Goal: Information Seeking & Learning: Check status

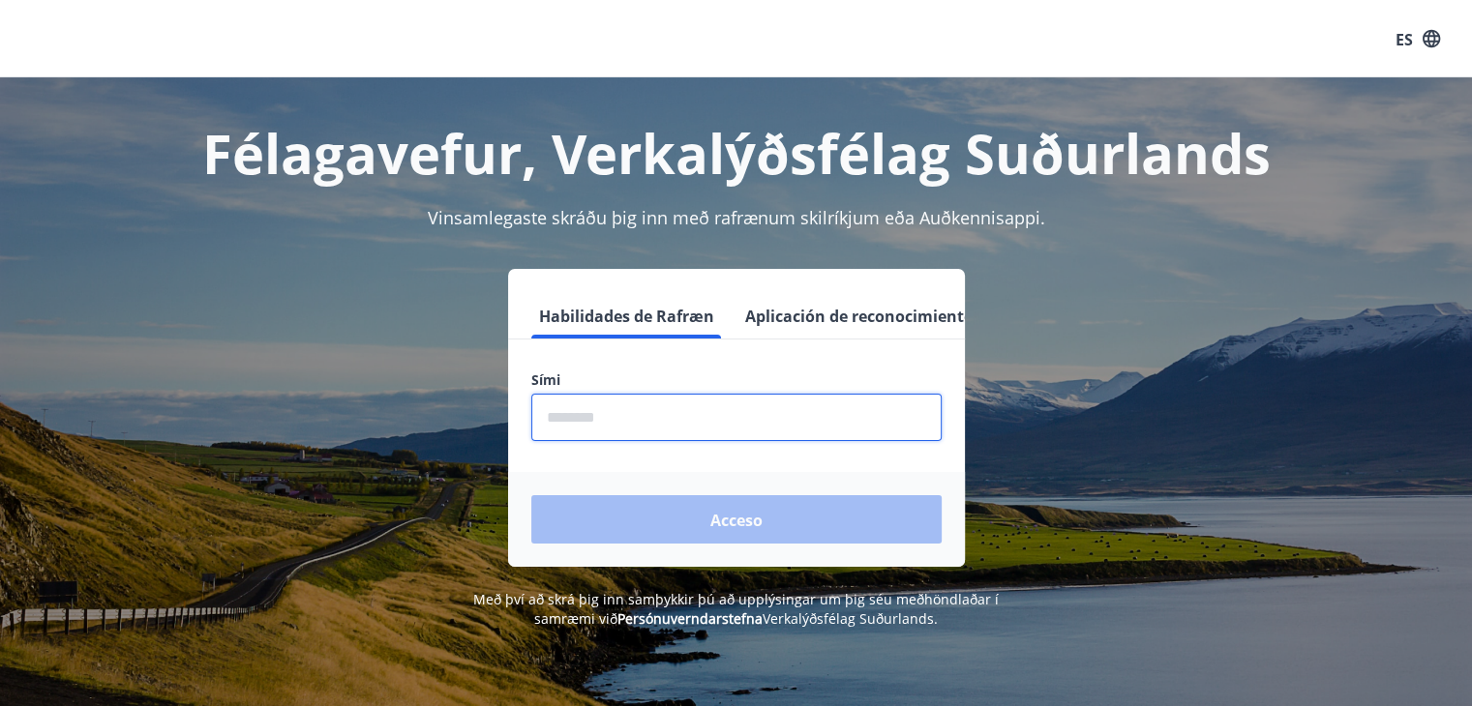
click at [629, 407] on input "phone" at bounding box center [736, 417] width 410 height 47
type input "********"
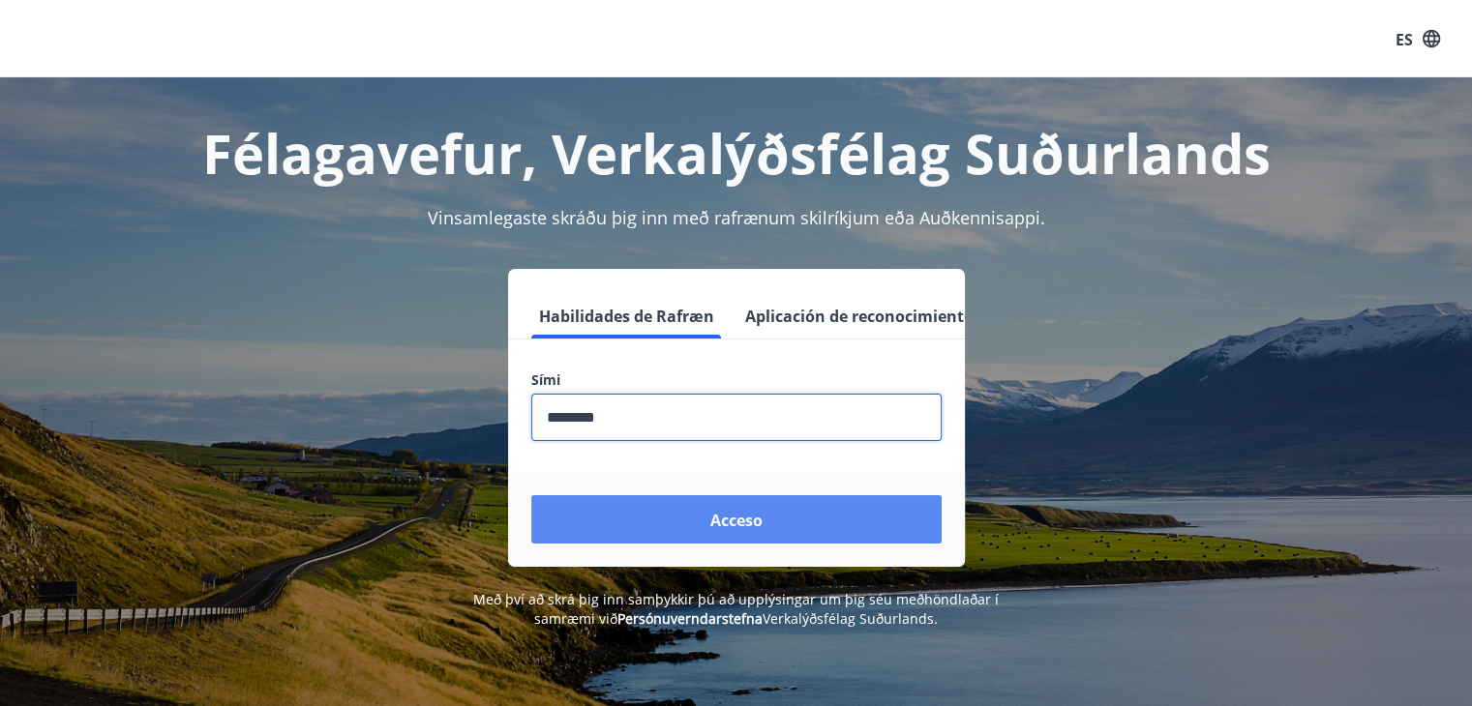
click at [693, 503] on button "Acceso" at bounding box center [736, 519] width 410 height 48
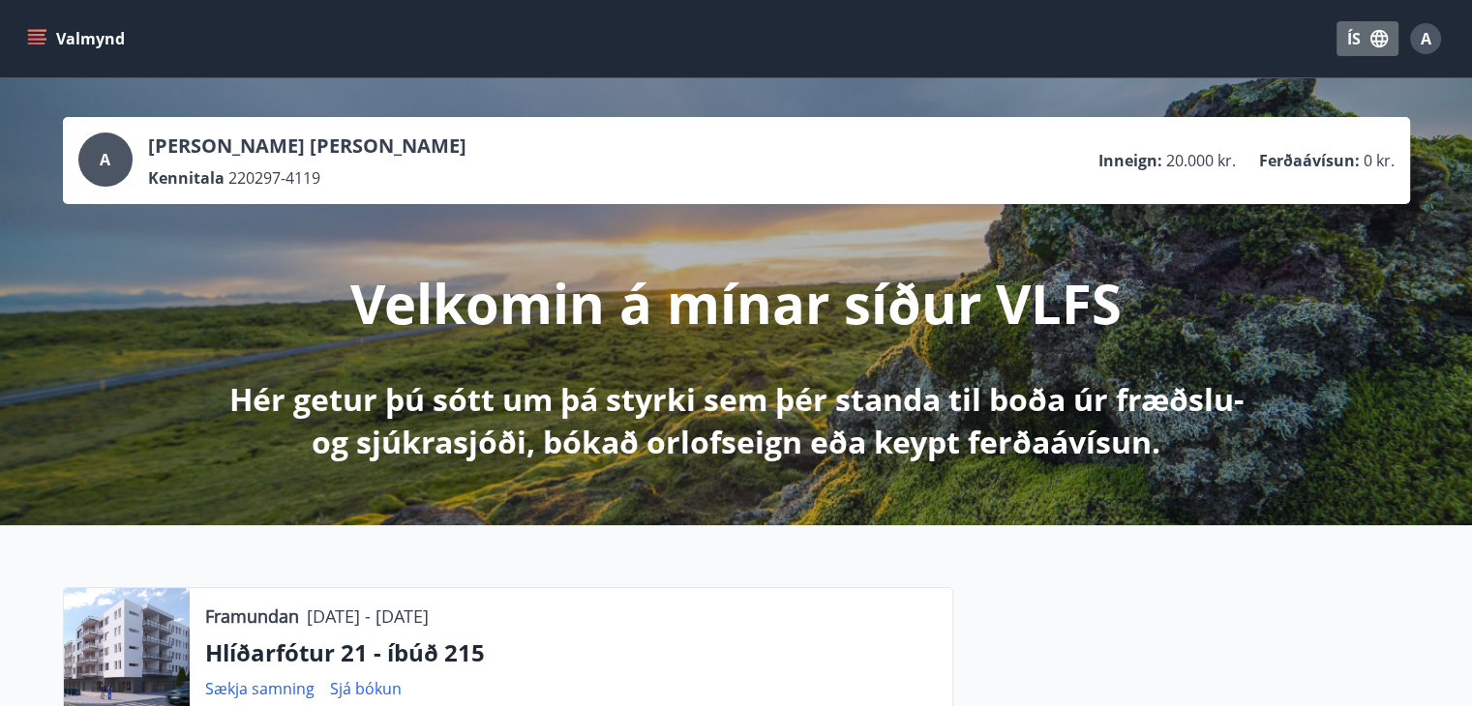
click at [1355, 37] on button "ÍS" at bounding box center [1367, 38] width 62 height 35
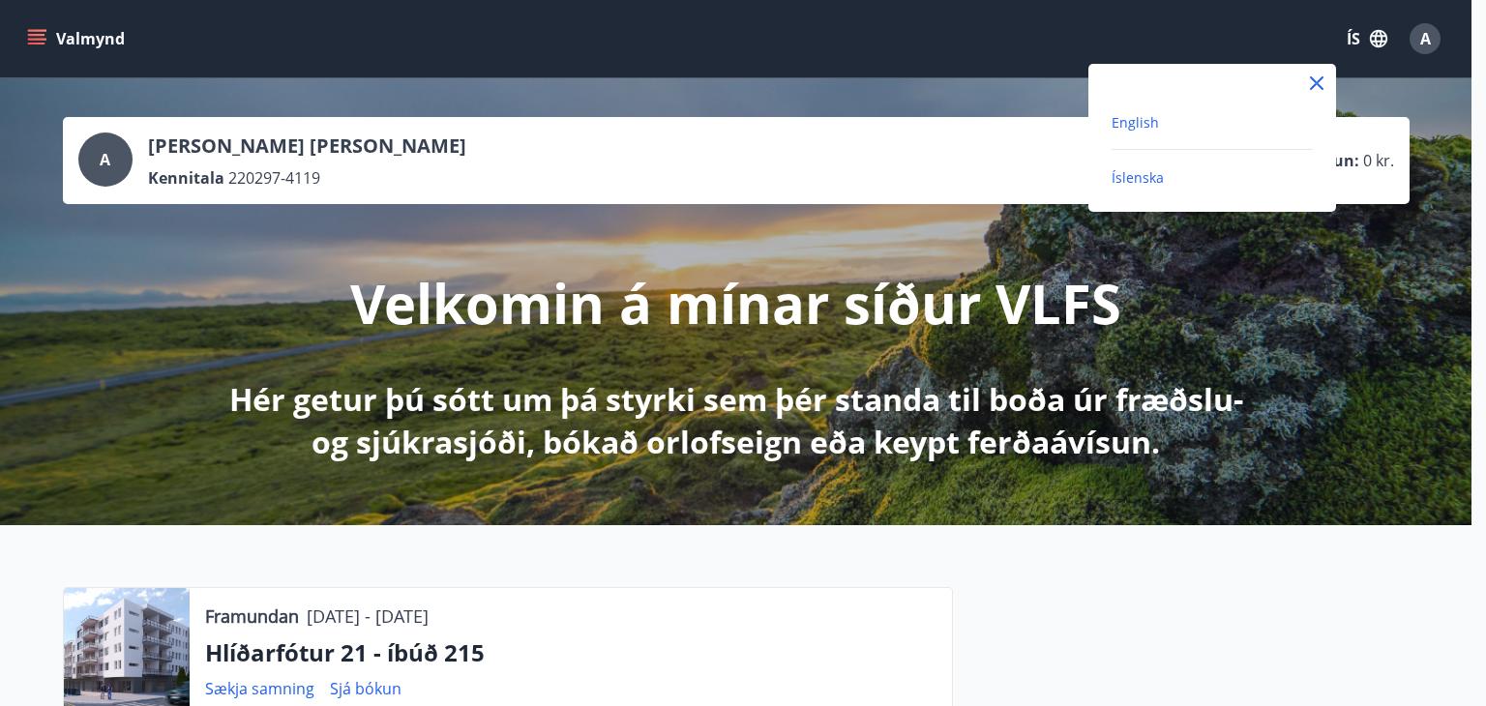
click at [1135, 120] on span "English" at bounding box center [1135, 122] width 47 height 18
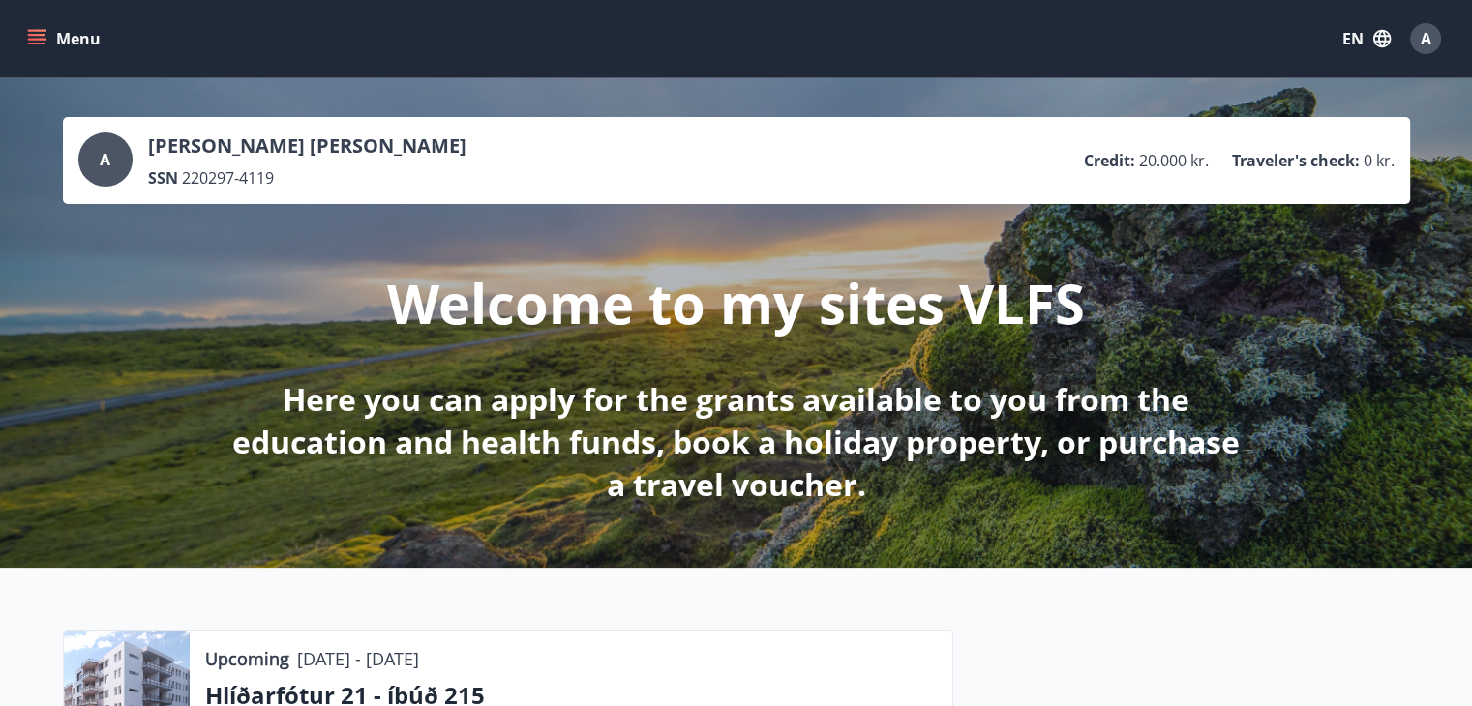
click at [1434, 40] on div "A" at bounding box center [1425, 38] width 31 height 31
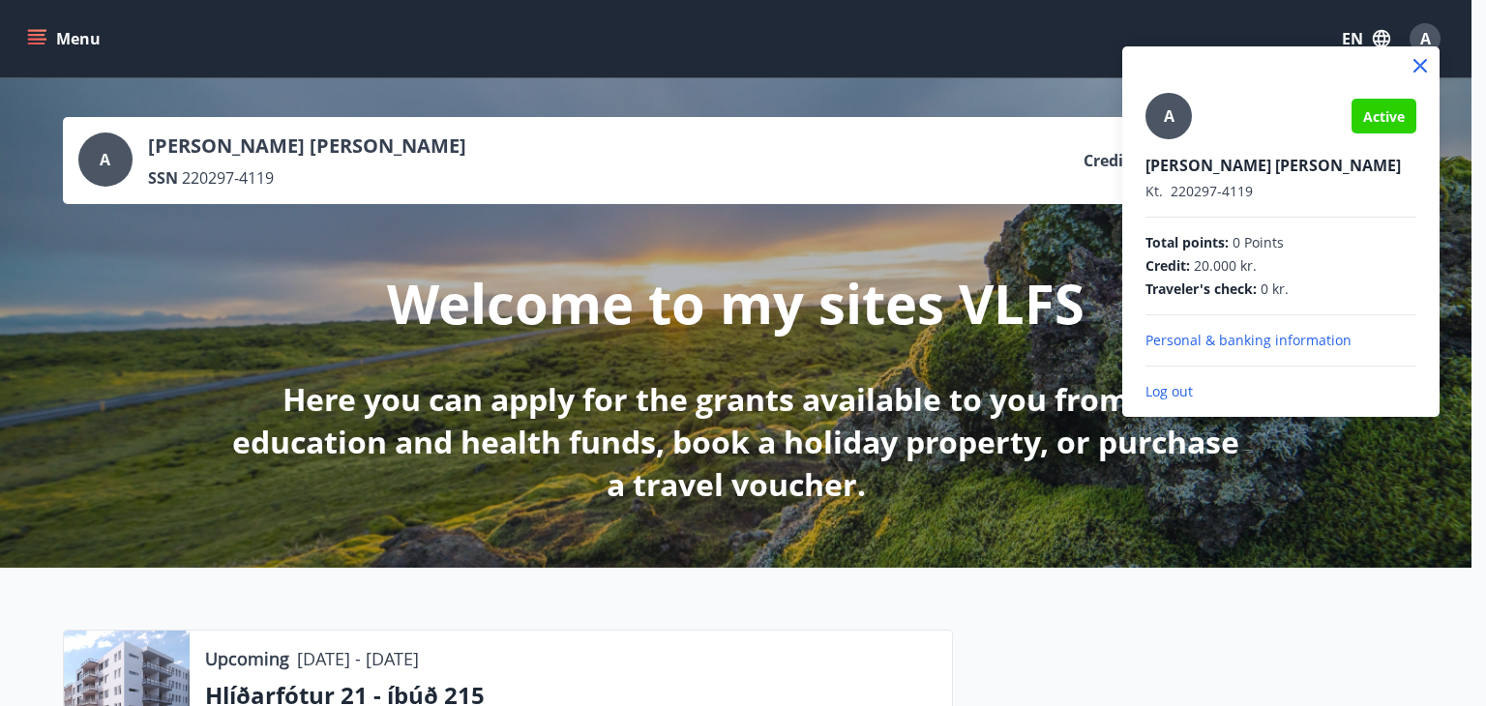
click at [1182, 218] on div "A Active [PERSON_NAME] Kt. 220297-4119 Total points : 0 Points Credit : 20.000 …" at bounding box center [1281, 247] width 271 height 309
drag, startPoint x: 472, startPoint y: 57, endPoint x: 13, endPoint y: 6, distance: 462.5
click at [471, 57] on div at bounding box center [743, 353] width 1486 height 706
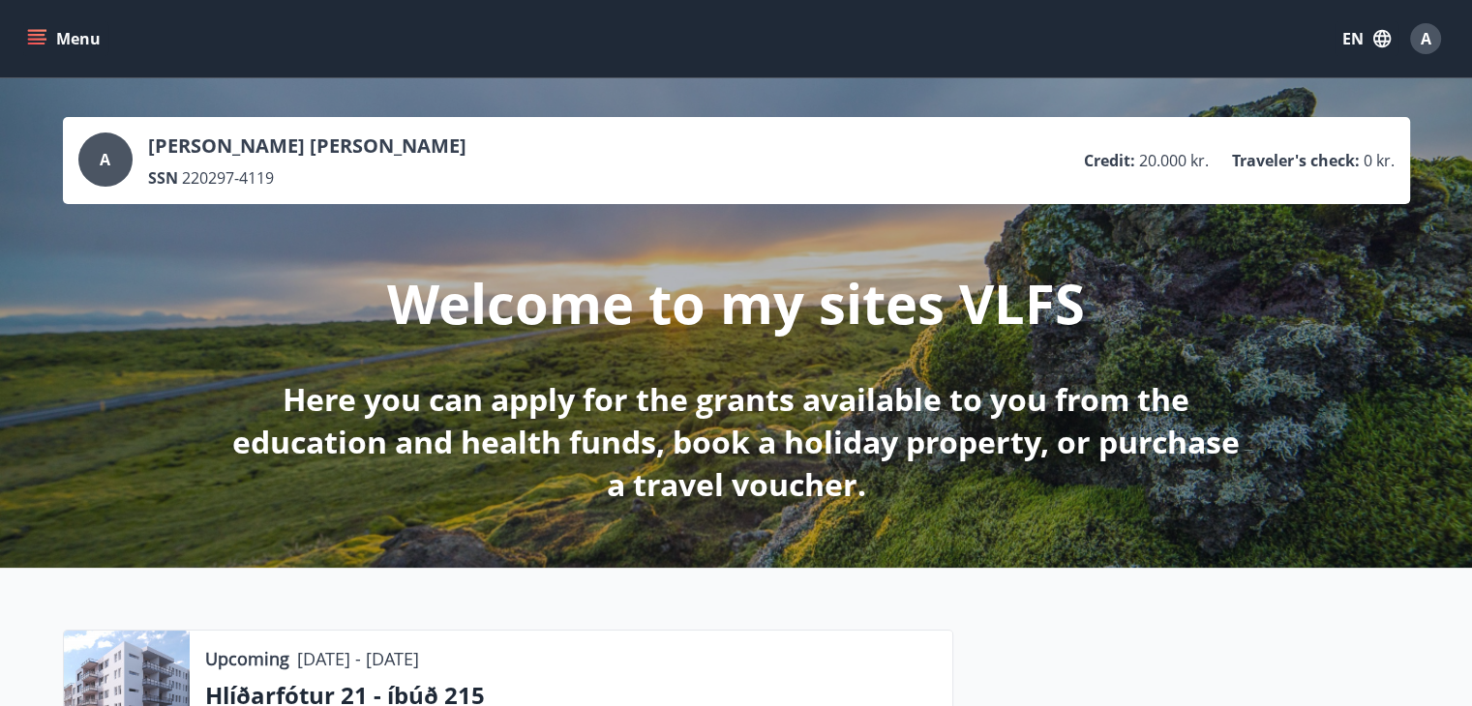
click at [65, 29] on button "Menu" at bounding box center [65, 38] width 85 height 35
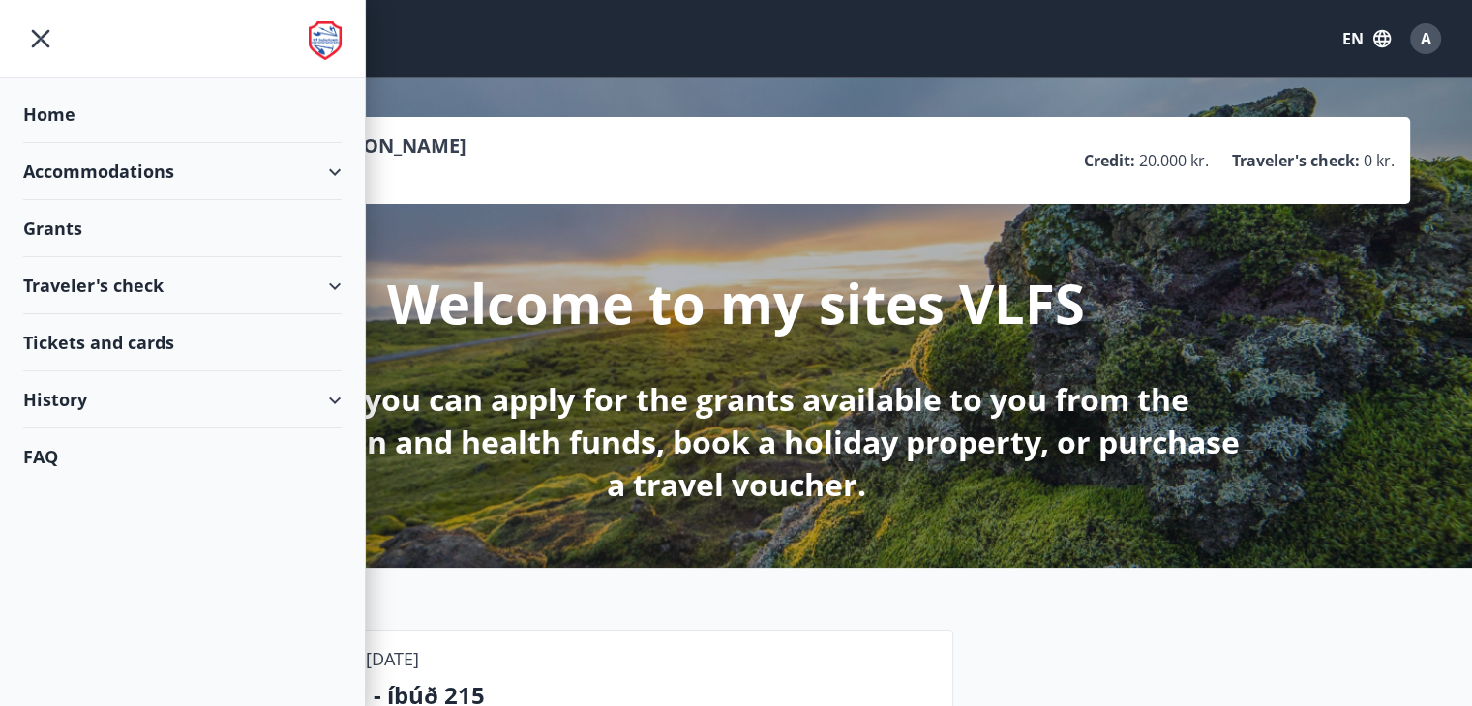
click at [99, 179] on div "Accommodations" at bounding box center [182, 171] width 318 height 57
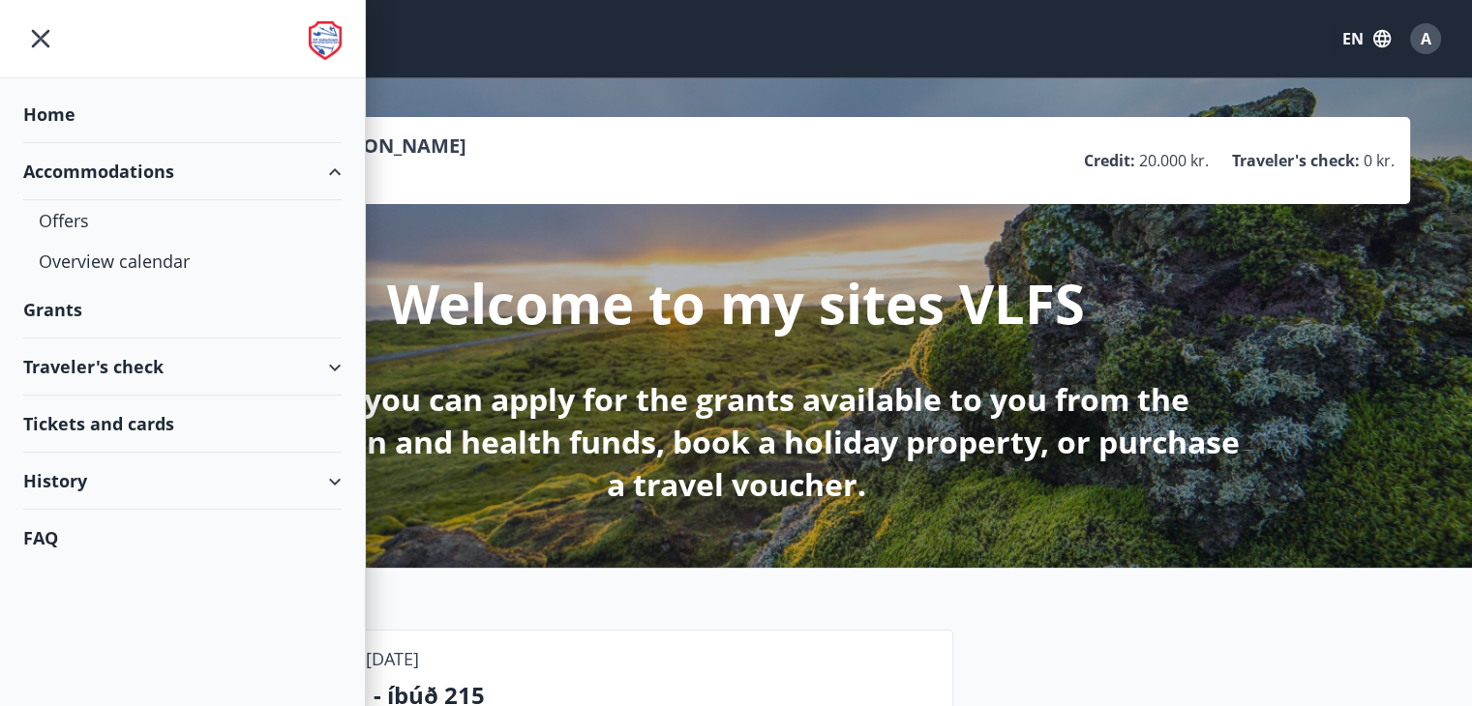
click at [99, 179] on div "Accommodations" at bounding box center [182, 171] width 318 height 57
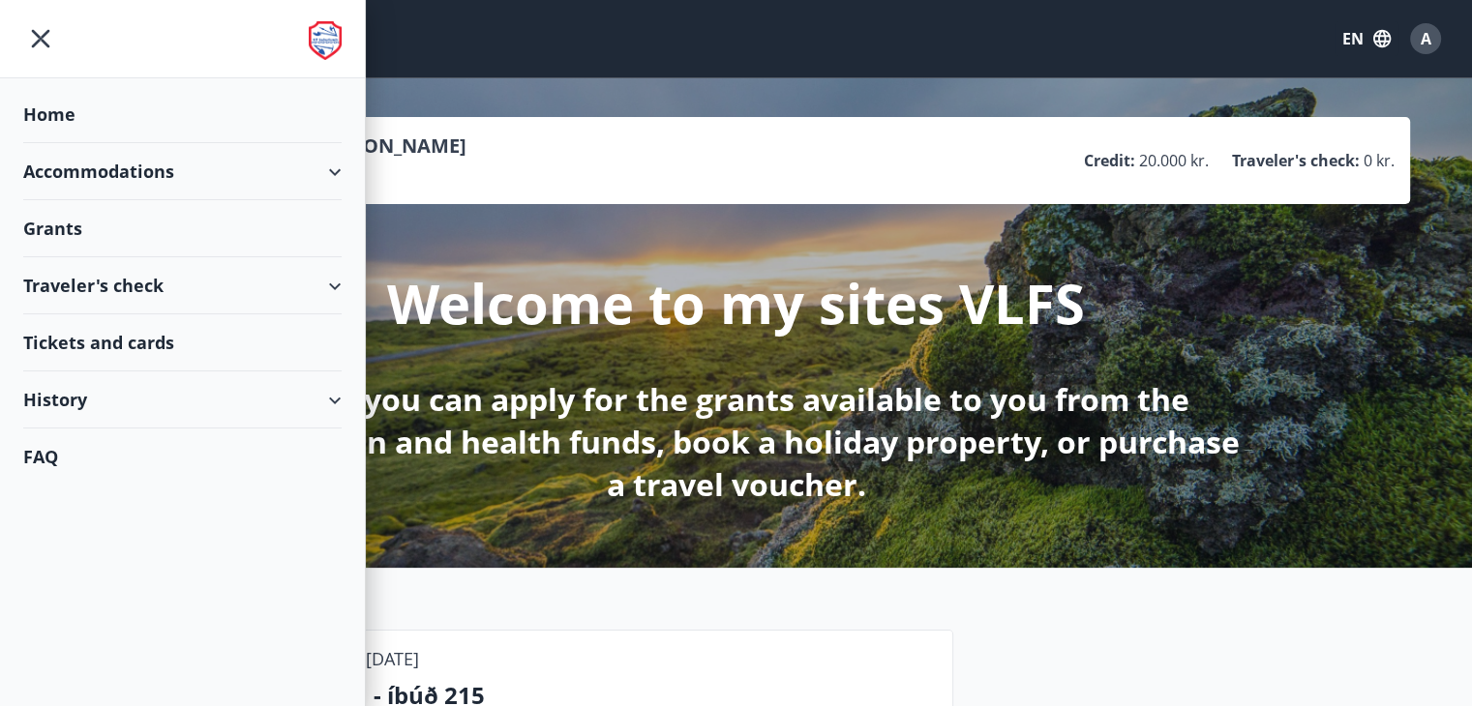
click at [74, 143] on div "Grants" at bounding box center [182, 114] width 318 height 57
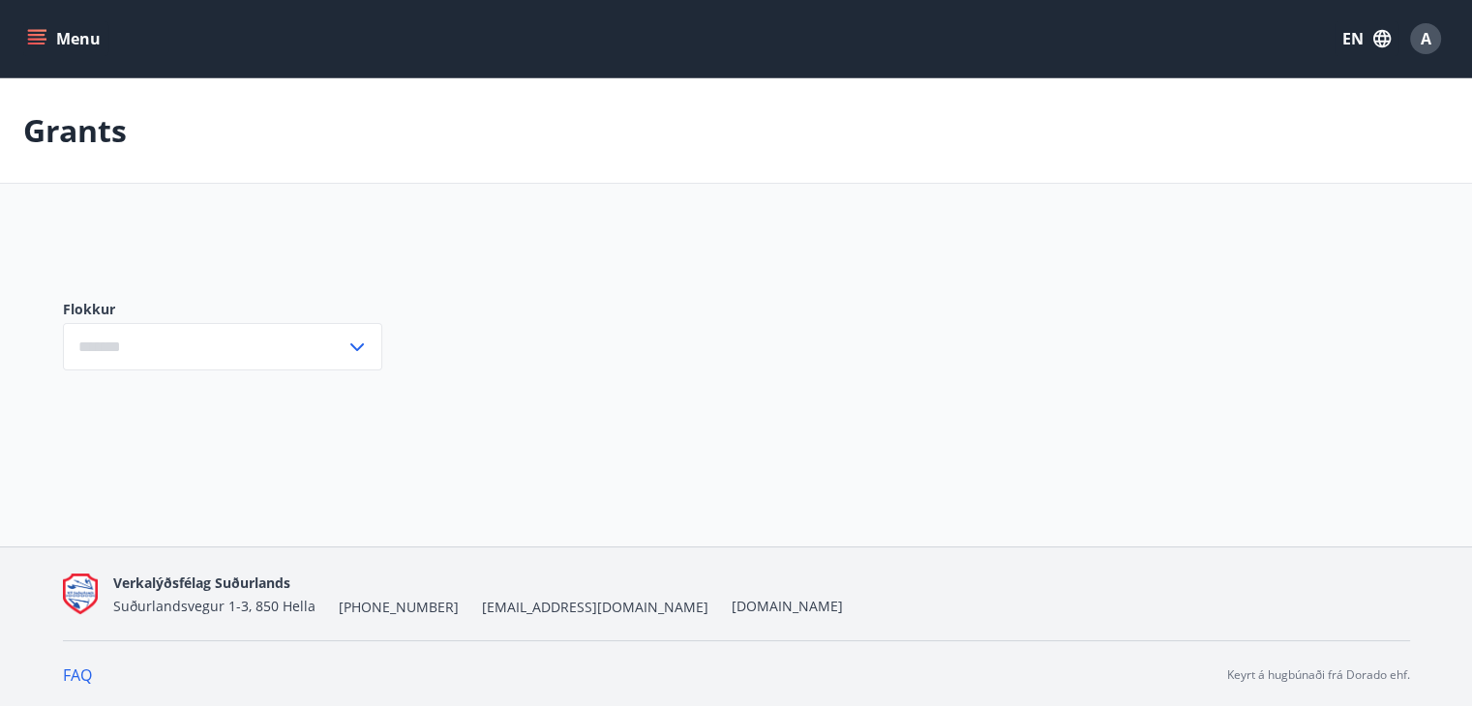
type input "***"
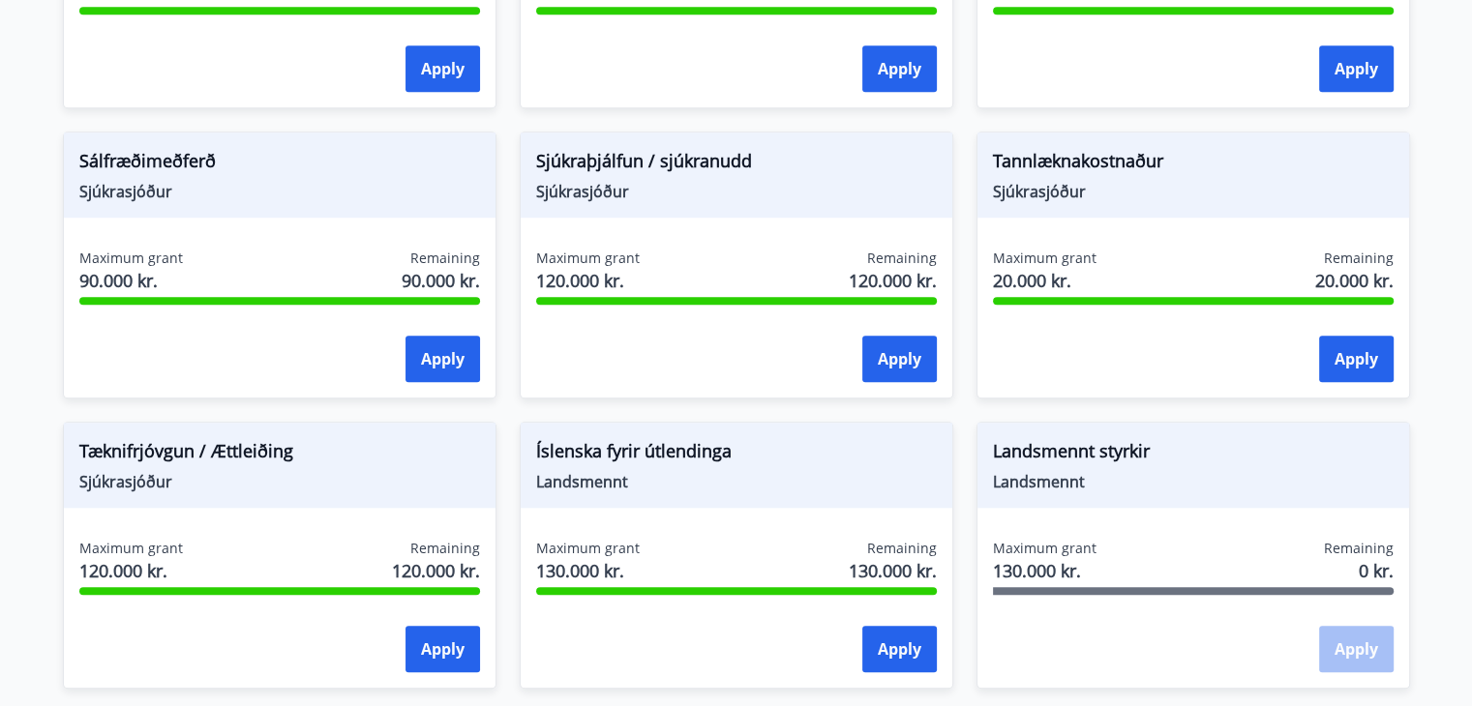
scroll to position [1645, 0]
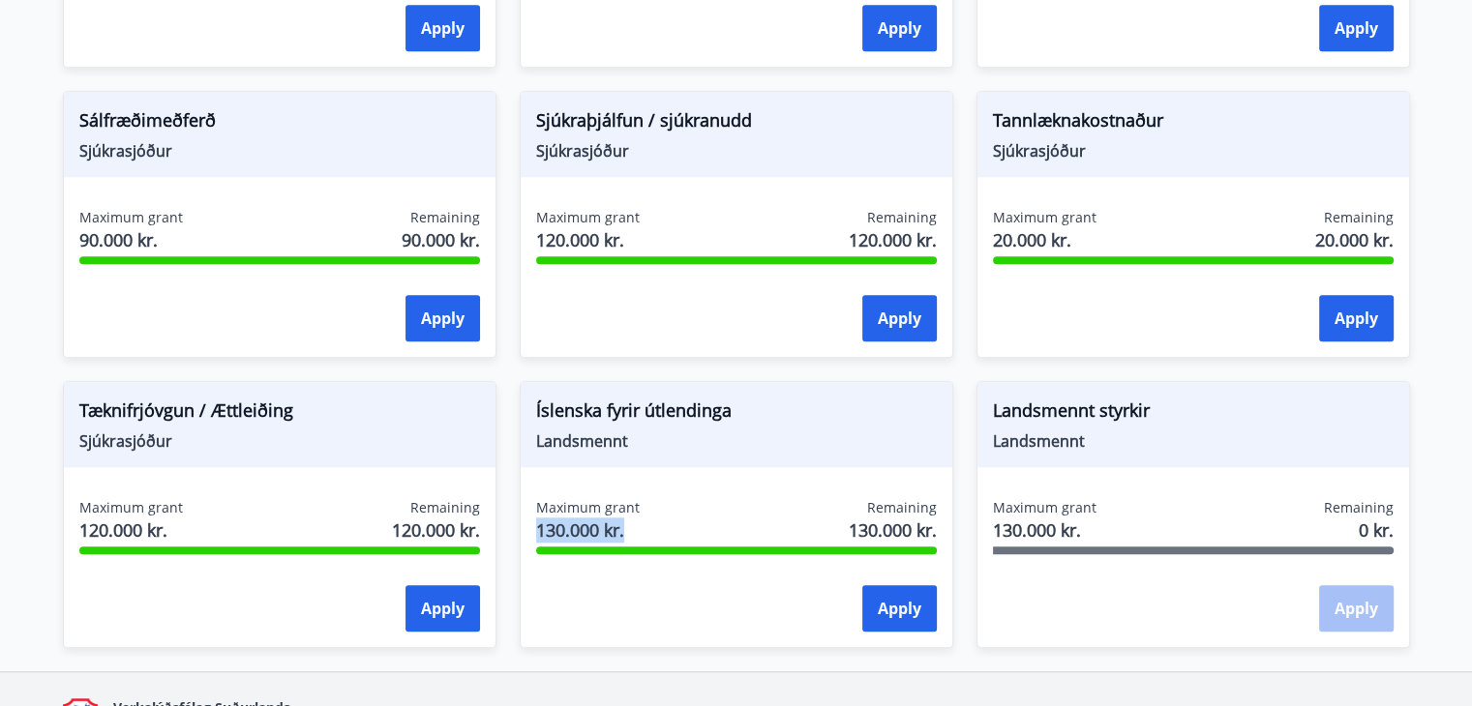
drag, startPoint x: 537, startPoint y: 527, endPoint x: 635, endPoint y: 535, distance: 98.0
click at [636, 538] on div "Maximum grant 130.000 kr. Remaining 130.000 kr." at bounding box center [736, 522] width 401 height 48
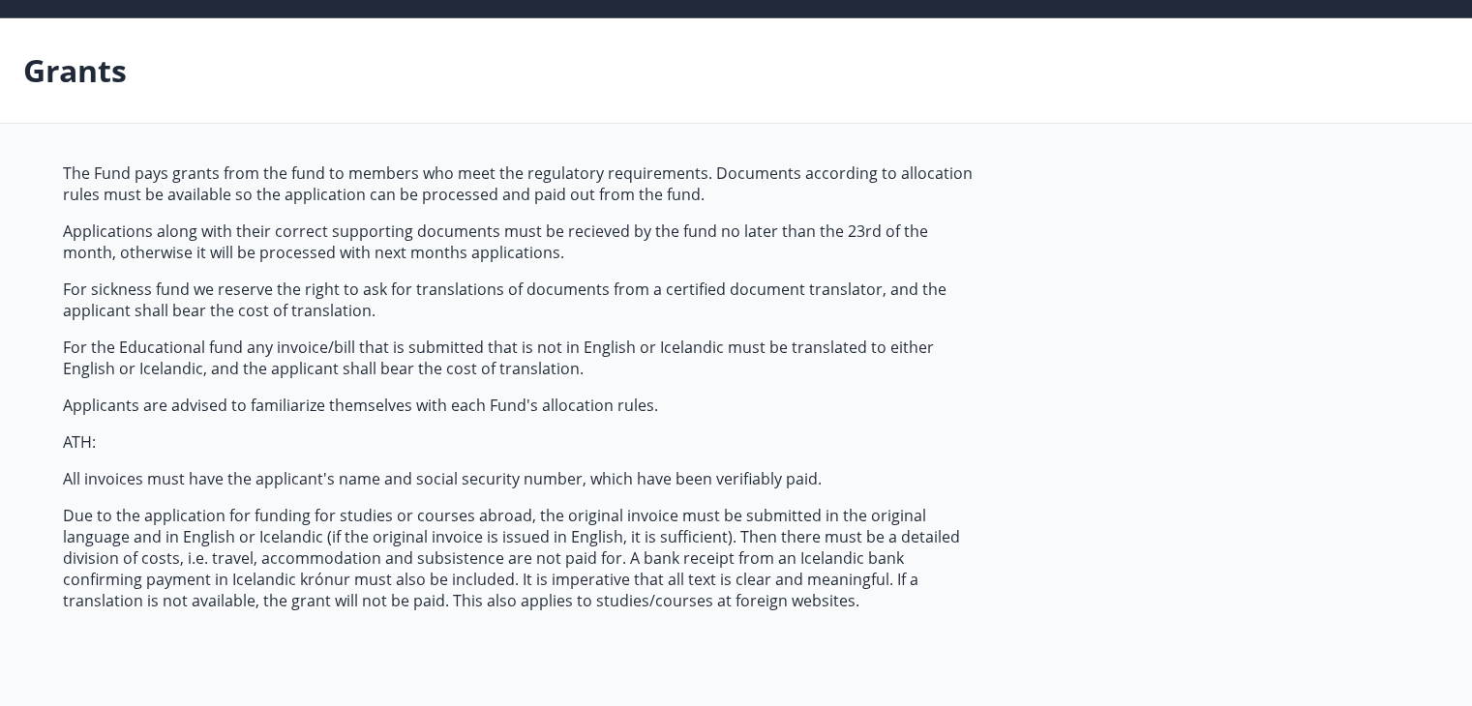
scroll to position [0, 0]
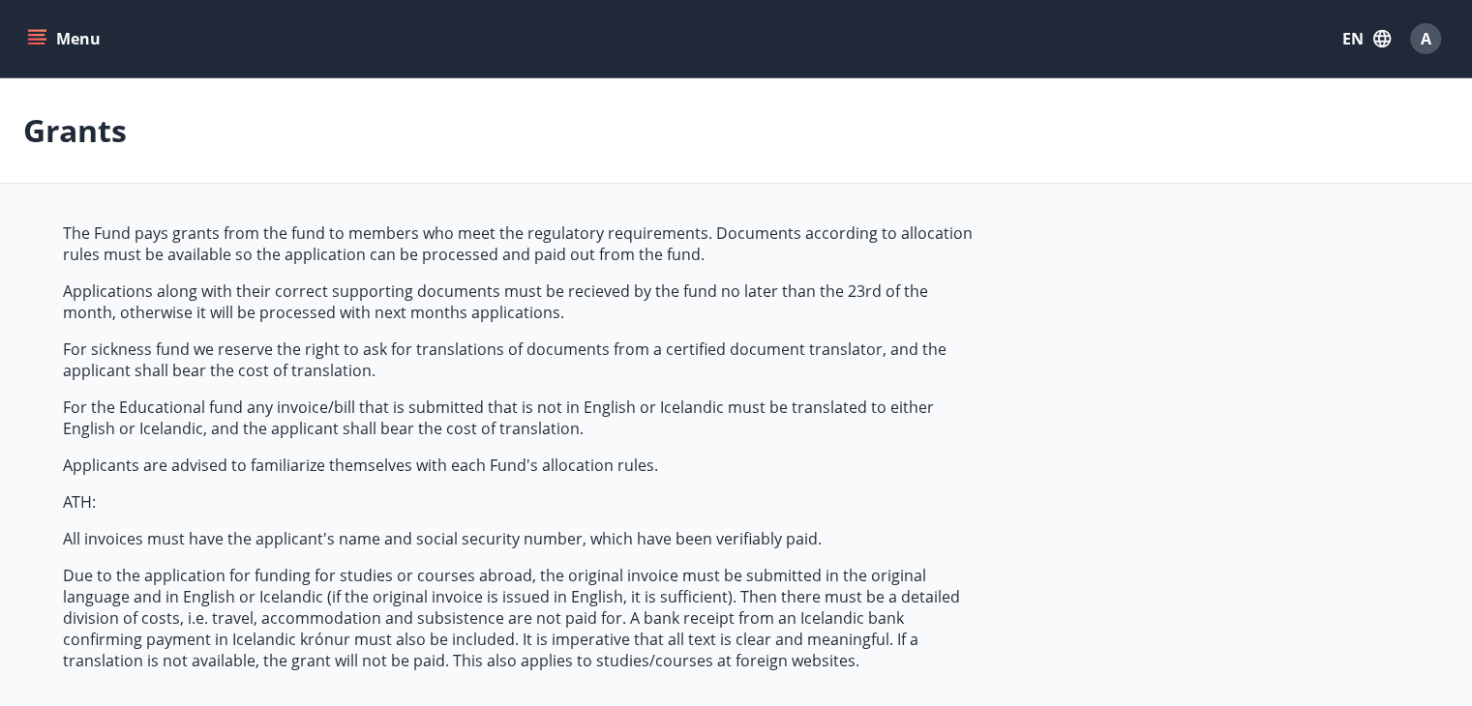
click at [58, 27] on button "Menu" at bounding box center [65, 38] width 85 height 35
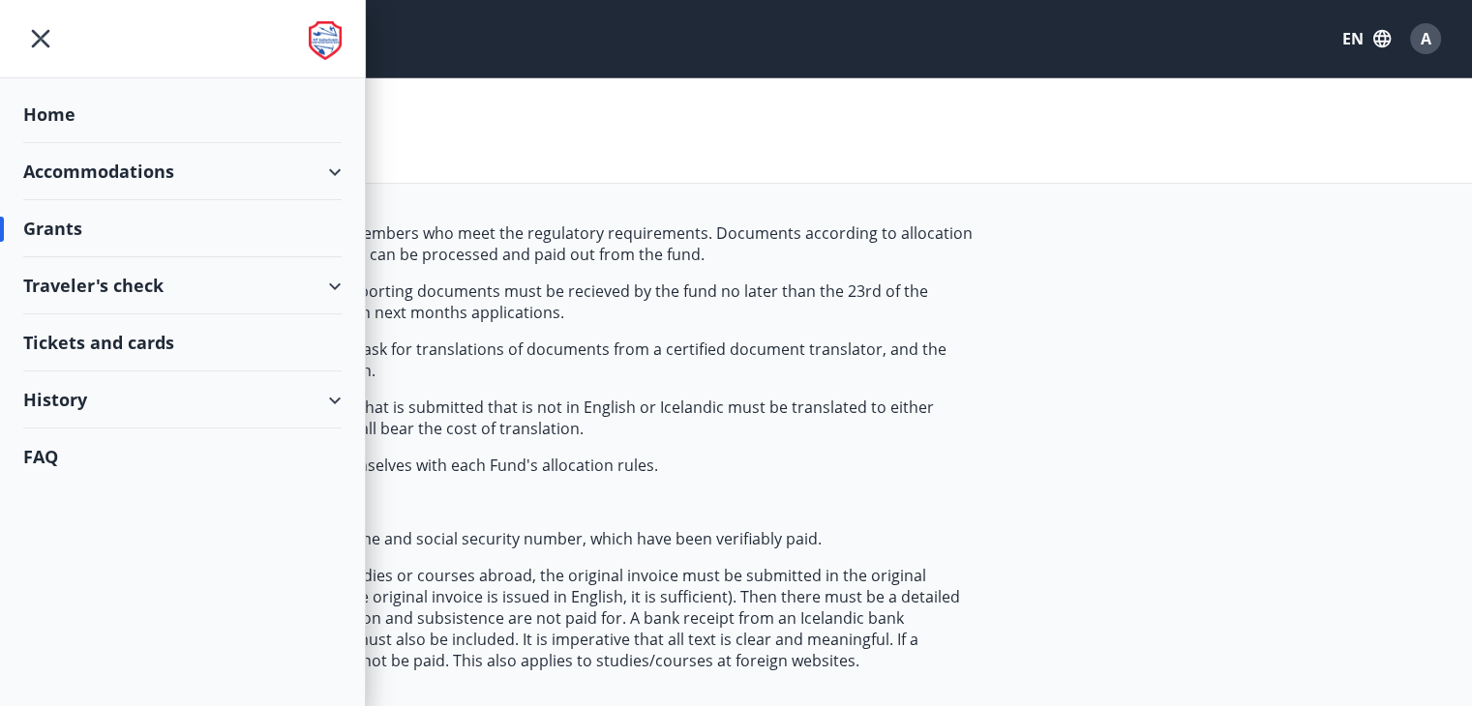
click at [145, 349] on div "Tickets and cards" at bounding box center [182, 342] width 318 height 57
click at [113, 397] on div "History" at bounding box center [182, 400] width 318 height 57
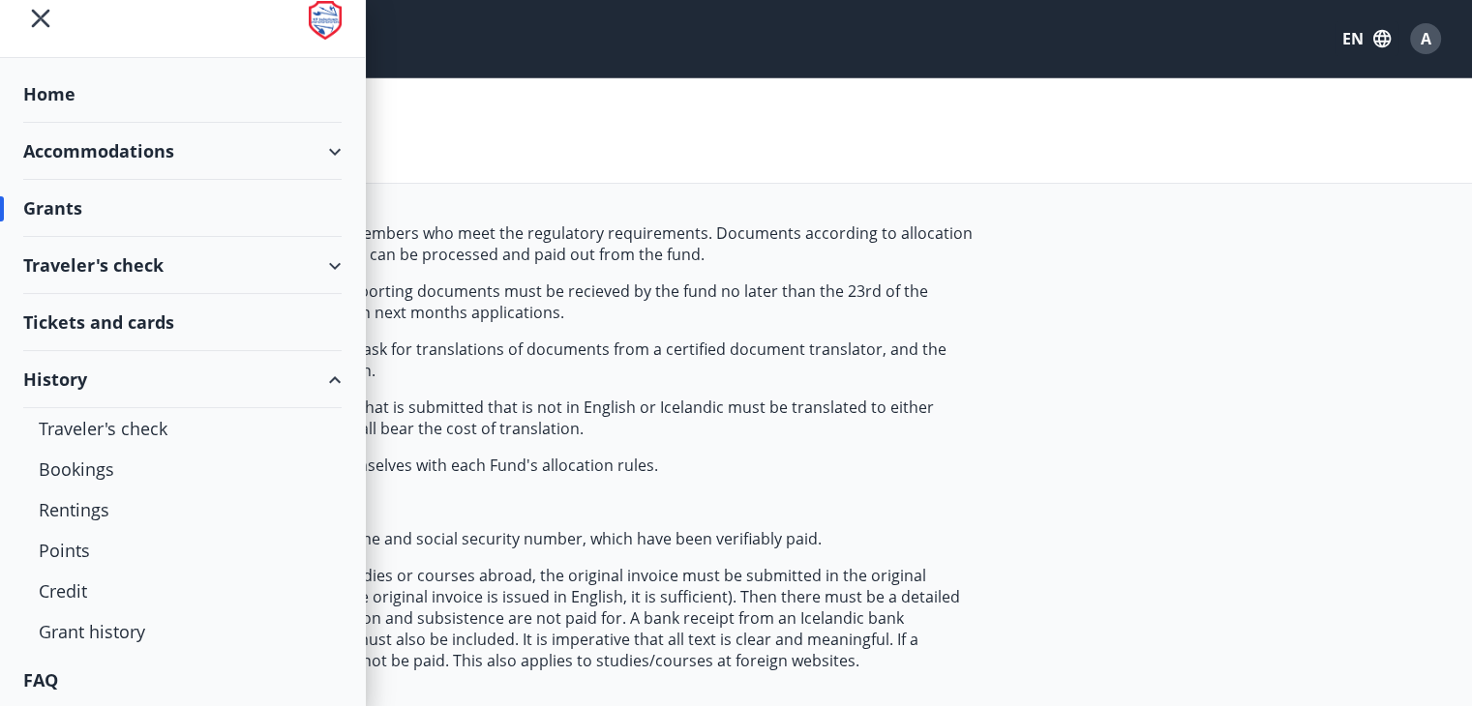
scroll to position [21, 0]
click at [74, 585] on div "Credit" at bounding box center [182, 590] width 287 height 41
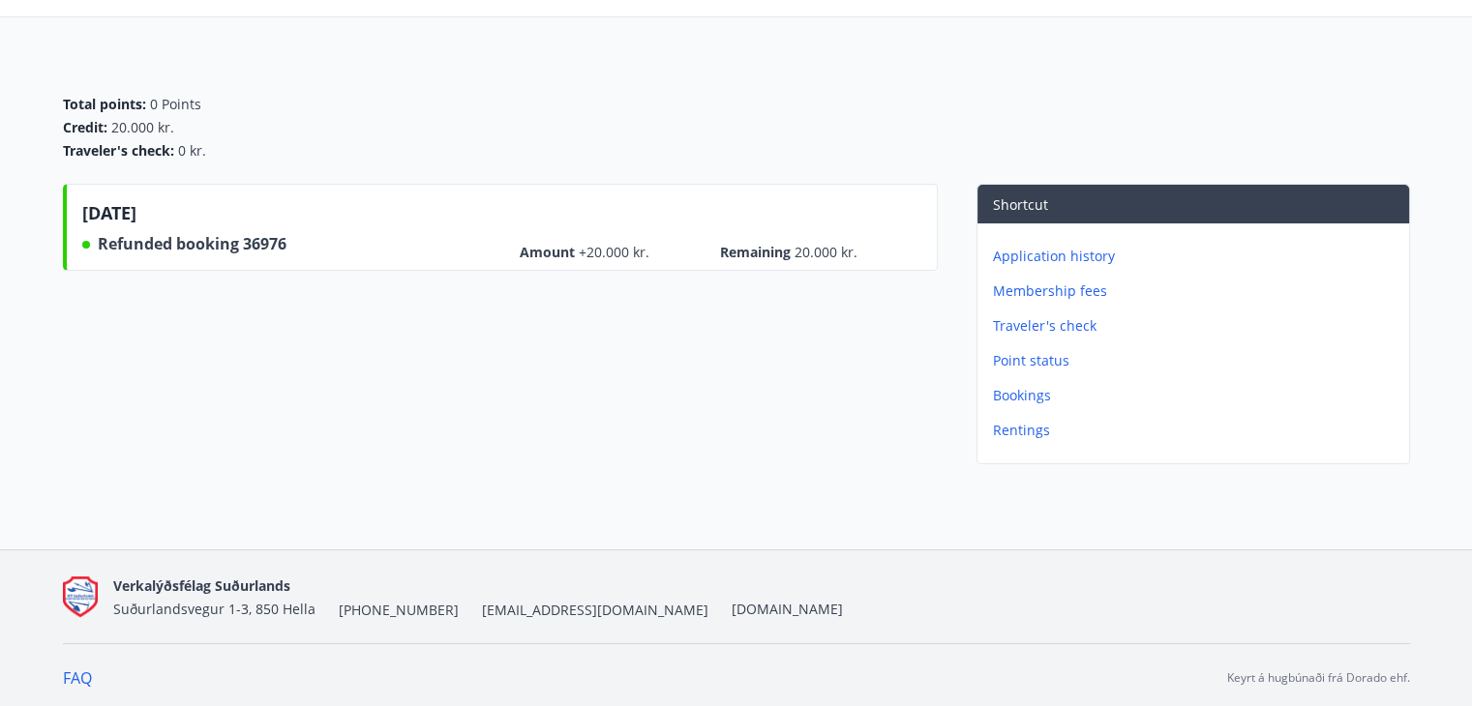
scroll to position [171, 0]
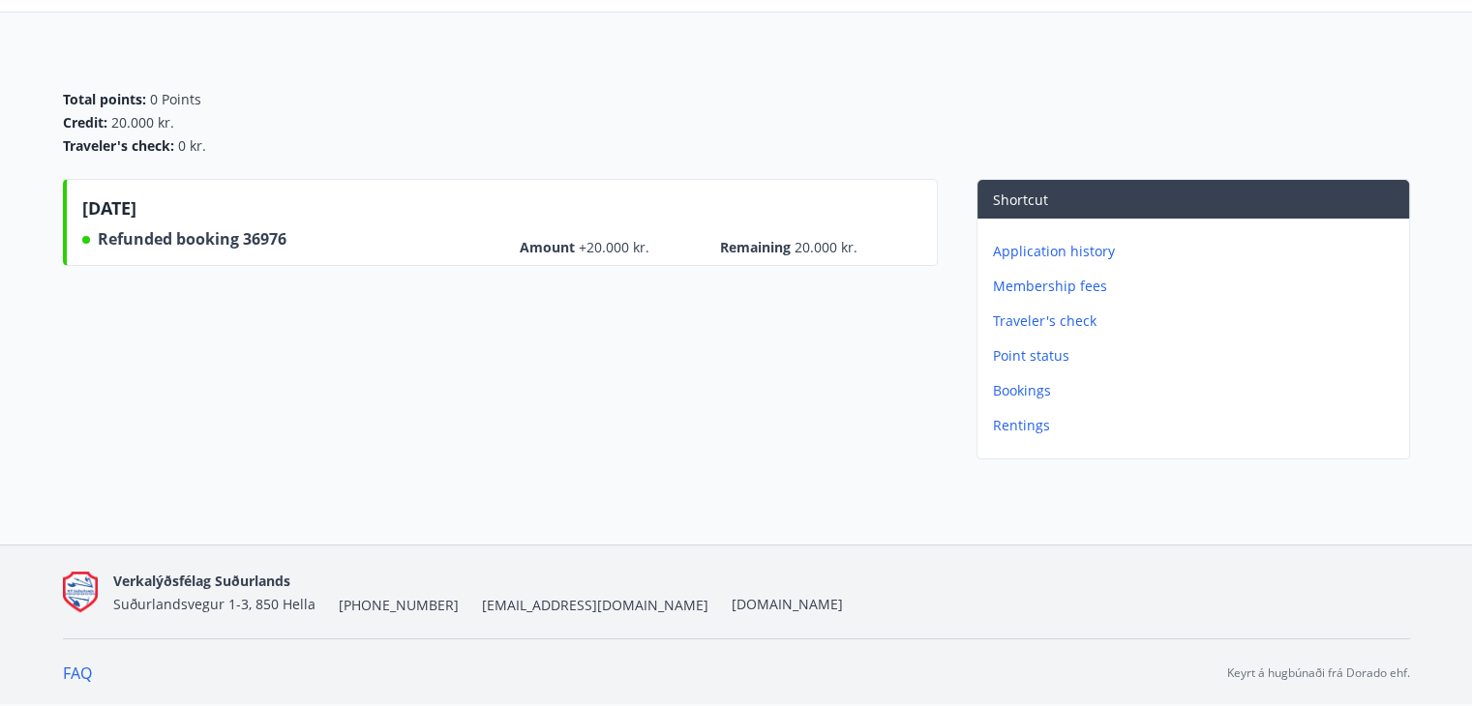
click at [1024, 427] on p "Rentings" at bounding box center [1197, 425] width 408 height 19
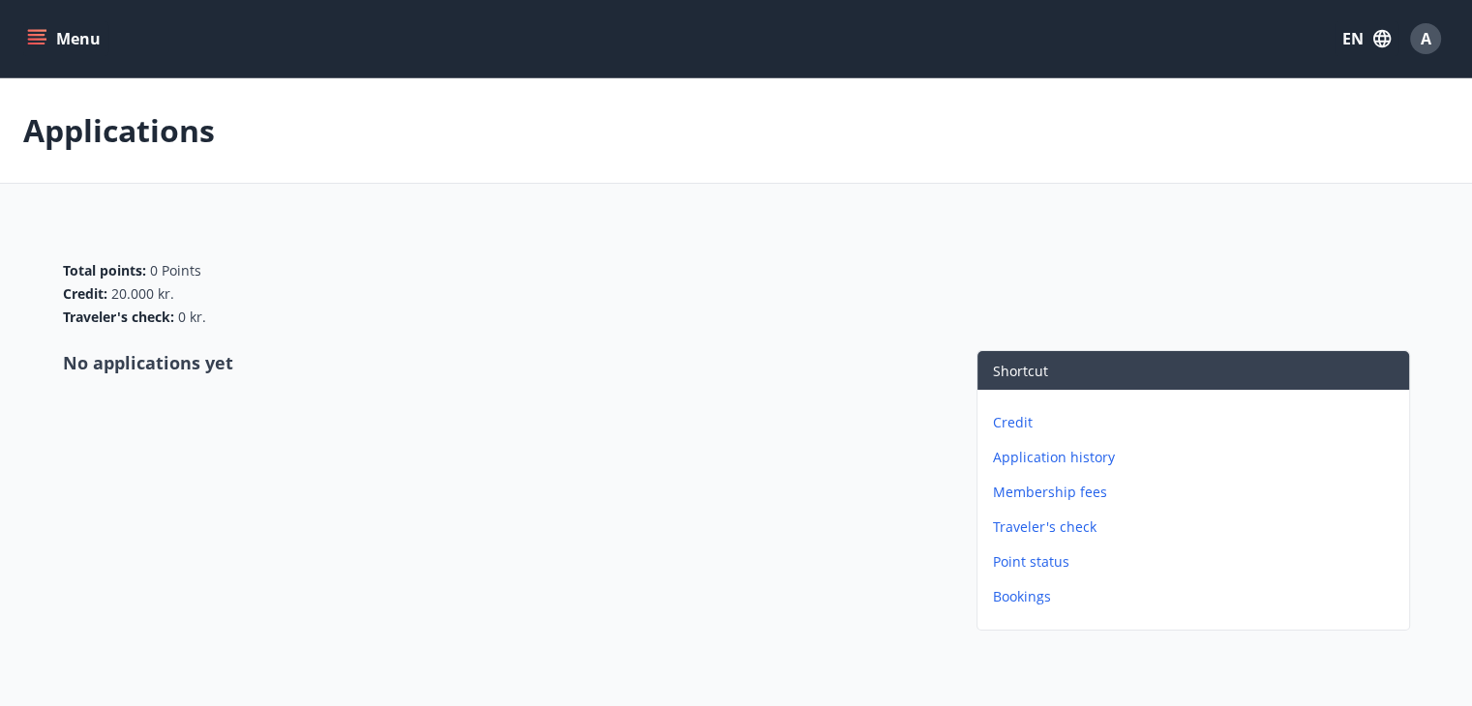
click at [1000, 421] on p "Credit" at bounding box center [1197, 422] width 408 height 19
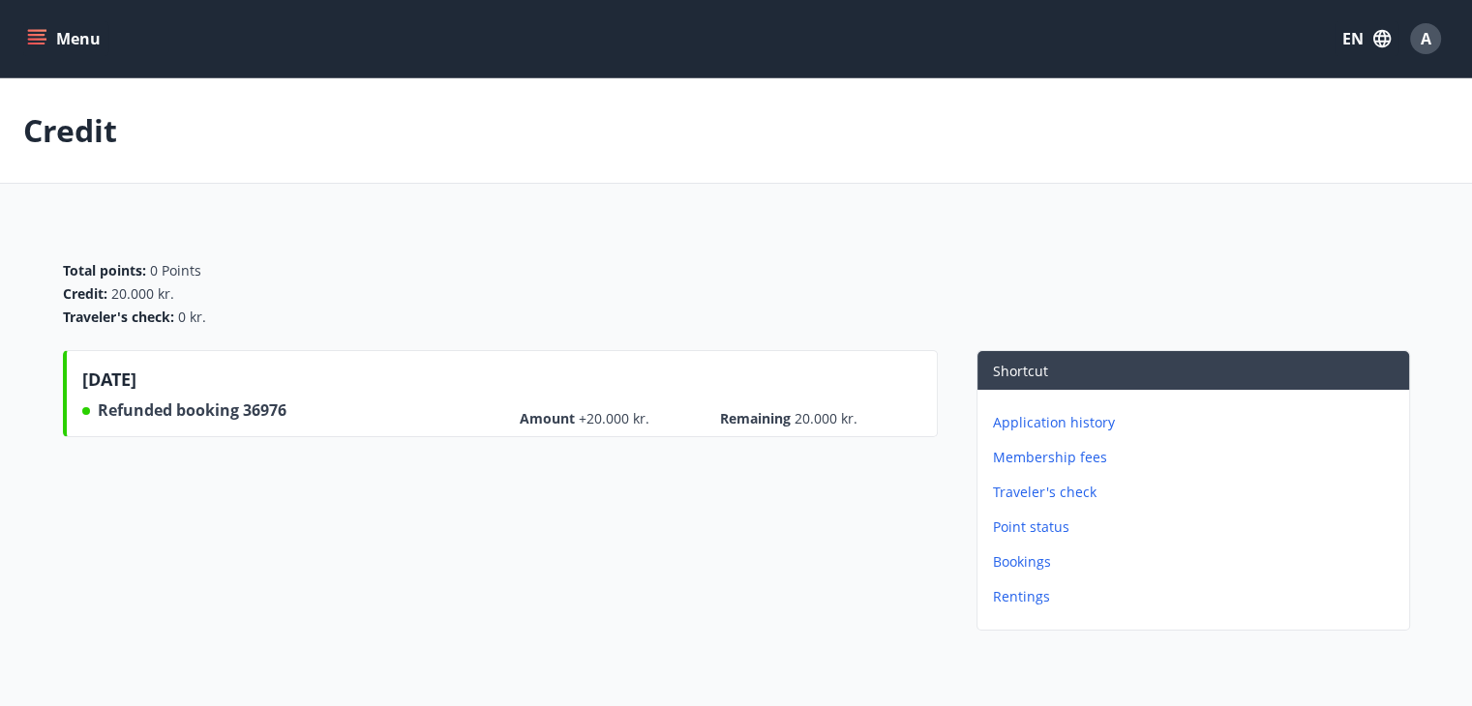
click at [162, 404] on span "Refunded booking" at bounding box center [170, 410] width 145 height 21
click at [244, 411] on span "36976" at bounding box center [265, 410] width 44 height 21
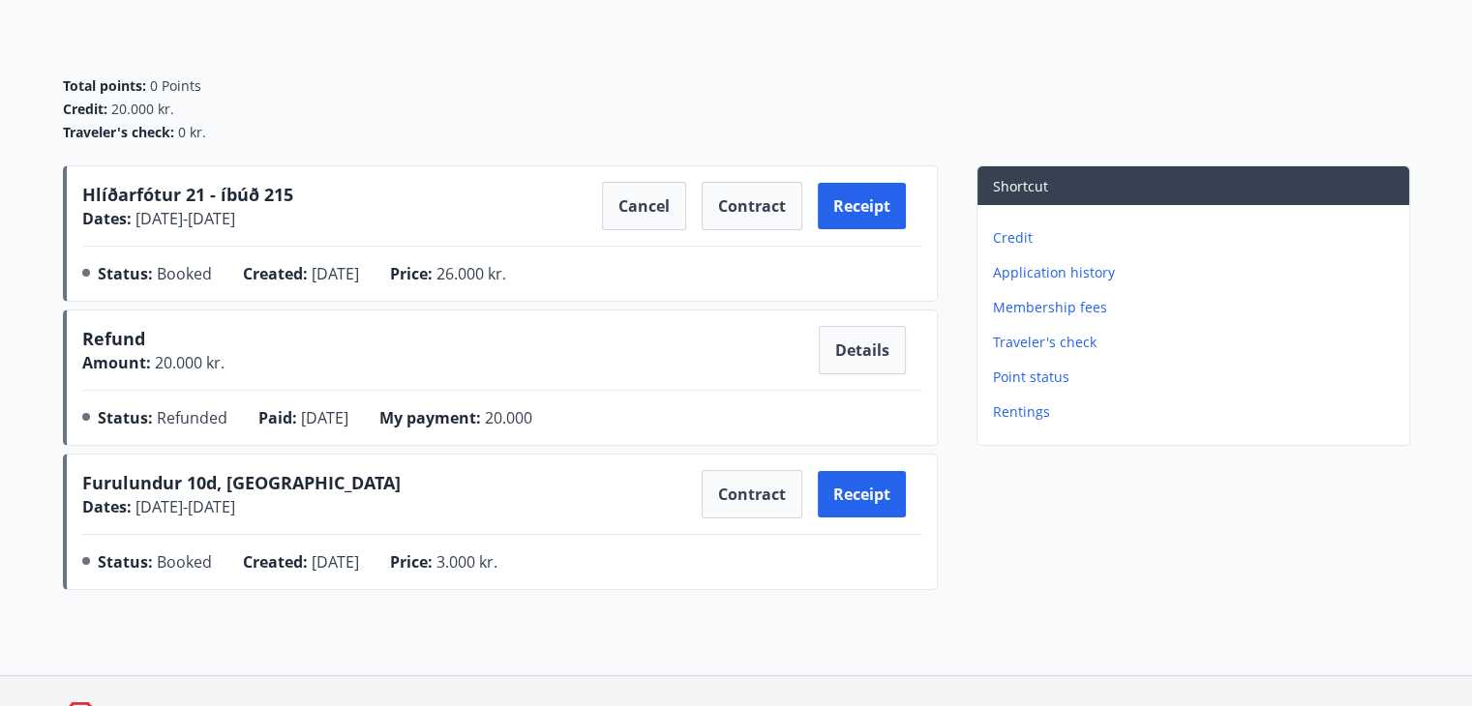
scroll to position [194, 0]
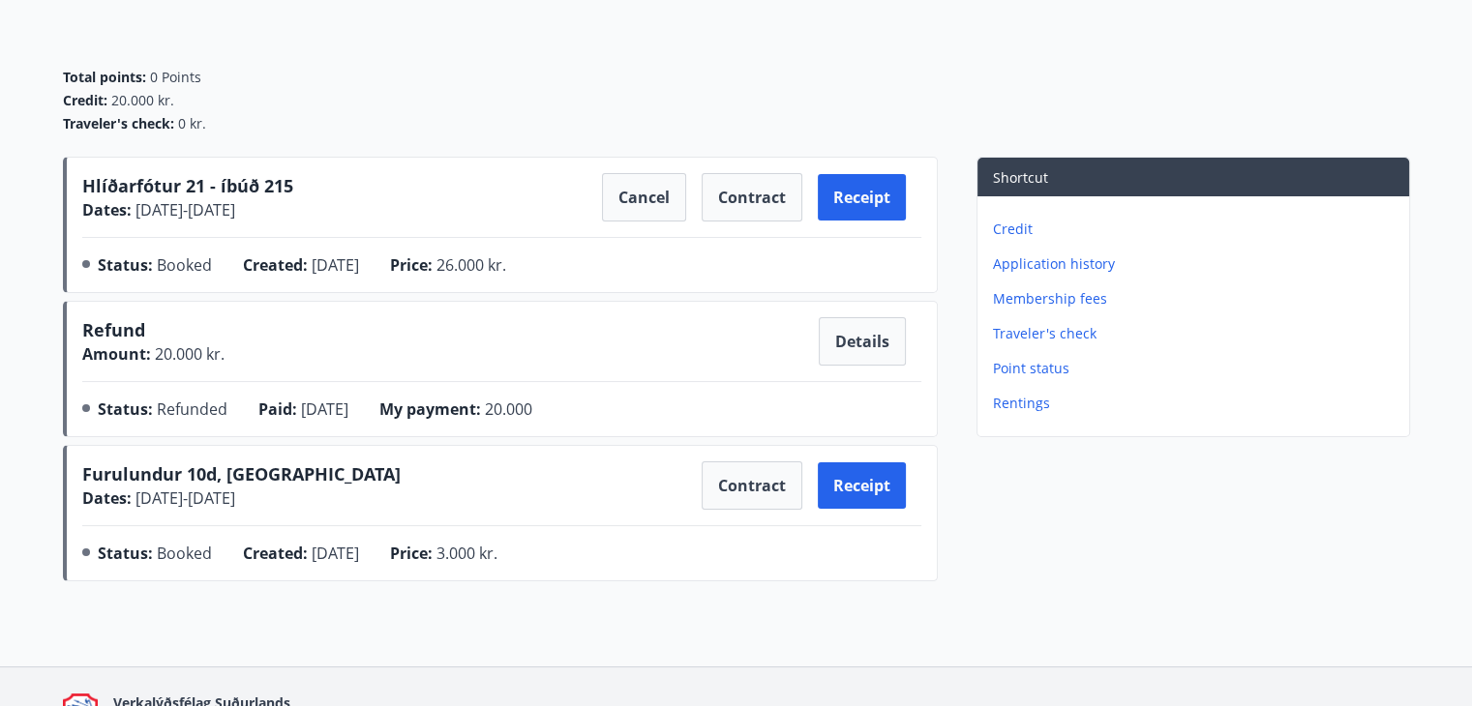
click at [689, 342] on div "Refund Amount : 20.000 kr. Details" at bounding box center [501, 341] width 839 height 48
click at [124, 345] on span "Amount :" at bounding box center [116, 354] width 69 height 21
click at [170, 407] on span "Refunded" at bounding box center [192, 409] width 71 height 21
click at [288, 429] on div "Refund Amount : 20.000 kr. Details Status : Refunded Paid : 14.07.2025 My payme…" at bounding box center [500, 369] width 875 height 136
drag, startPoint x: 292, startPoint y: 413, endPoint x: 472, endPoint y: 407, distance: 180.1
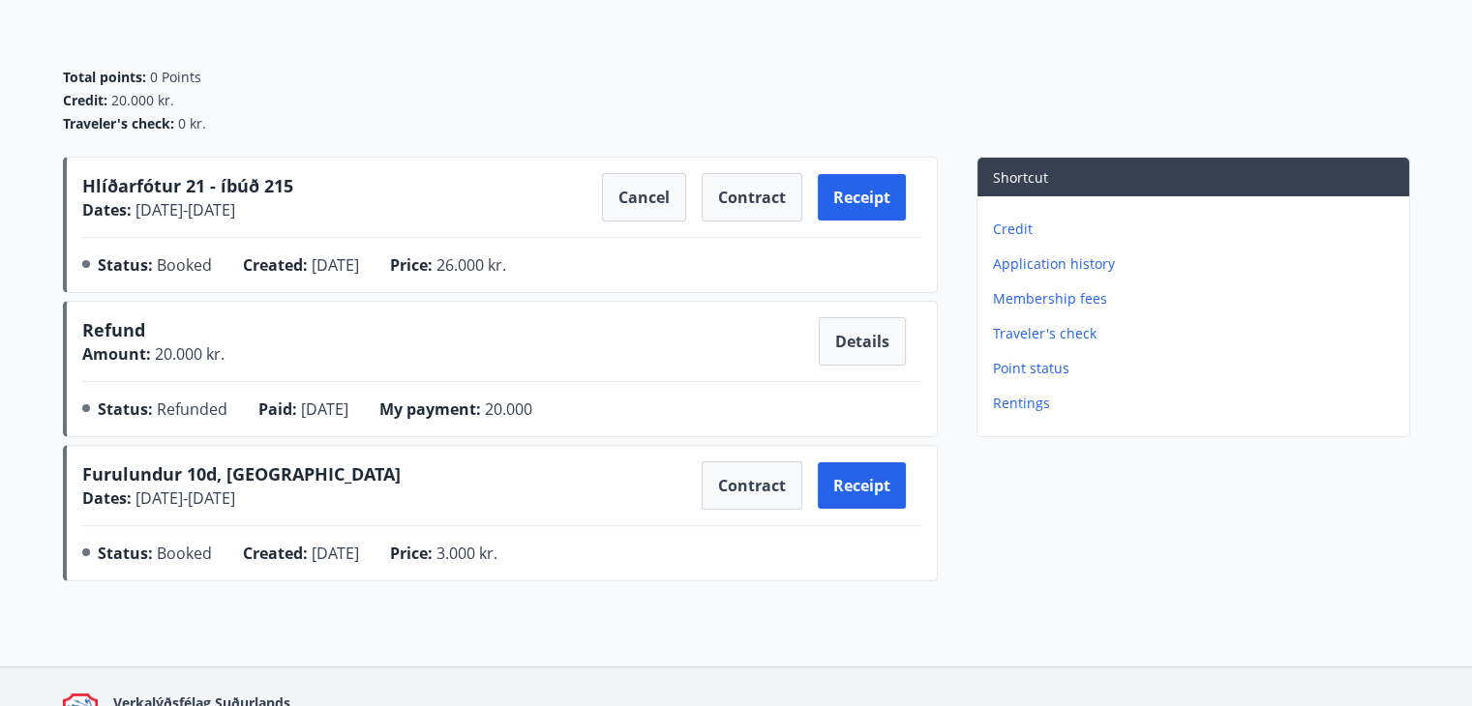
click at [294, 412] on div "Paid : 14.07.2025" at bounding box center [318, 413] width 121 height 31
click at [522, 401] on span "20.000" at bounding box center [508, 409] width 47 height 21
click at [839, 333] on button "Details" at bounding box center [862, 341] width 87 height 48
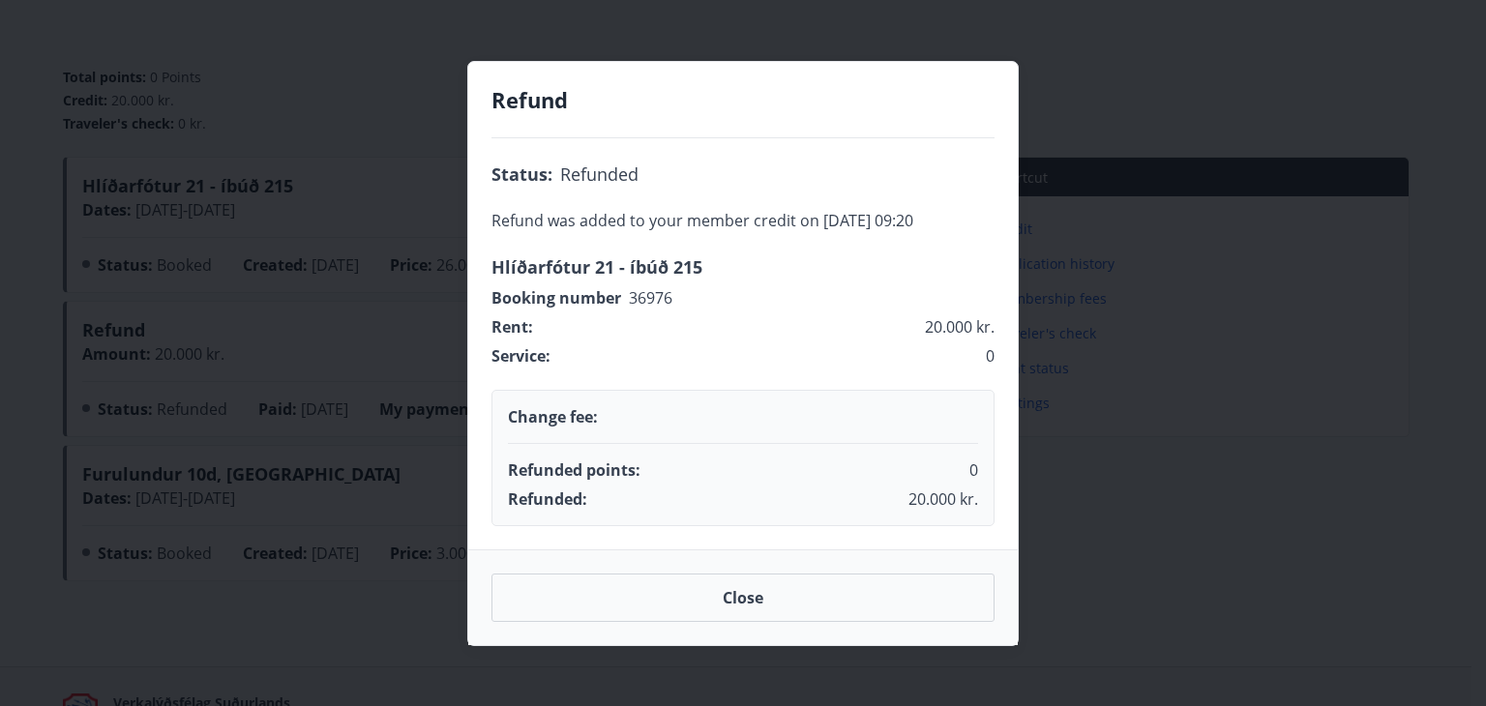
click at [735, 599] on button "Close" at bounding box center [743, 598] width 503 height 48
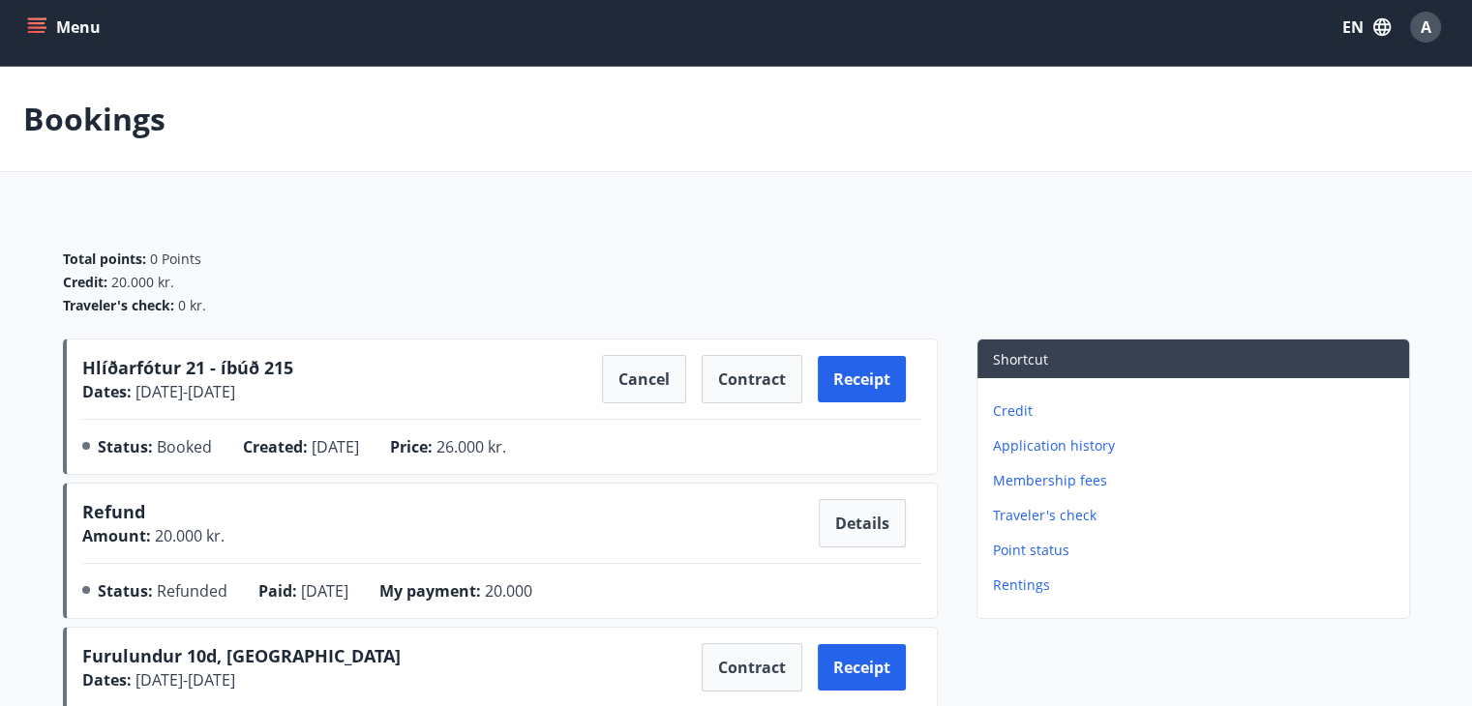
scroll to position [0, 0]
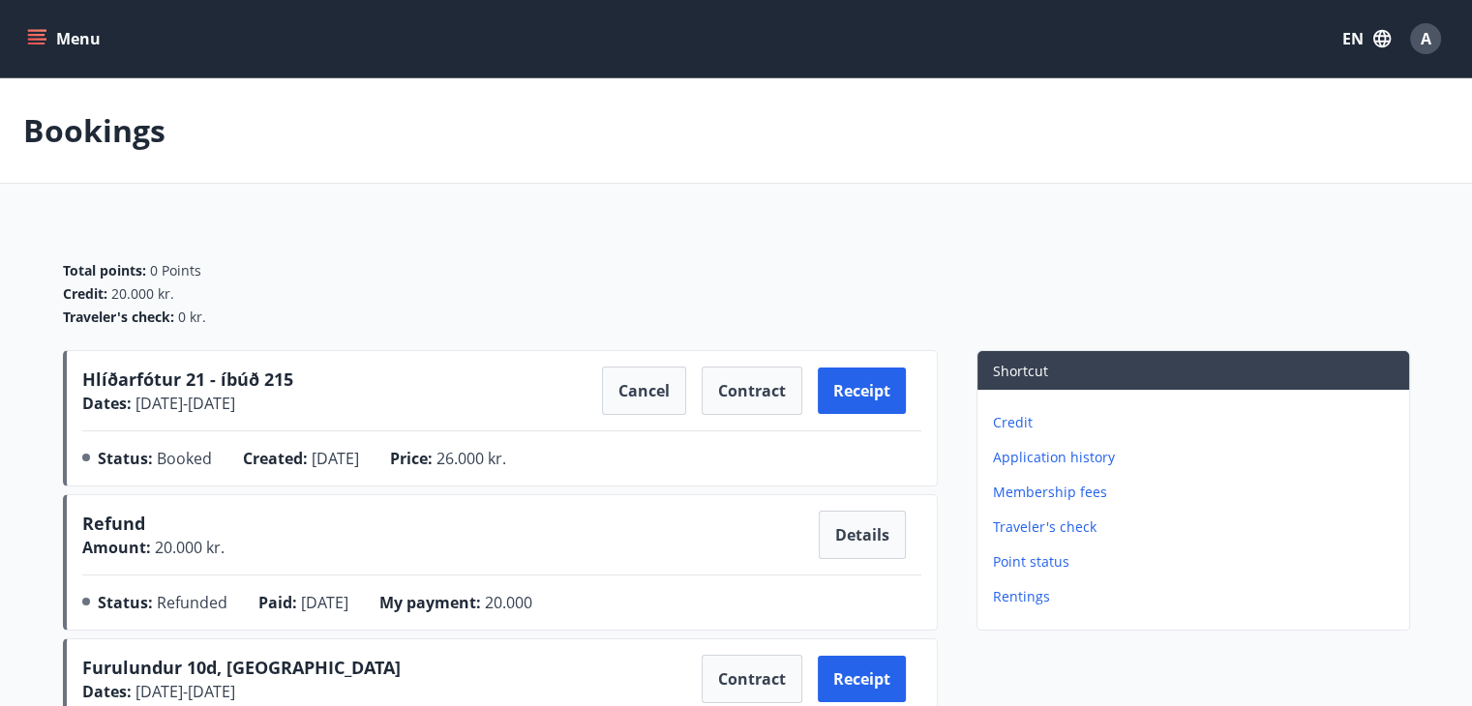
click at [37, 31] on icon "menu" at bounding box center [38, 31] width 21 height 2
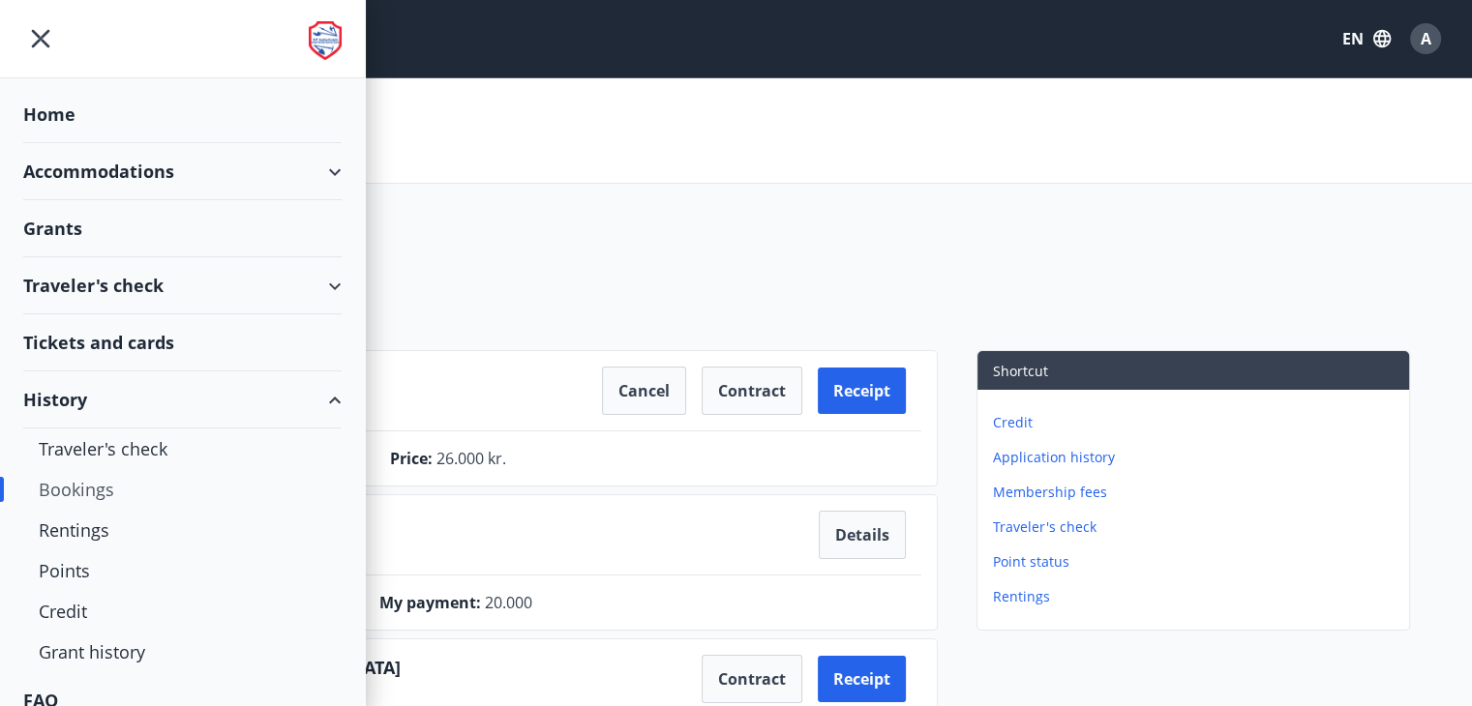
click at [1361, 26] on button "EN" at bounding box center [1366, 38] width 64 height 35
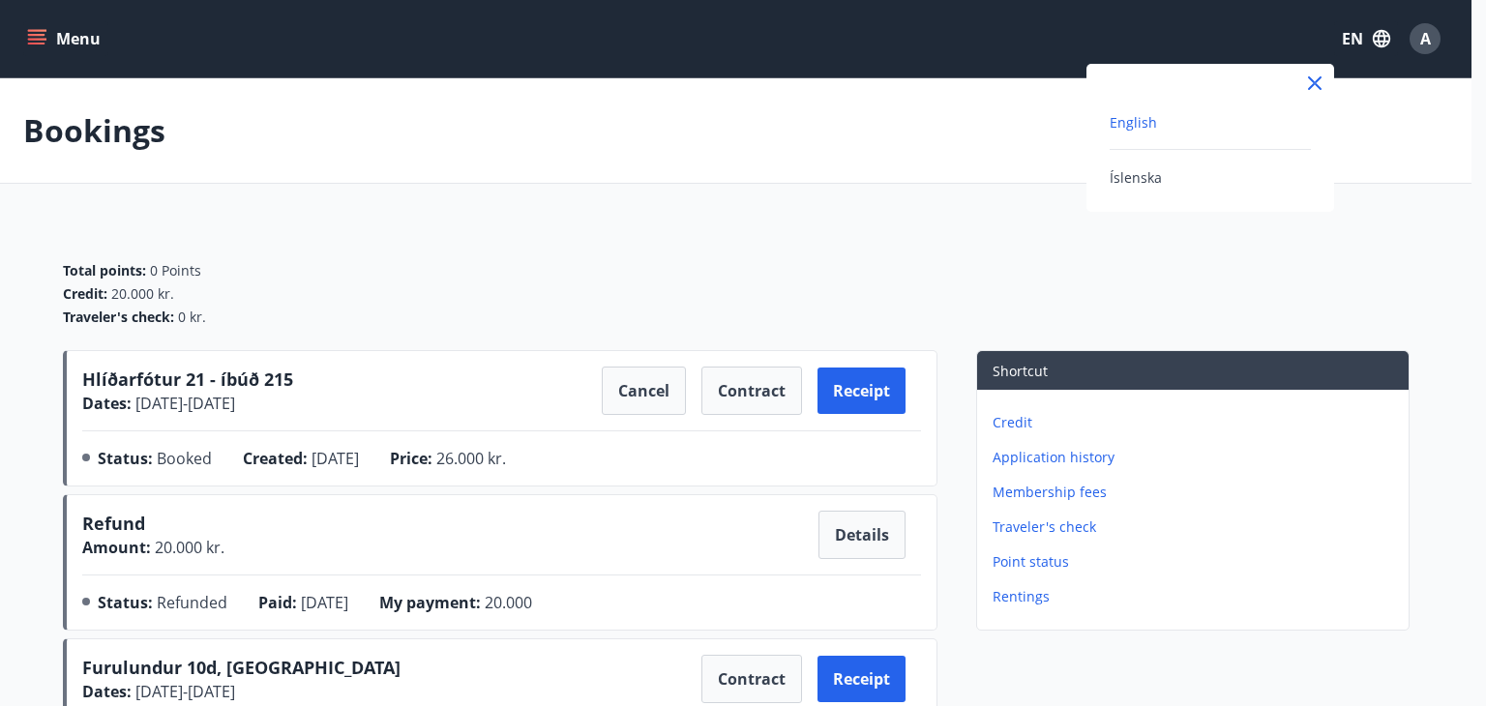
click at [1165, 177] on div "Íslenska" at bounding box center [1210, 176] width 201 height 23
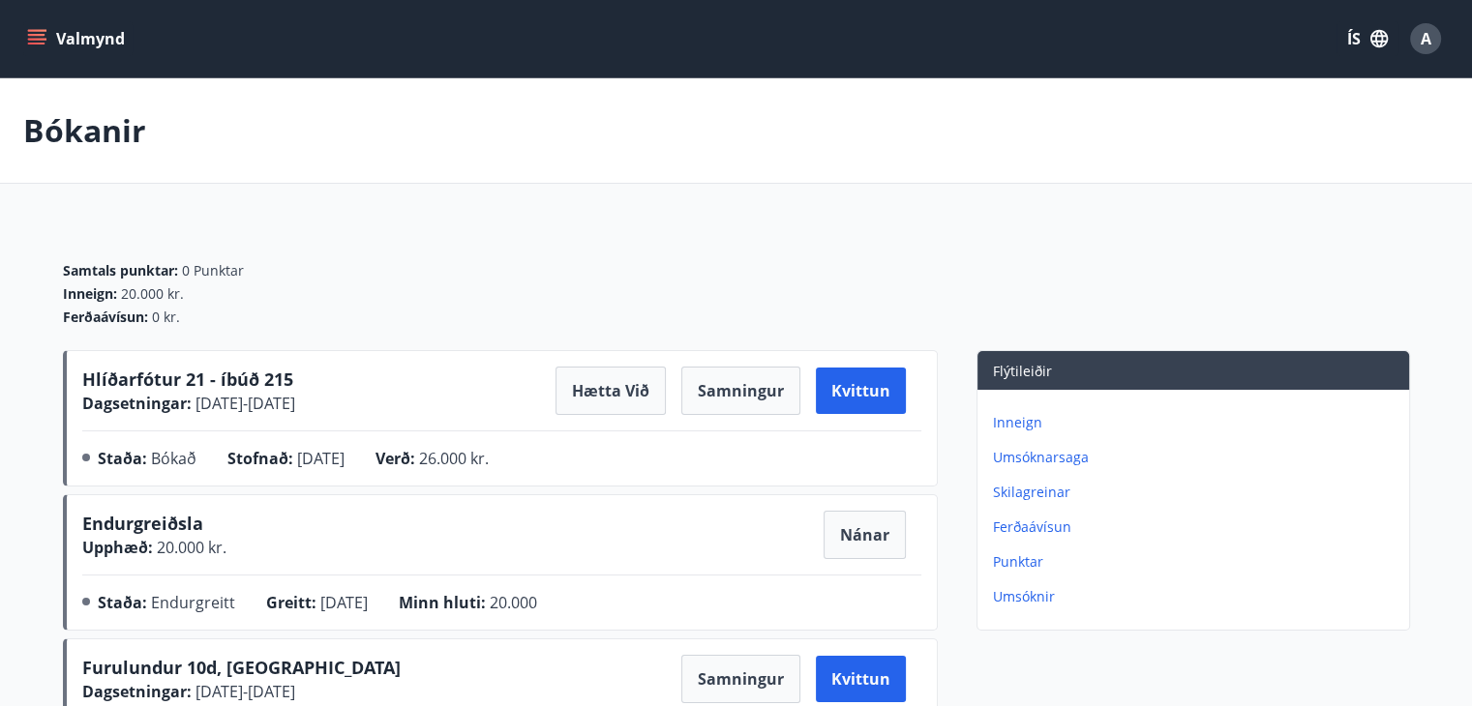
click at [36, 42] on icon "menu" at bounding box center [36, 38] width 19 height 19
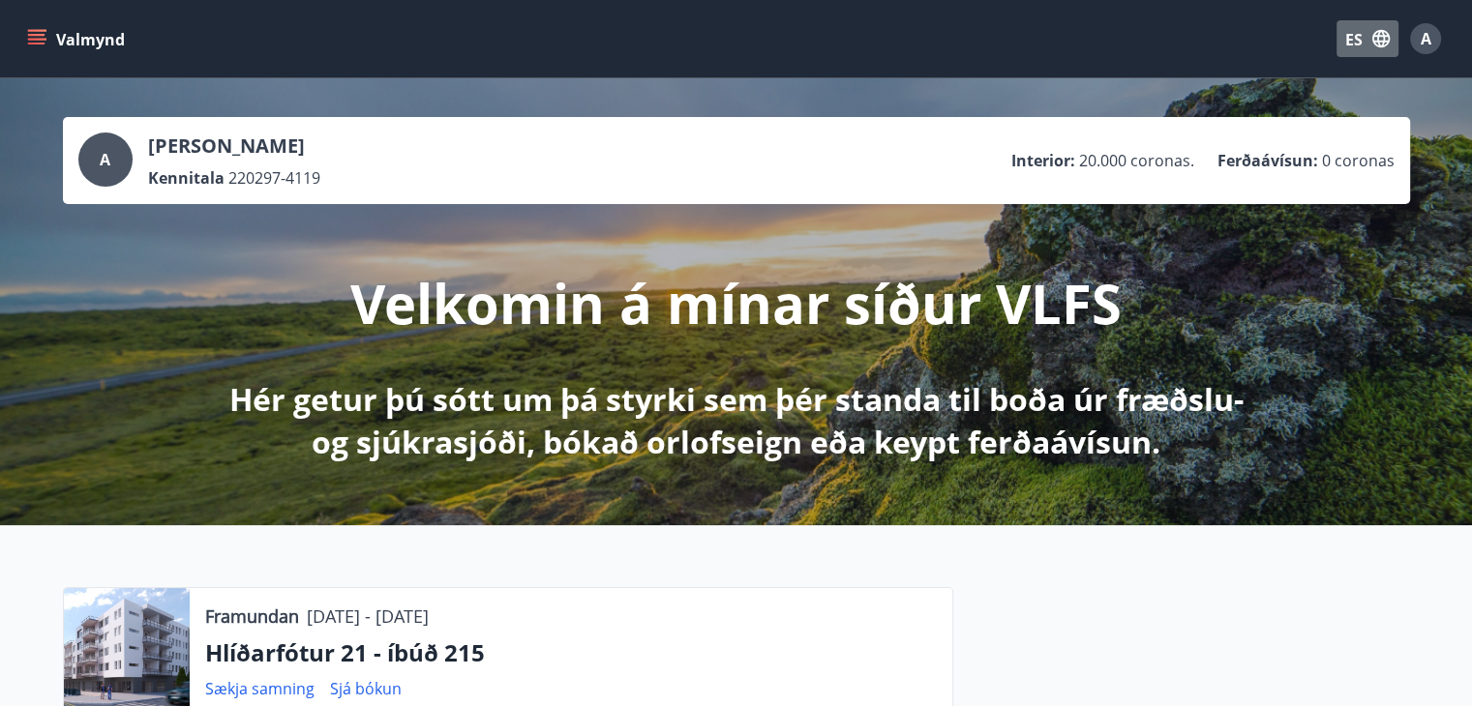
click at [1355, 39] on font "ES" at bounding box center [1353, 39] width 17 height 21
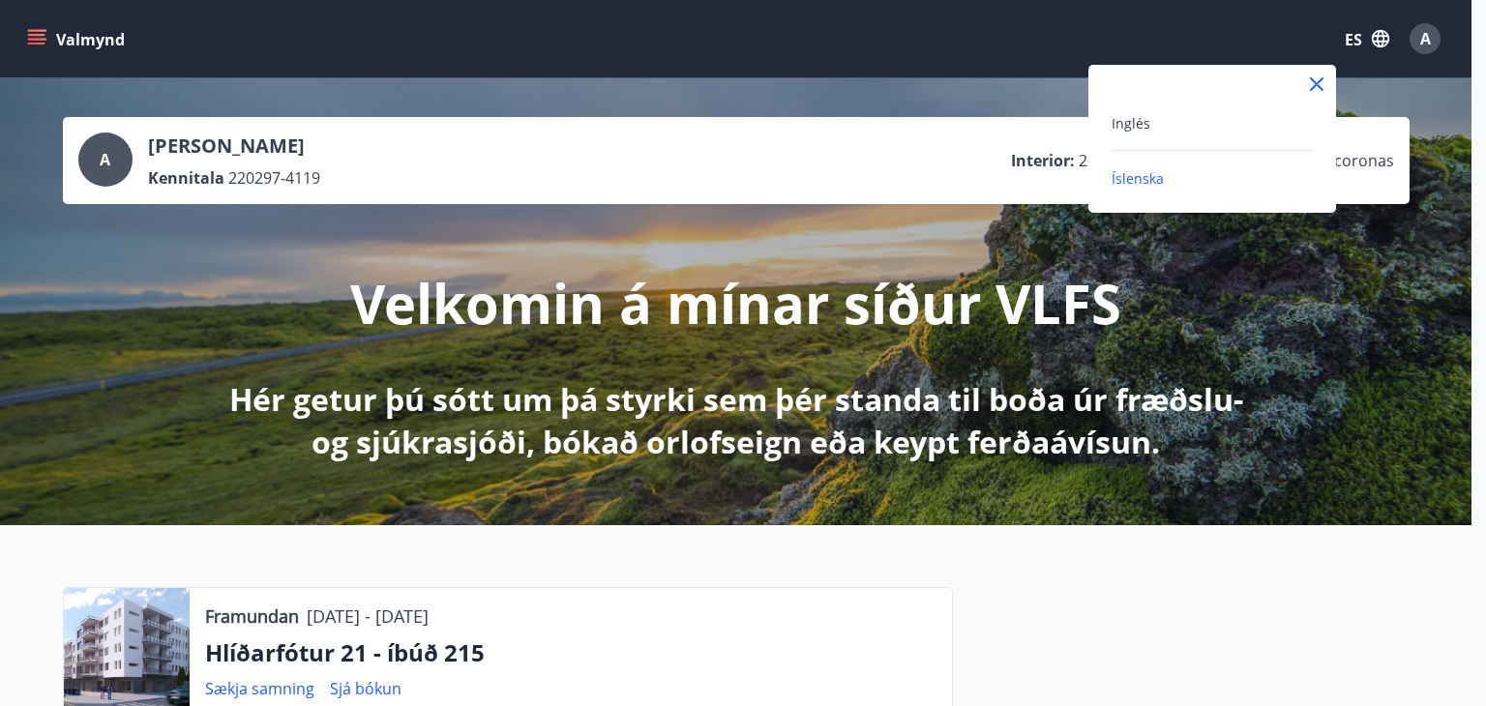
click at [1355, 38] on div at bounding box center [743, 353] width 1486 height 706
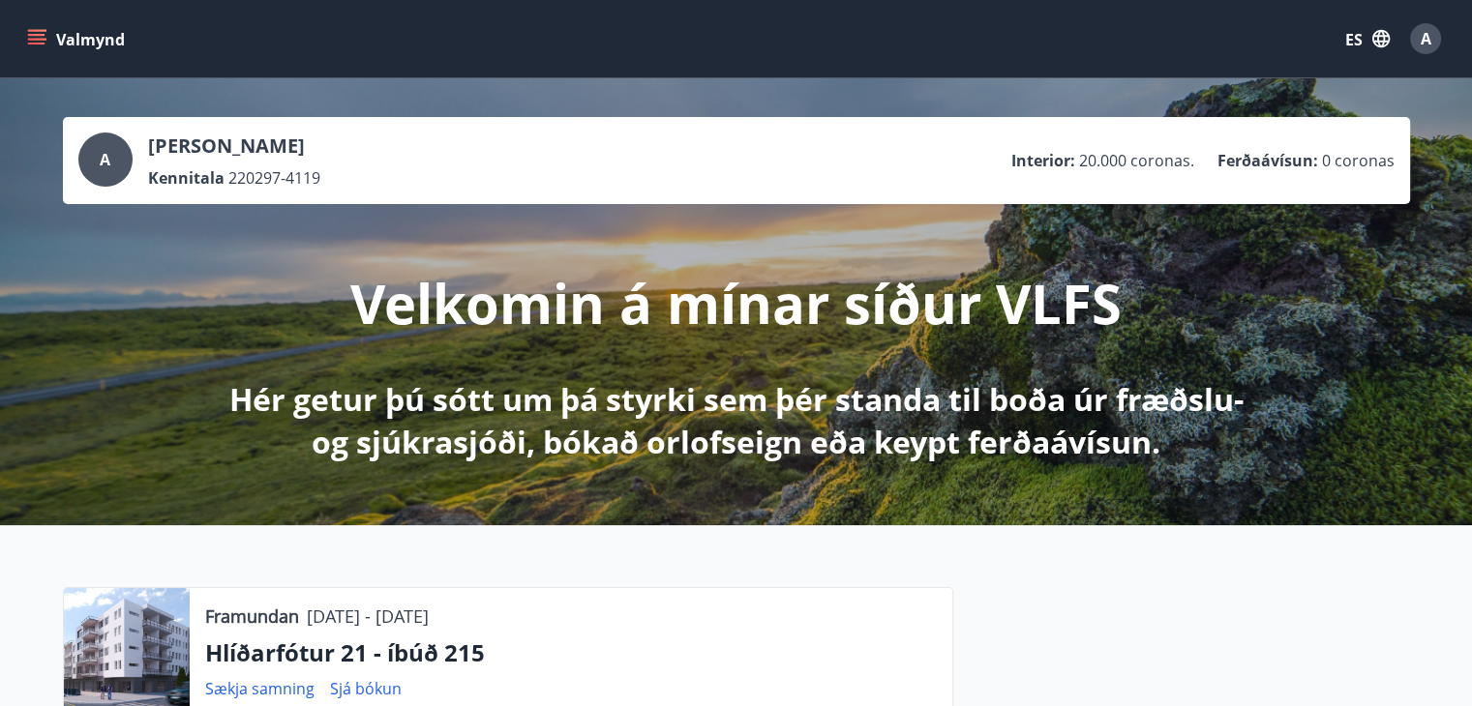
click at [1385, 41] on icon "button" at bounding box center [1380, 38] width 17 height 17
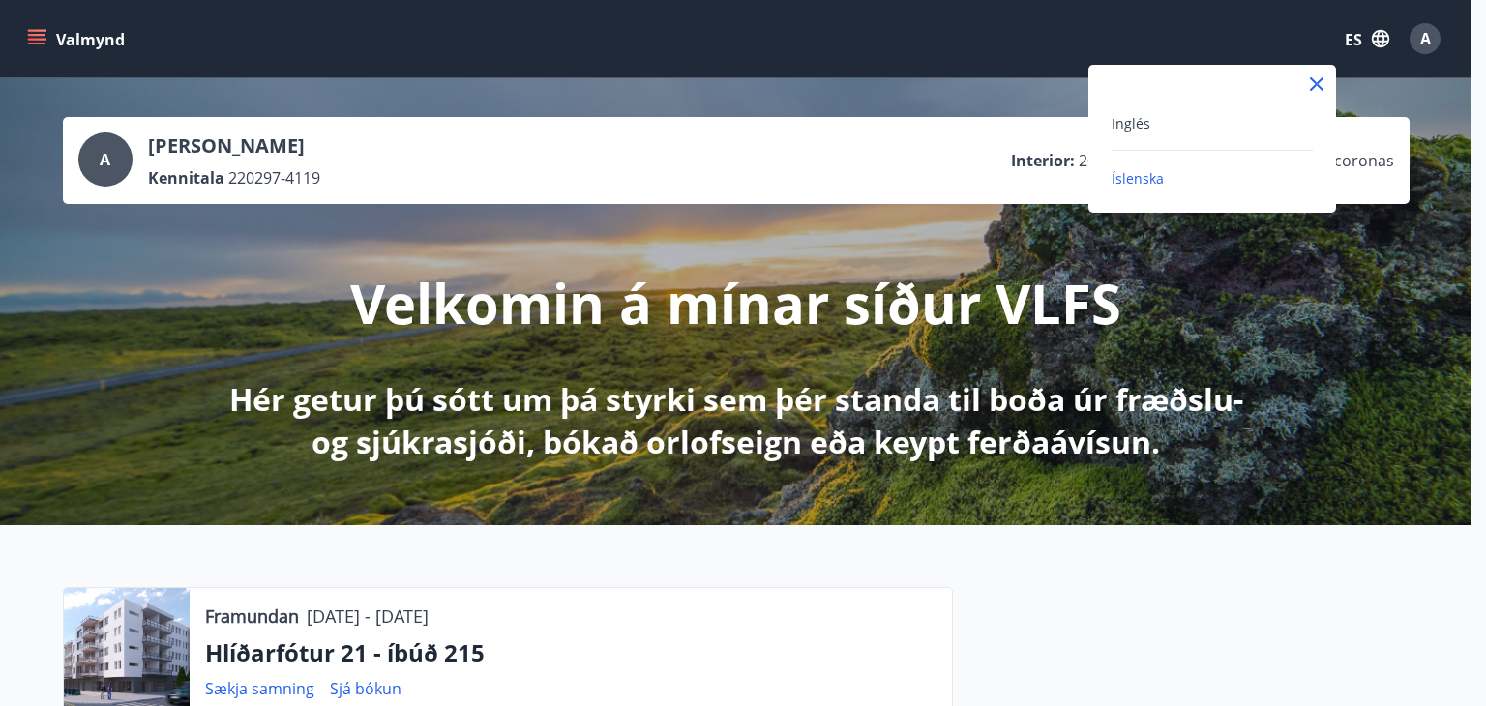
click at [1383, 41] on div at bounding box center [743, 353] width 1486 height 706
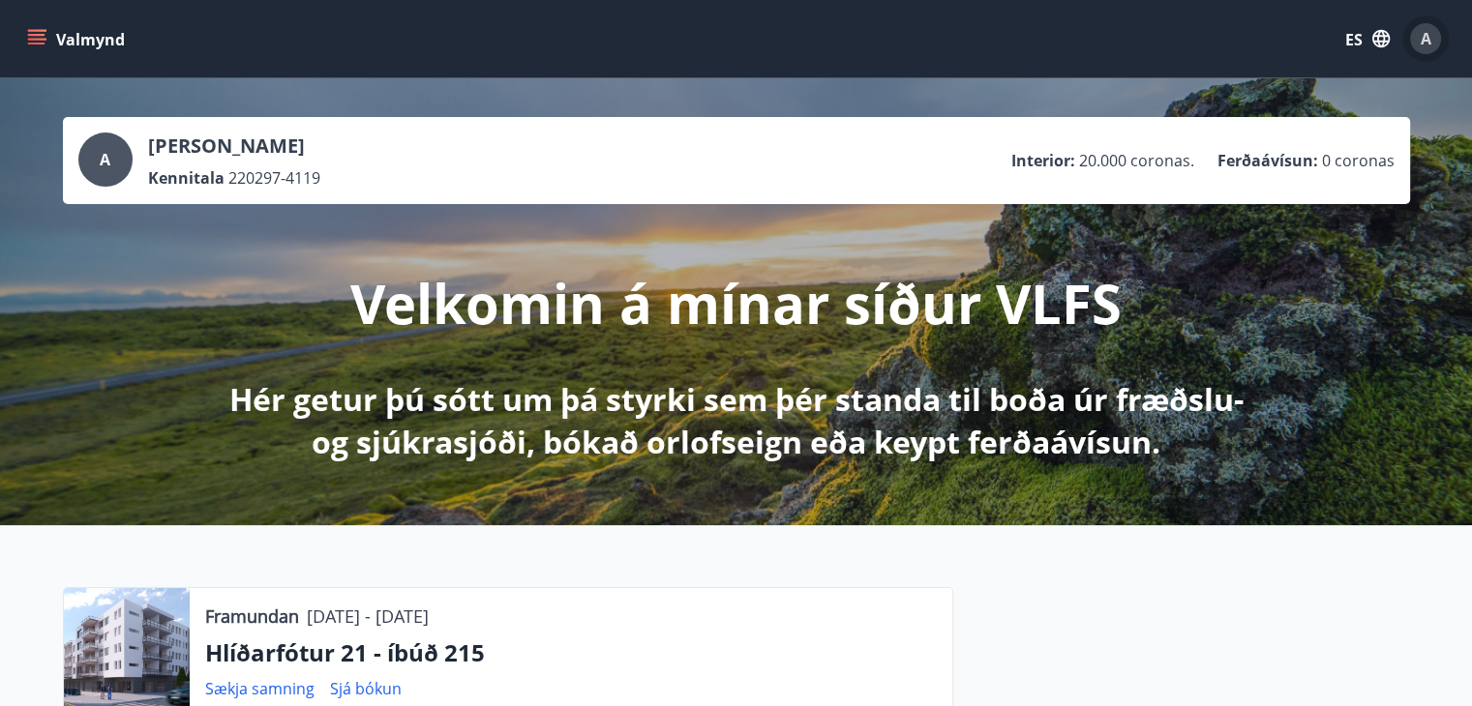
click at [1417, 39] on div "A" at bounding box center [1425, 38] width 31 height 31
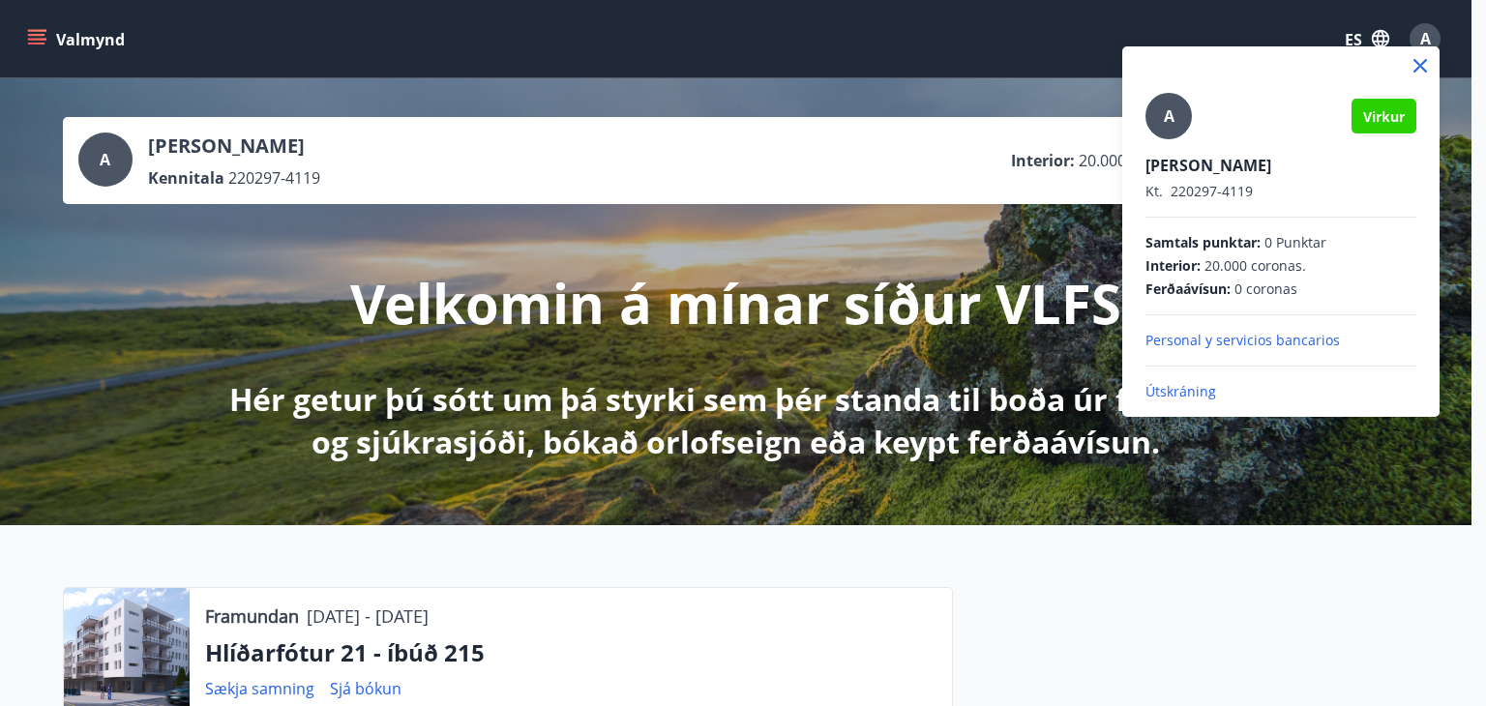
click at [1159, 260] on font "Interior" at bounding box center [1171, 265] width 51 height 18
click at [1173, 272] on font "Interior" at bounding box center [1171, 265] width 51 height 18
click at [1200, 336] on font "Personal y servicios bancarios" at bounding box center [1243, 340] width 194 height 18
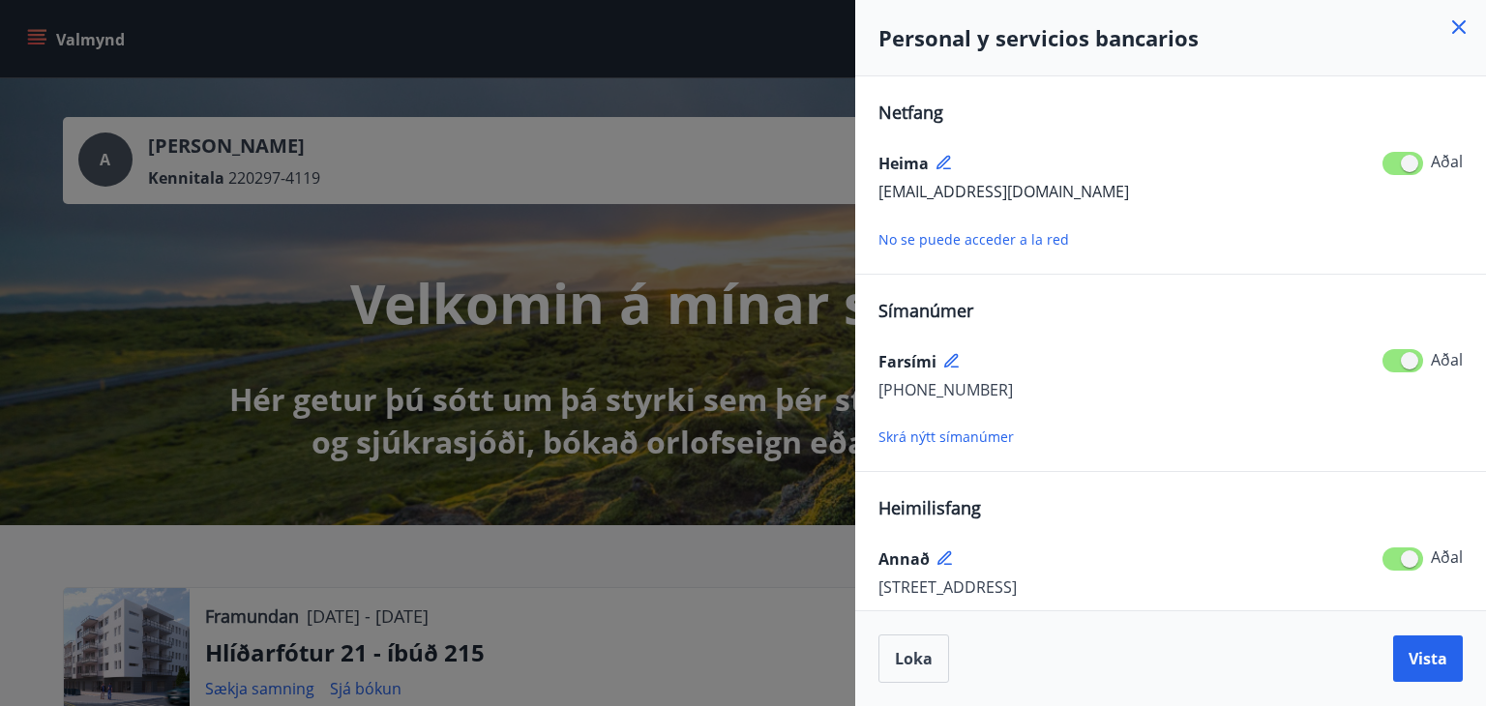
click at [644, 4] on div at bounding box center [743, 353] width 1486 height 706
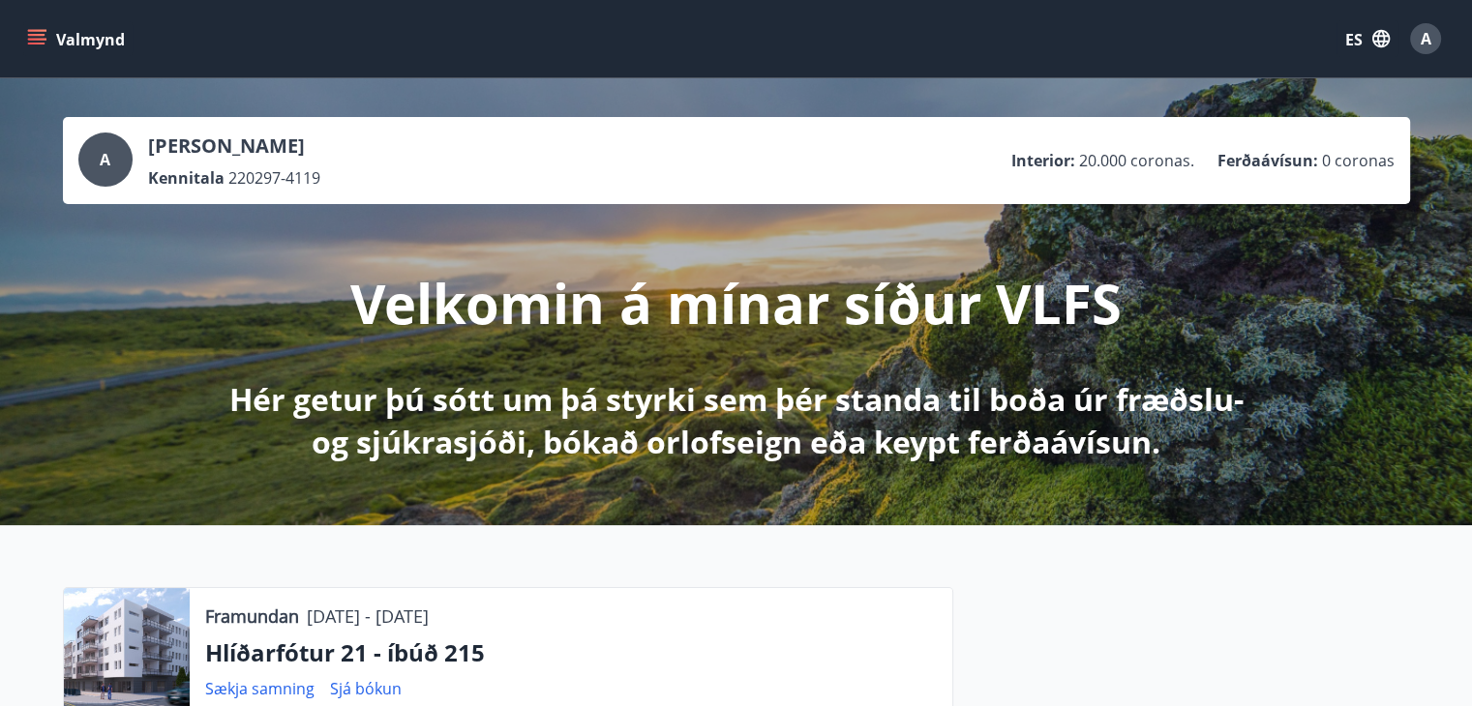
click at [29, 27] on button "Valmynd" at bounding box center [77, 38] width 109 height 35
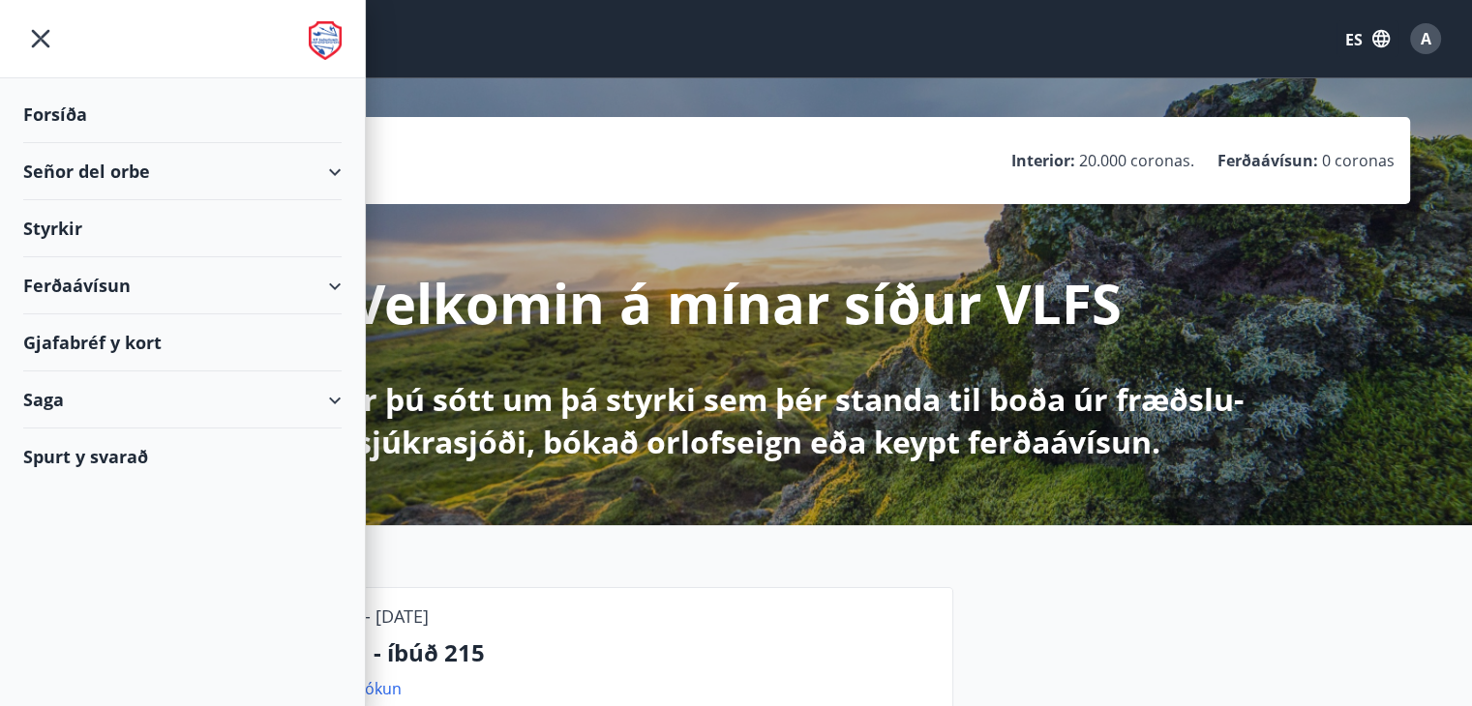
click at [143, 393] on div "Saga" at bounding box center [182, 400] width 318 height 57
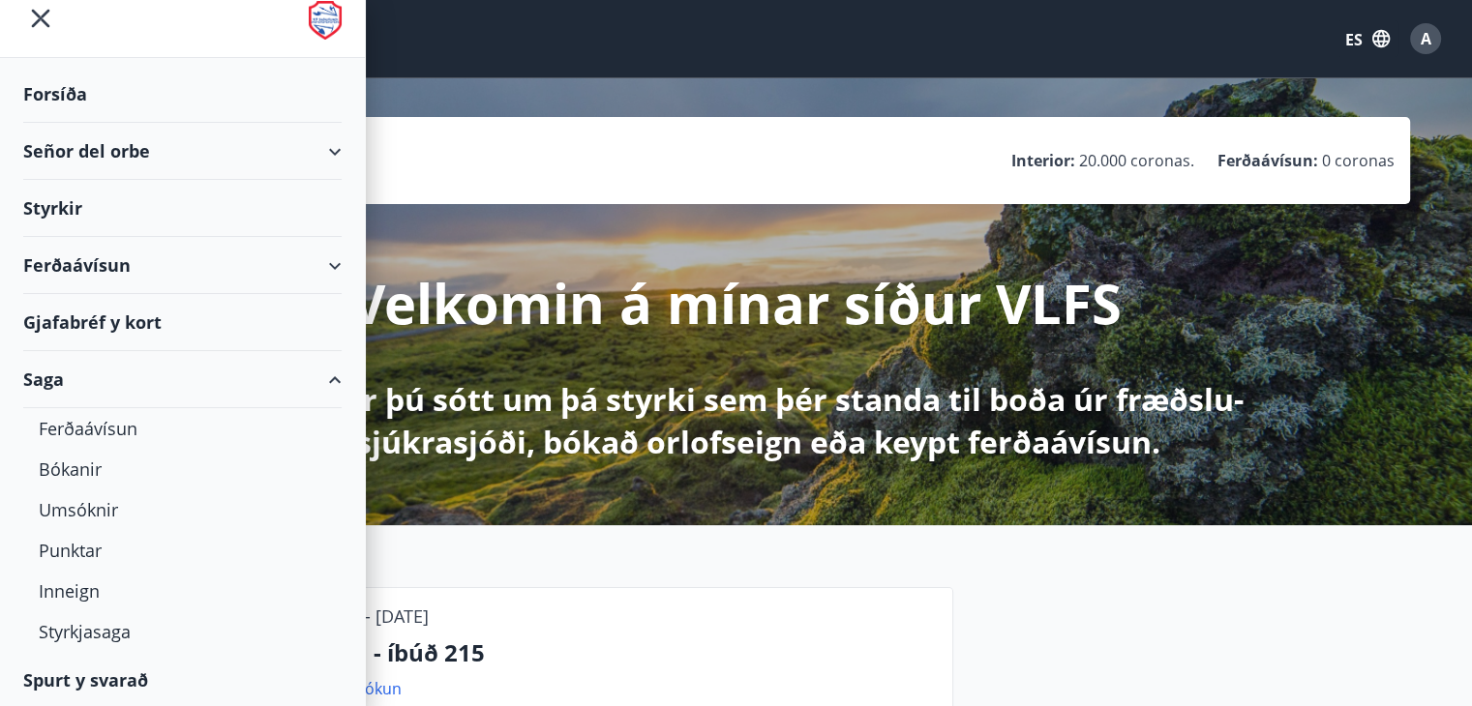
scroll to position [21, 0]
click at [94, 586] on font "Inneign" at bounding box center [69, 590] width 61 height 23
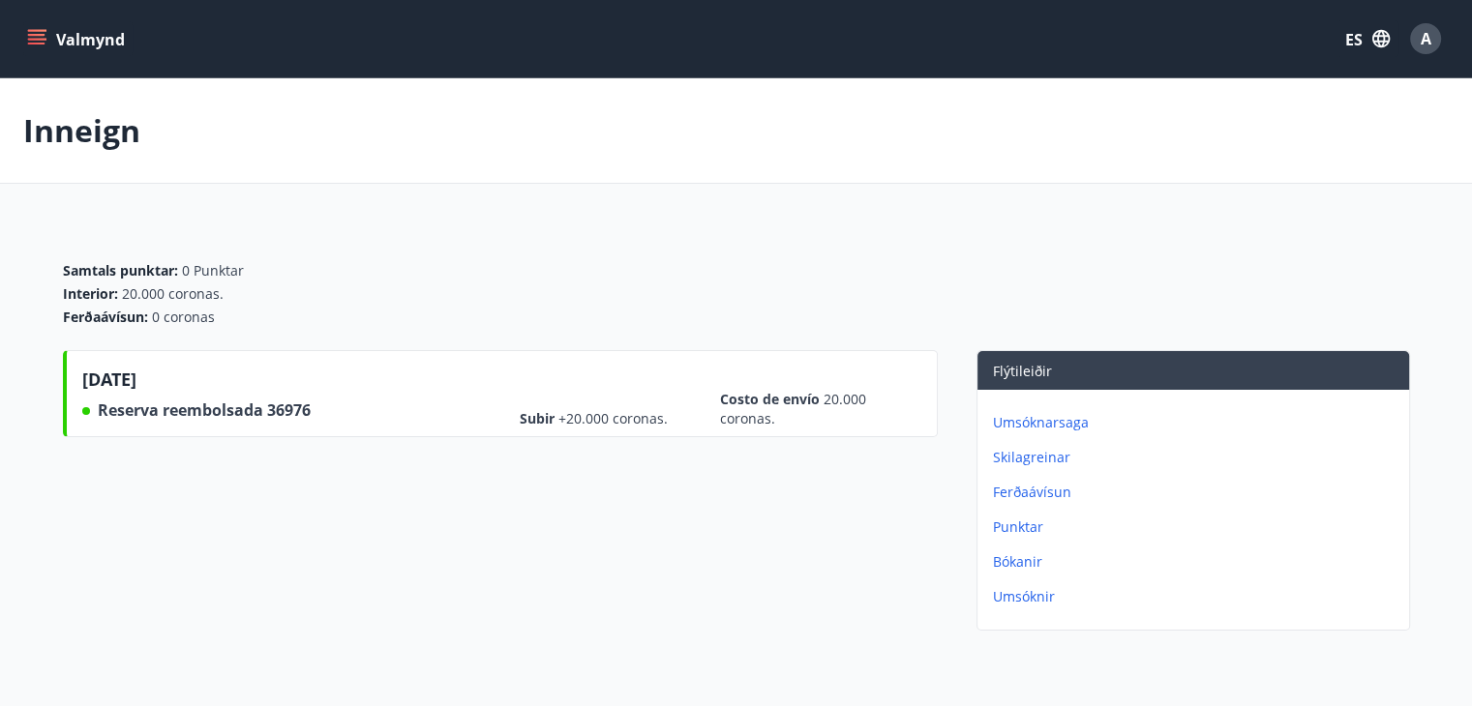
click at [797, 396] on font "Costo de envío" at bounding box center [770, 399] width 100 height 18
click at [531, 425] on div "[DATE] Reserva reembolsada 36976 Subir +20.000 coronas. Costo de envío 20.000 c…" at bounding box center [500, 393] width 875 height 87
click at [530, 418] on font "Subir" at bounding box center [537, 418] width 35 height 18
click at [584, 415] on font "+20.000 coronas." at bounding box center [612, 418] width 109 height 18
drag, startPoint x: 290, startPoint y: 398, endPoint x: 236, endPoint y: 407, distance: 55.0
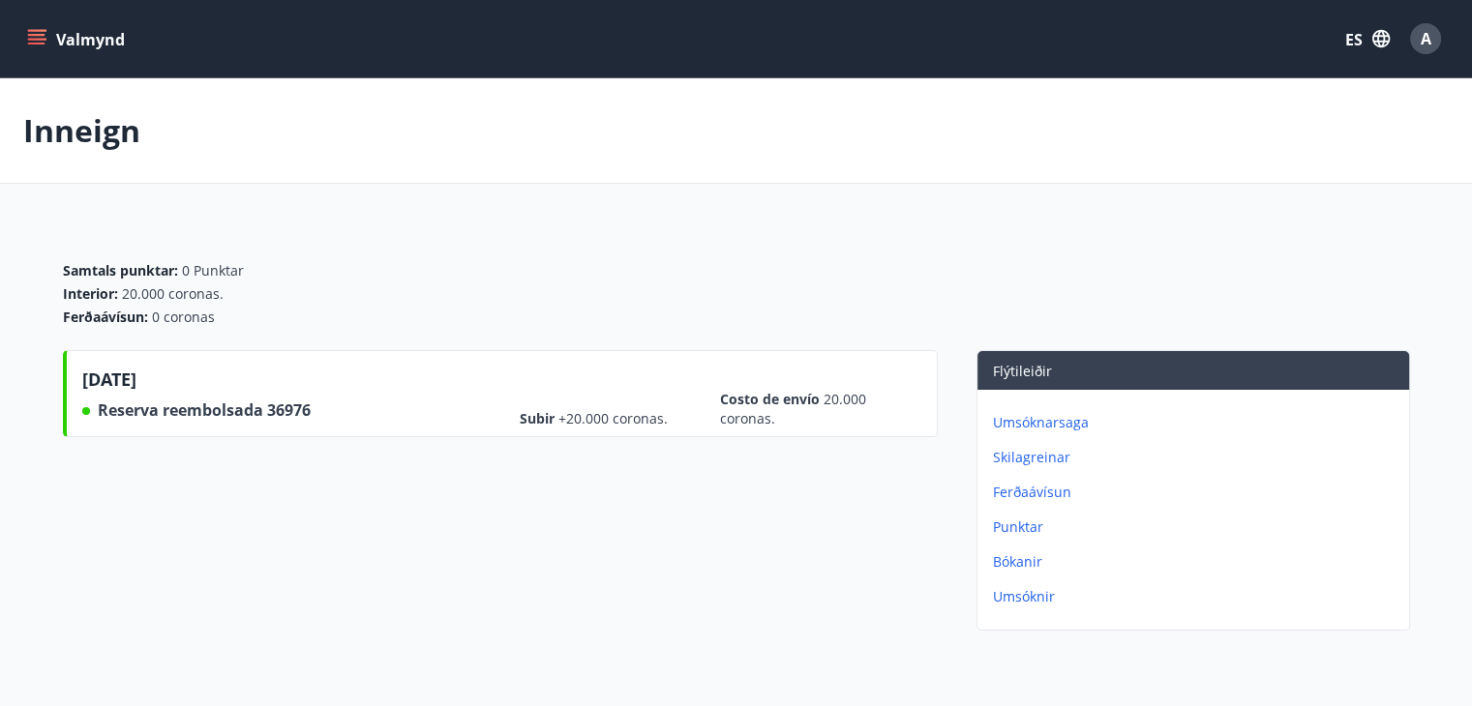
click at [285, 400] on div "[DATE] Reserva reembolsada 36976" at bounding box center [211, 398] width 259 height 62
drag, startPoint x: 236, startPoint y: 407, endPoint x: 213, endPoint y: 411, distance: 23.5
click at [231, 410] on font "Reserva reembolsada" at bounding box center [180, 410] width 165 height 21
drag, startPoint x: 203, startPoint y: 414, endPoint x: 151, endPoint y: 404, distance: 53.3
click at [185, 415] on font "Reserva reembolsada" at bounding box center [180, 410] width 165 height 21
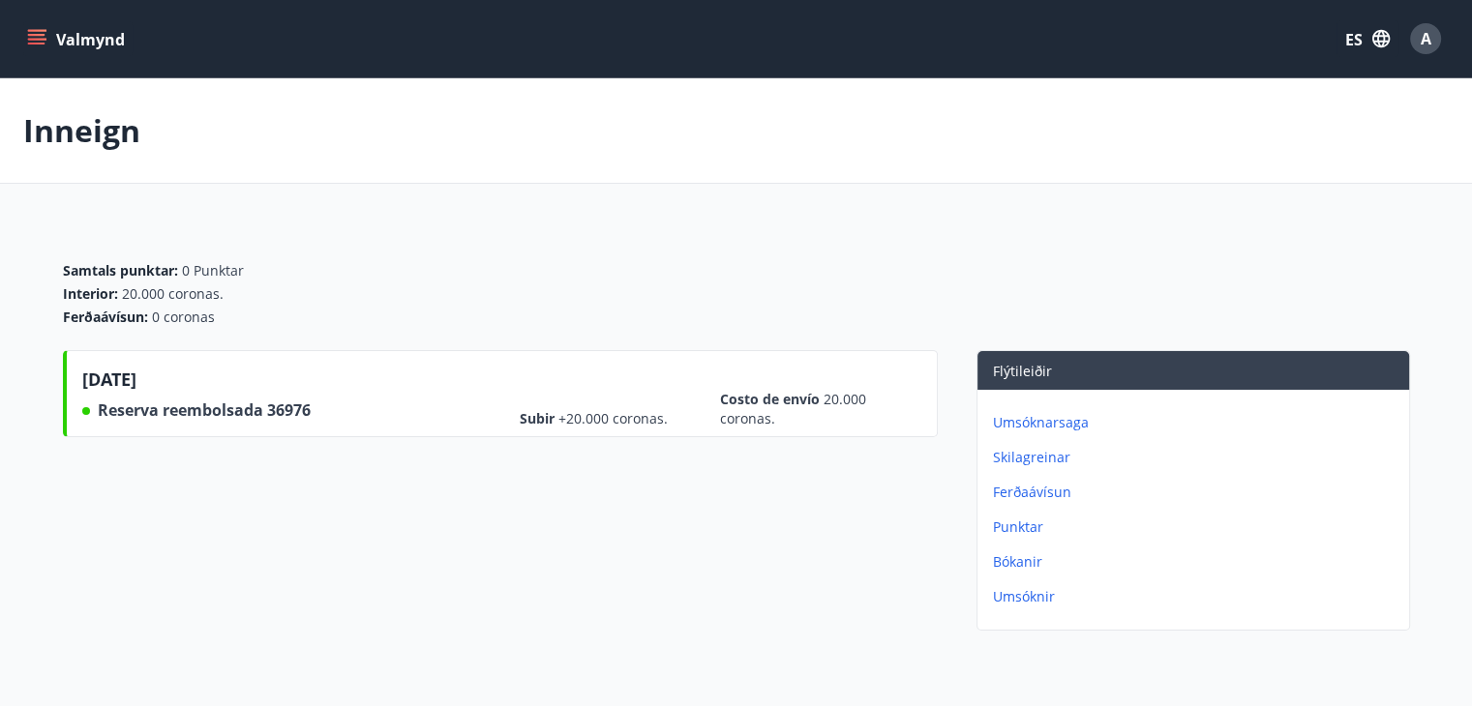
click at [112, 387] on font "[DATE]" at bounding box center [109, 379] width 54 height 23
drag, startPoint x: 111, startPoint y: 380, endPoint x: 194, endPoint y: 380, distance: 83.2
click at [115, 380] on font "[DATE]" at bounding box center [109, 379] width 54 height 23
click at [94, 322] on font "Ferðaávísun" at bounding box center [103, 317] width 81 height 18
click at [139, 324] on font "Ferðaávísun" at bounding box center [103, 317] width 81 height 18
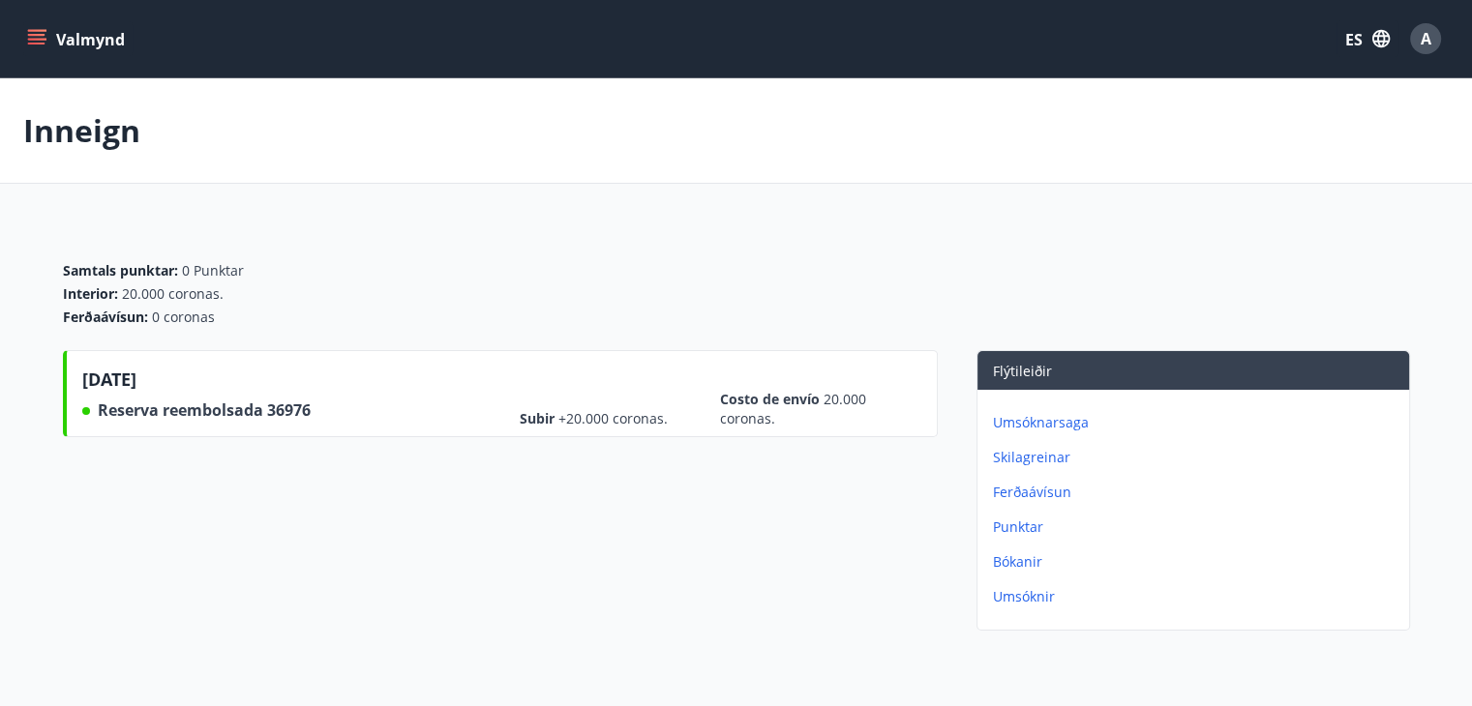
click at [217, 276] on font "Punktar" at bounding box center [219, 270] width 50 height 18
click at [1351, 21] on button "ES" at bounding box center [1367, 38] width 62 height 37
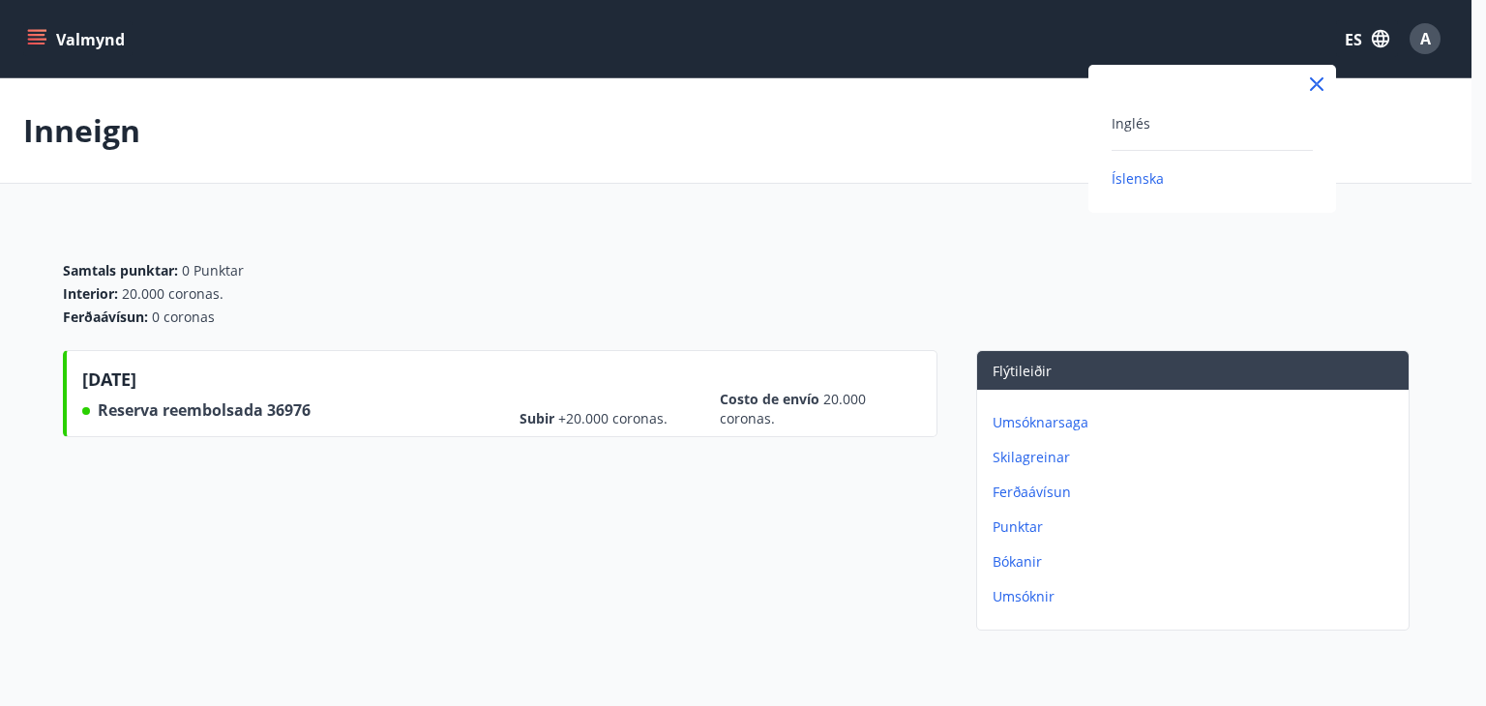
click at [1145, 135] on div "Inglés" at bounding box center [1212, 131] width 201 height 40
click at [1126, 120] on font "Inglés" at bounding box center [1131, 123] width 39 height 18
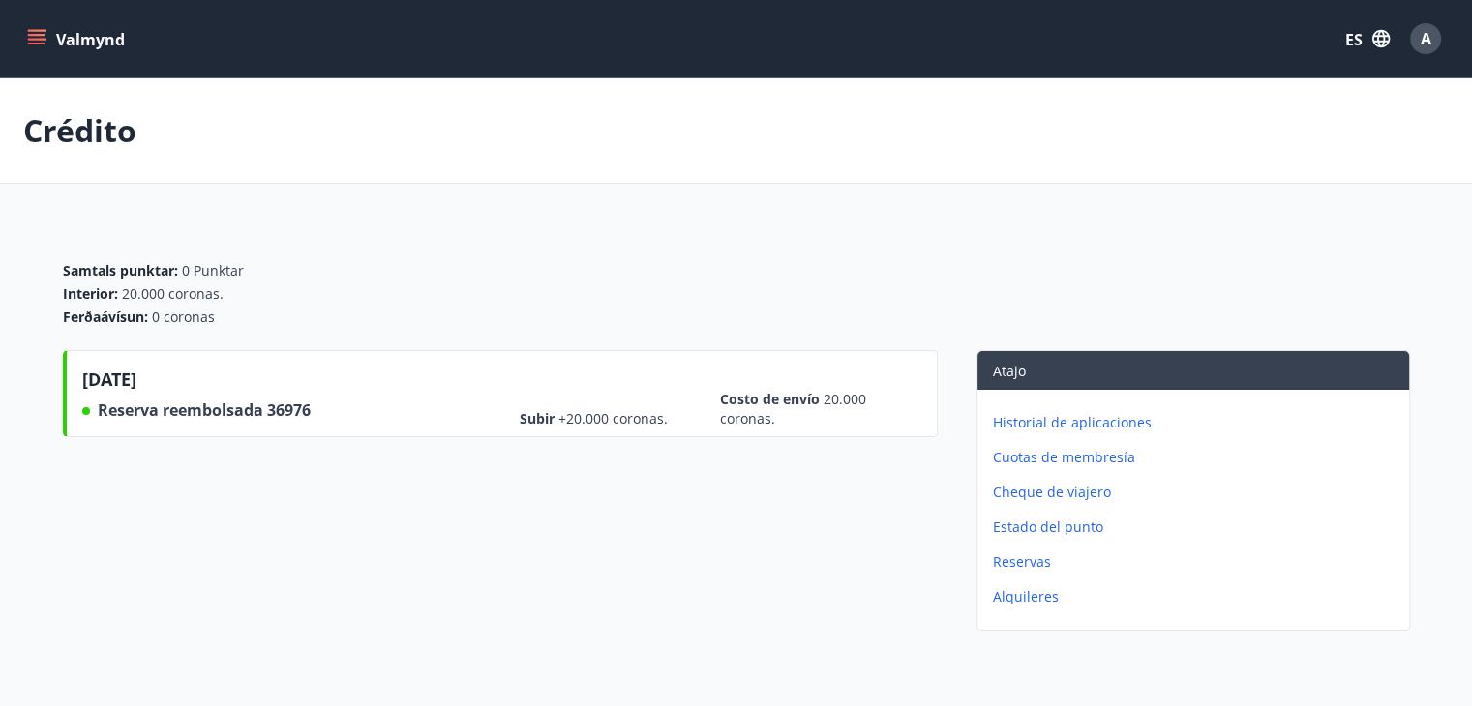
click at [1060, 526] on font "Estado del punto" at bounding box center [1048, 527] width 110 height 18
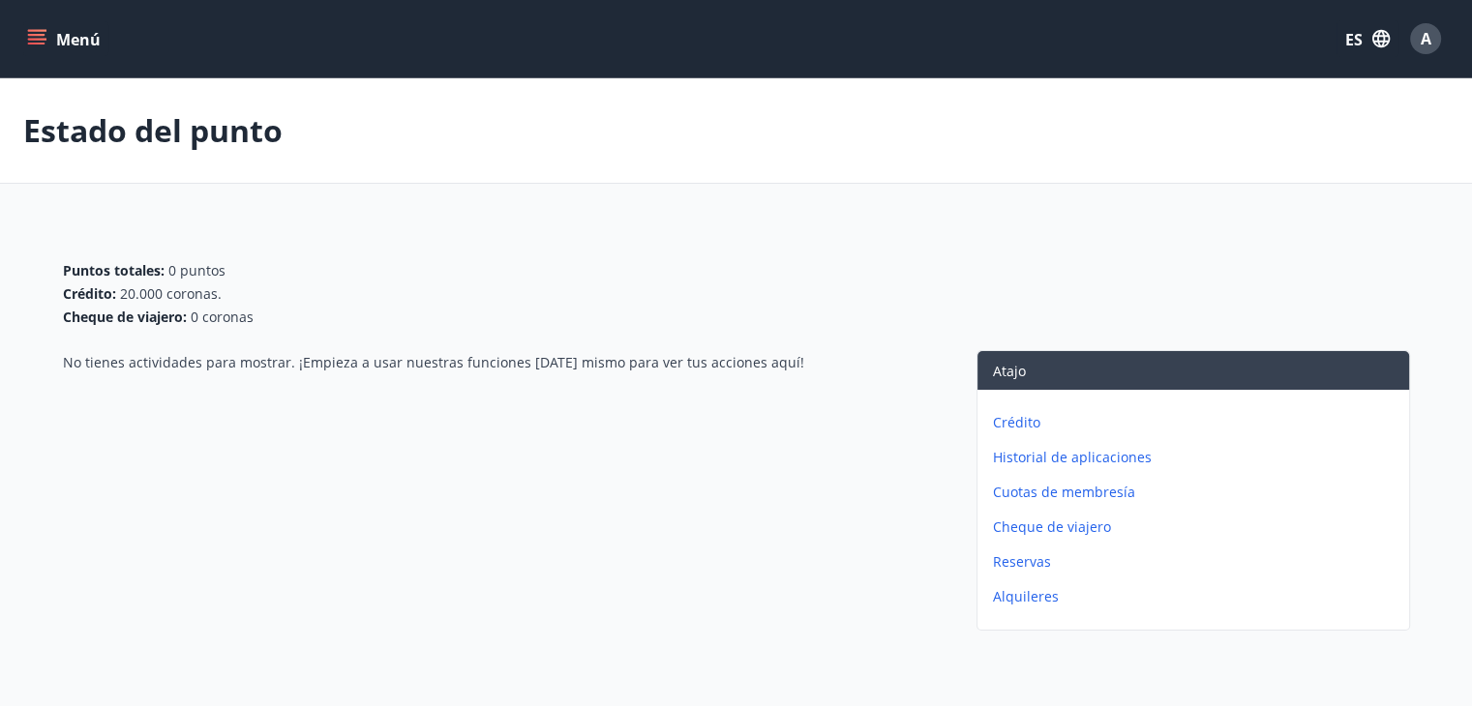
click at [1061, 496] on font "Cuotas de membresía" at bounding box center [1064, 492] width 142 height 18
click at [1073, 462] on font "Historial de aplicaciones" at bounding box center [1072, 457] width 159 height 18
click at [46, 32] on button "Menú" at bounding box center [65, 38] width 85 height 35
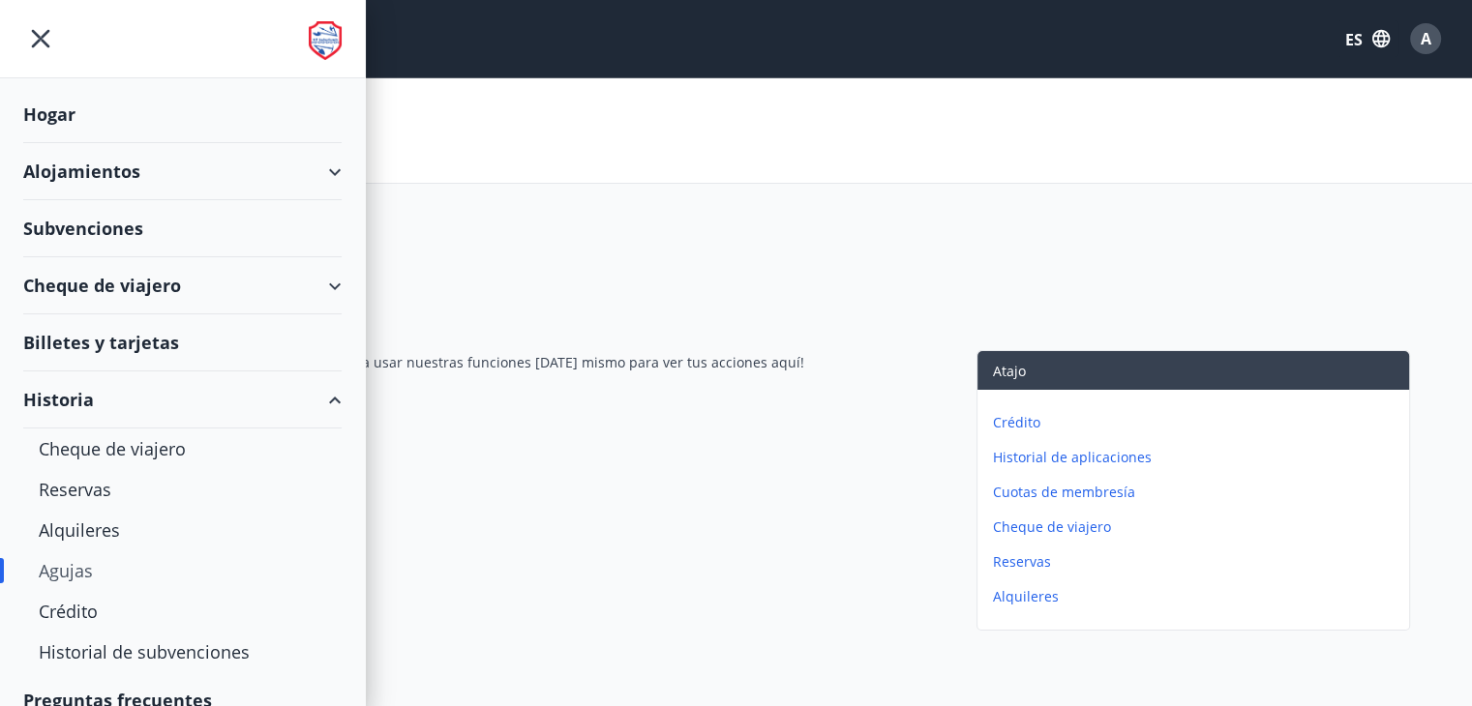
click at [1358, 27] on font "ES" at bounding box center [1353, 38] width 17 height 23
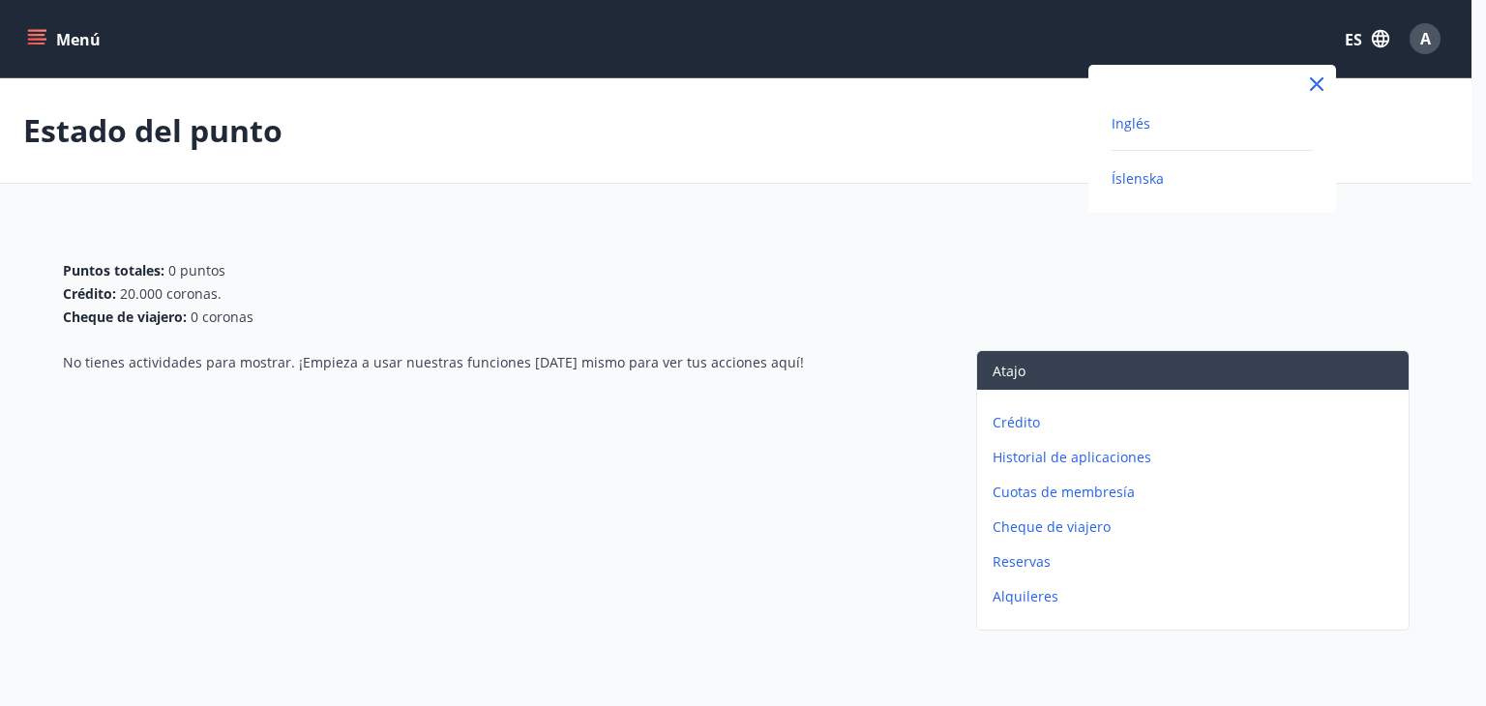
click at [1142, 178] on font "Íslenska" at bounding box center [1138, 178] width 52 height 18
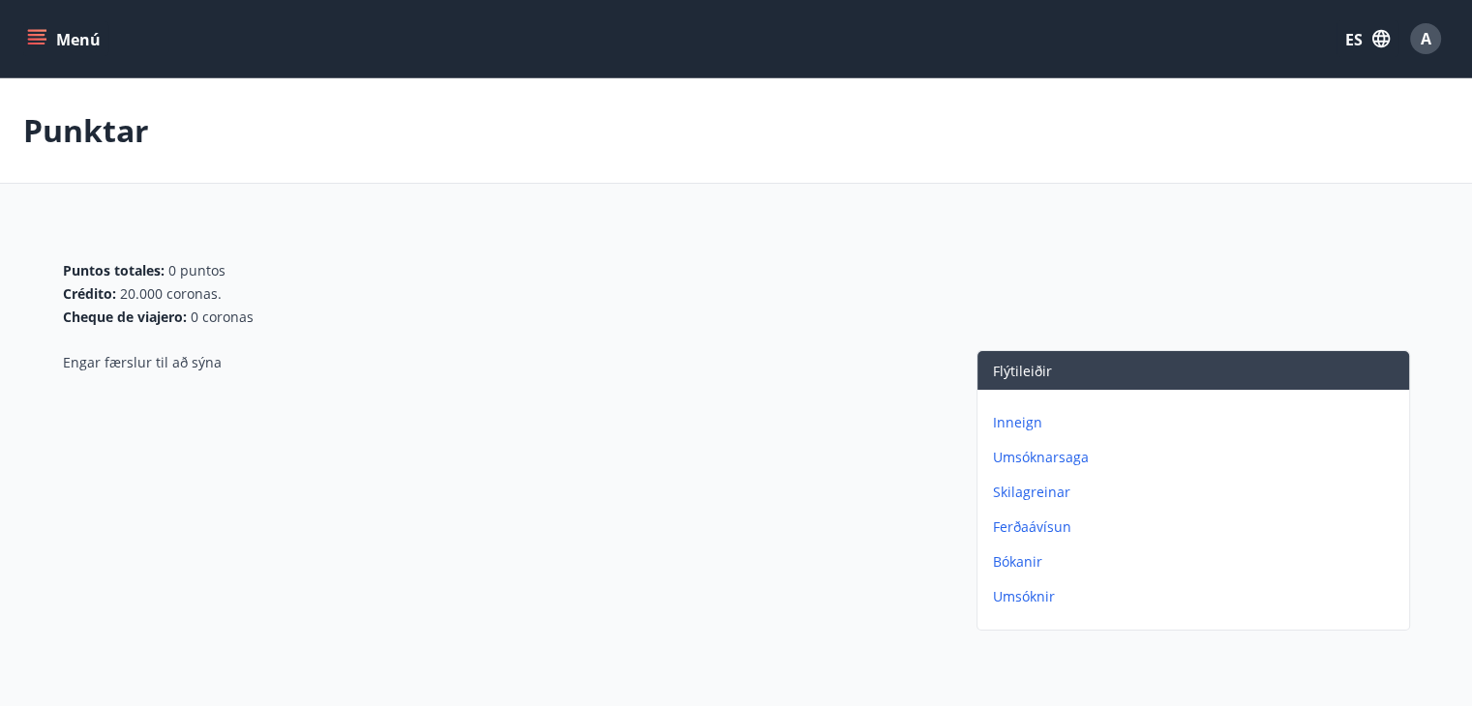
click at [20, 22] on div "Menú ES A" at bounding box center [736, 38] width 1472 height 77
click at [46, 29] on button "Menú" at bounding box center [65, 38] width 85 height 35
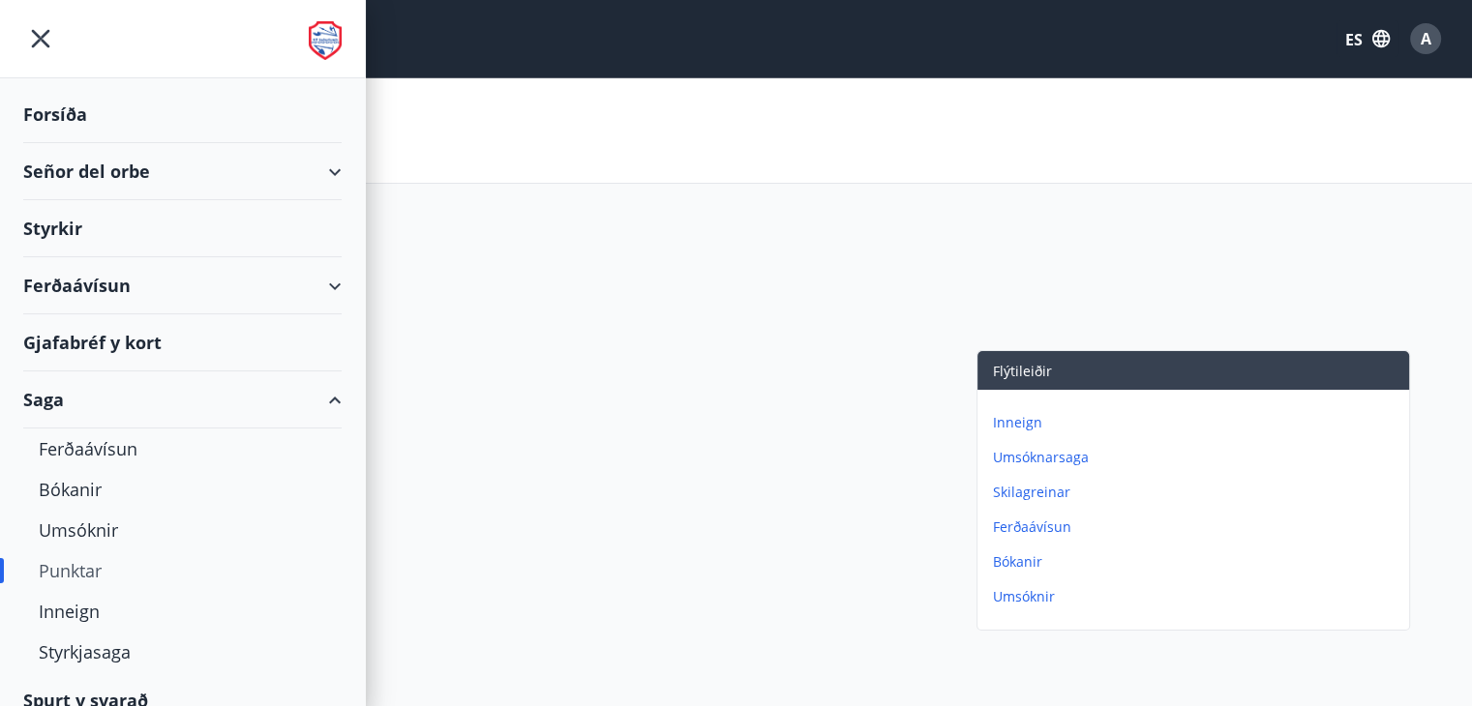
click at [56, 143] on div "Styrkir" at bounding box center [182, 114] width 318 height 57
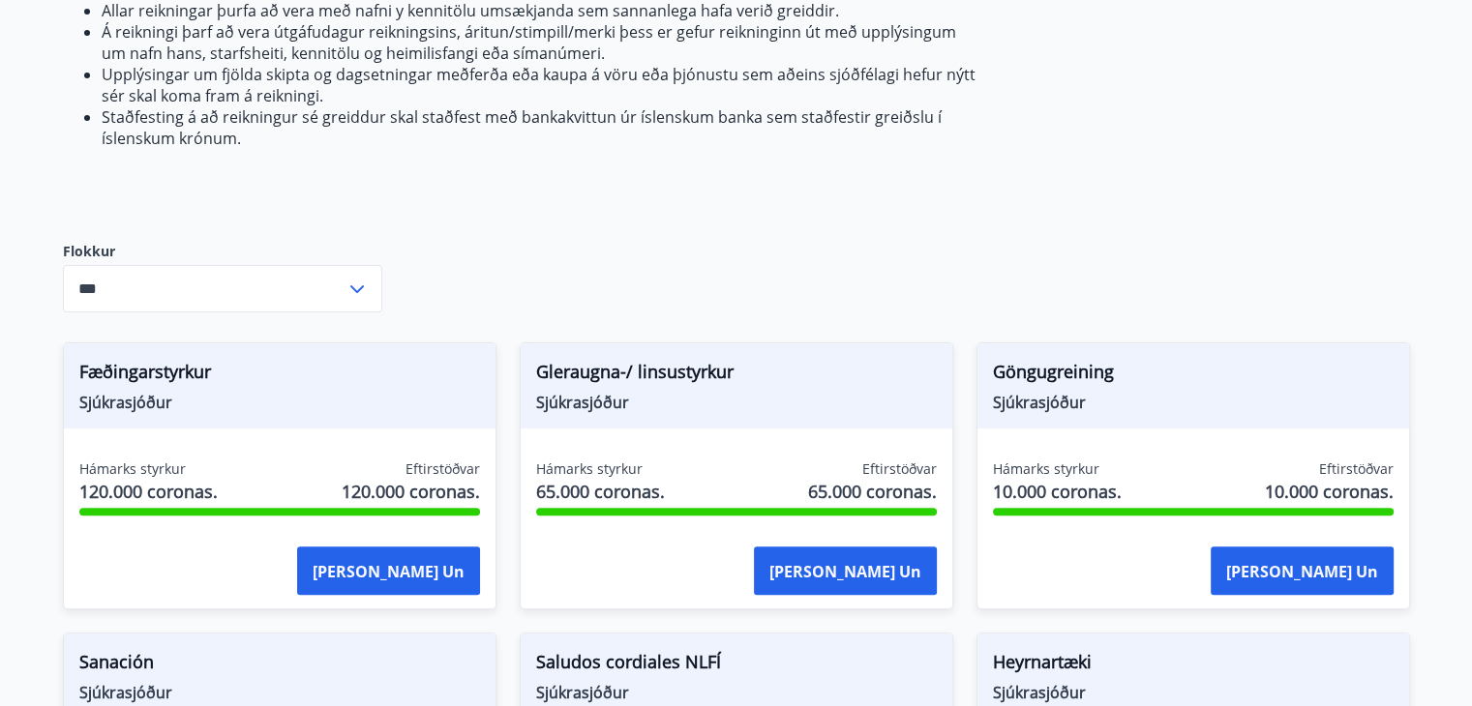
scroll to position [387, 0]
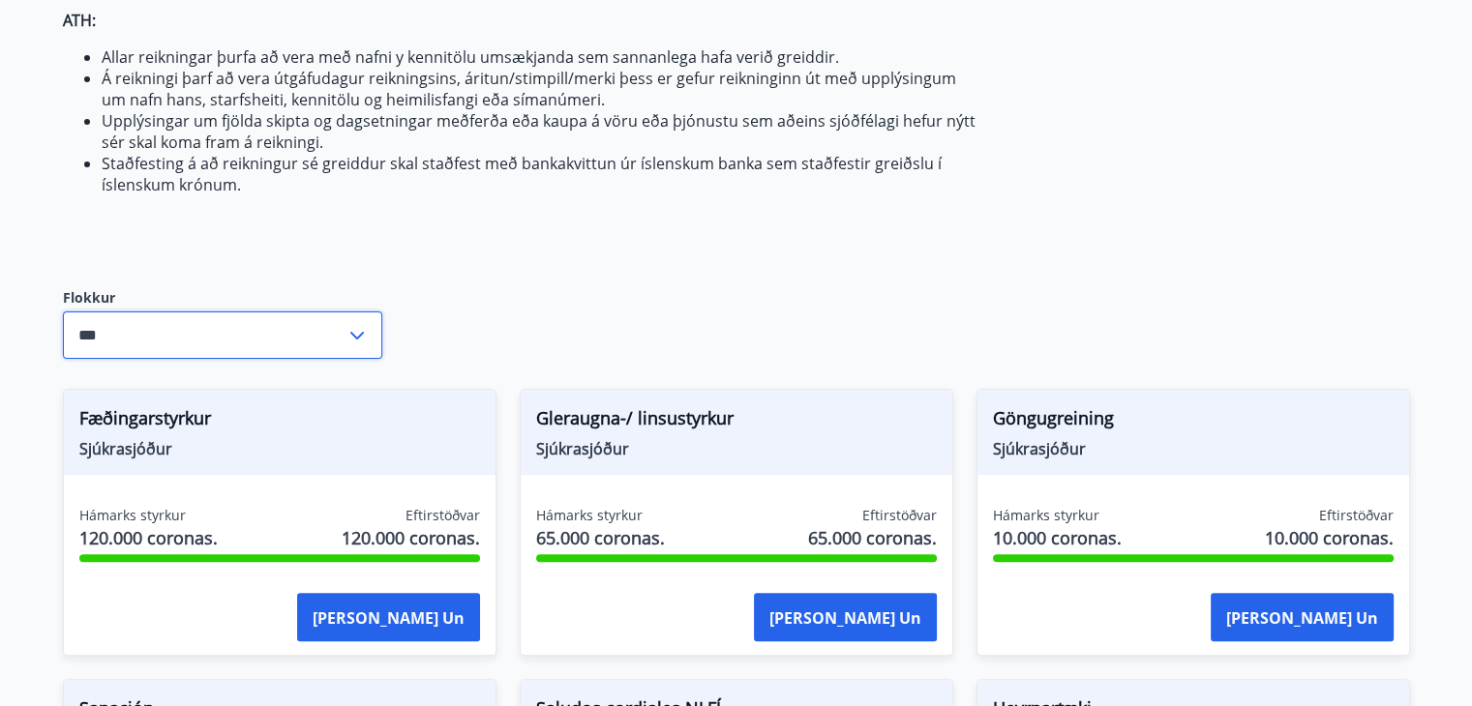
click at [210, 333] on input "***" at bounding box center [204, 335] width 283 height 47
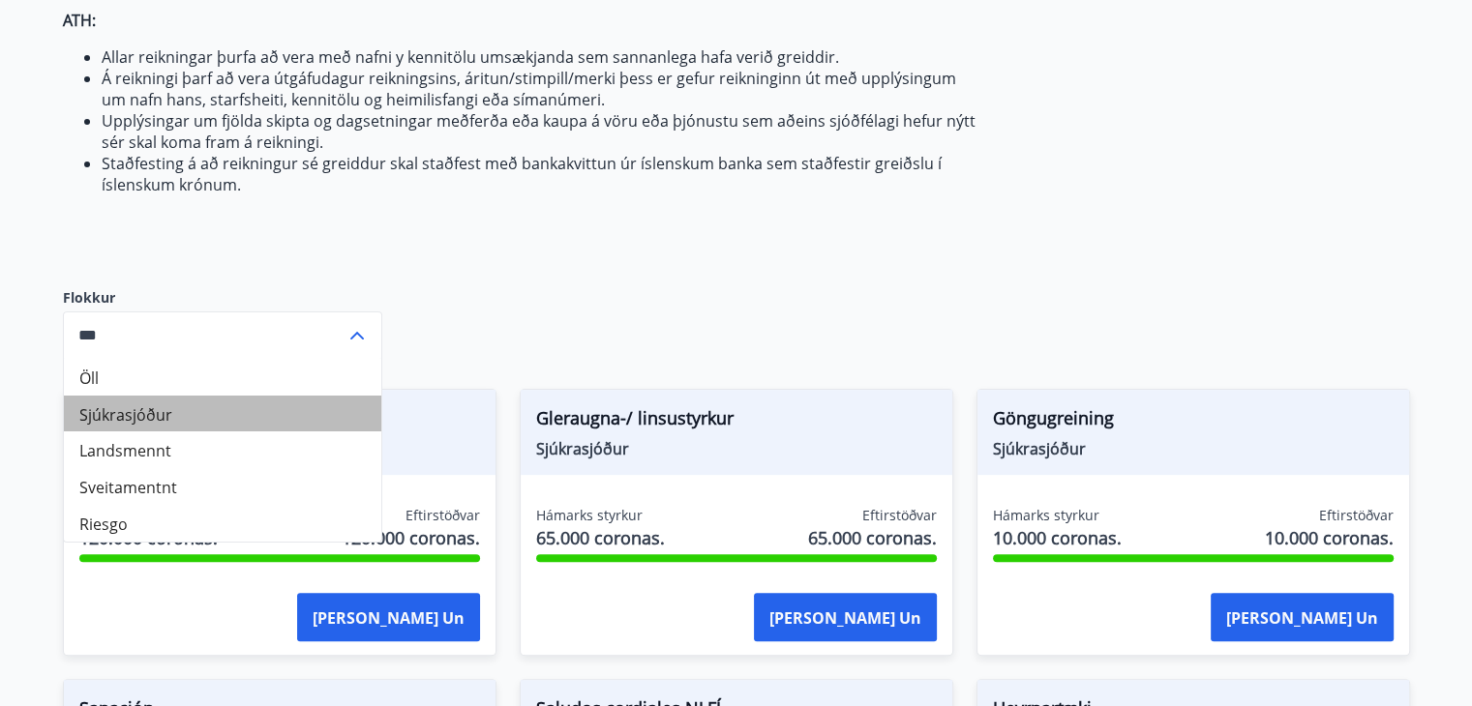
click at [160, 415] on font "Sjúkrasjóður" at bounding box center [125, 414] width 93 height 21
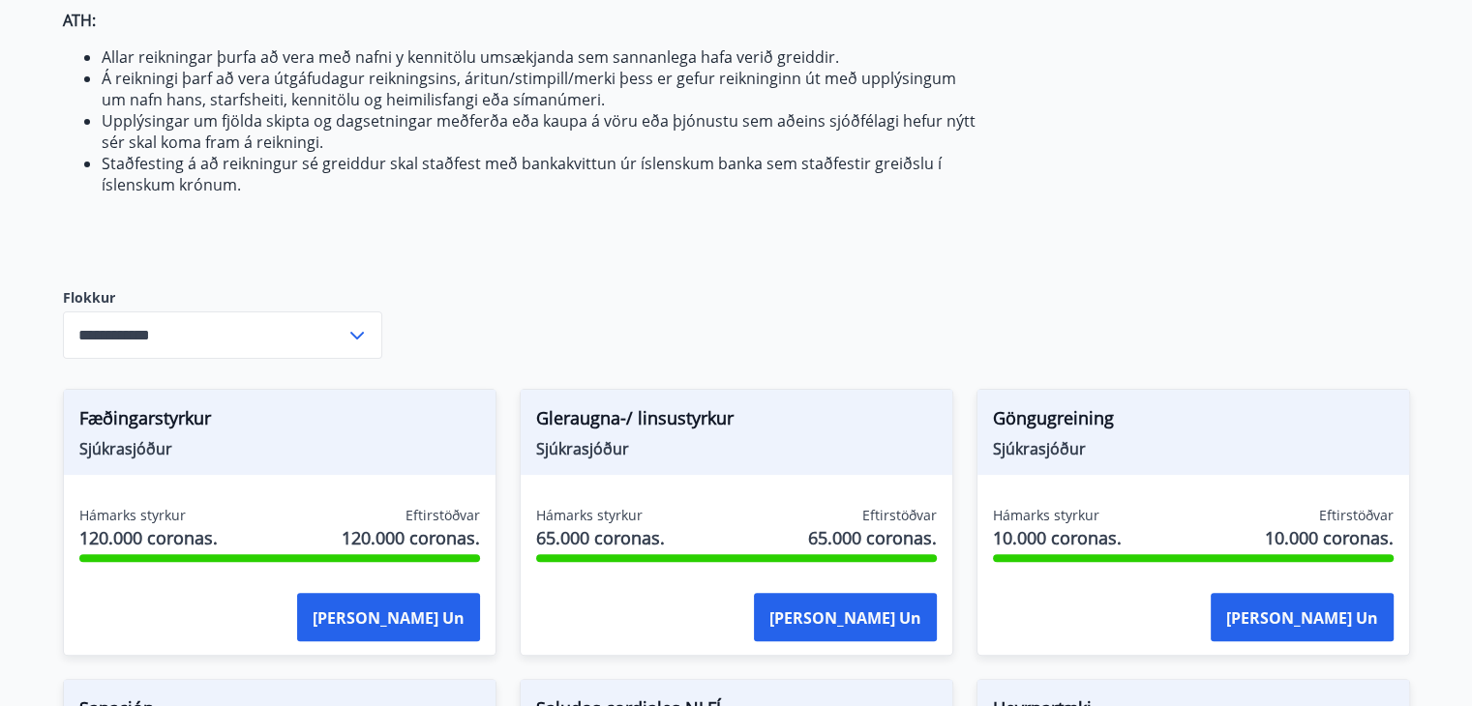
click at [330, 316] on input "**********" at bounding box center [204, 335] width 283 height 47
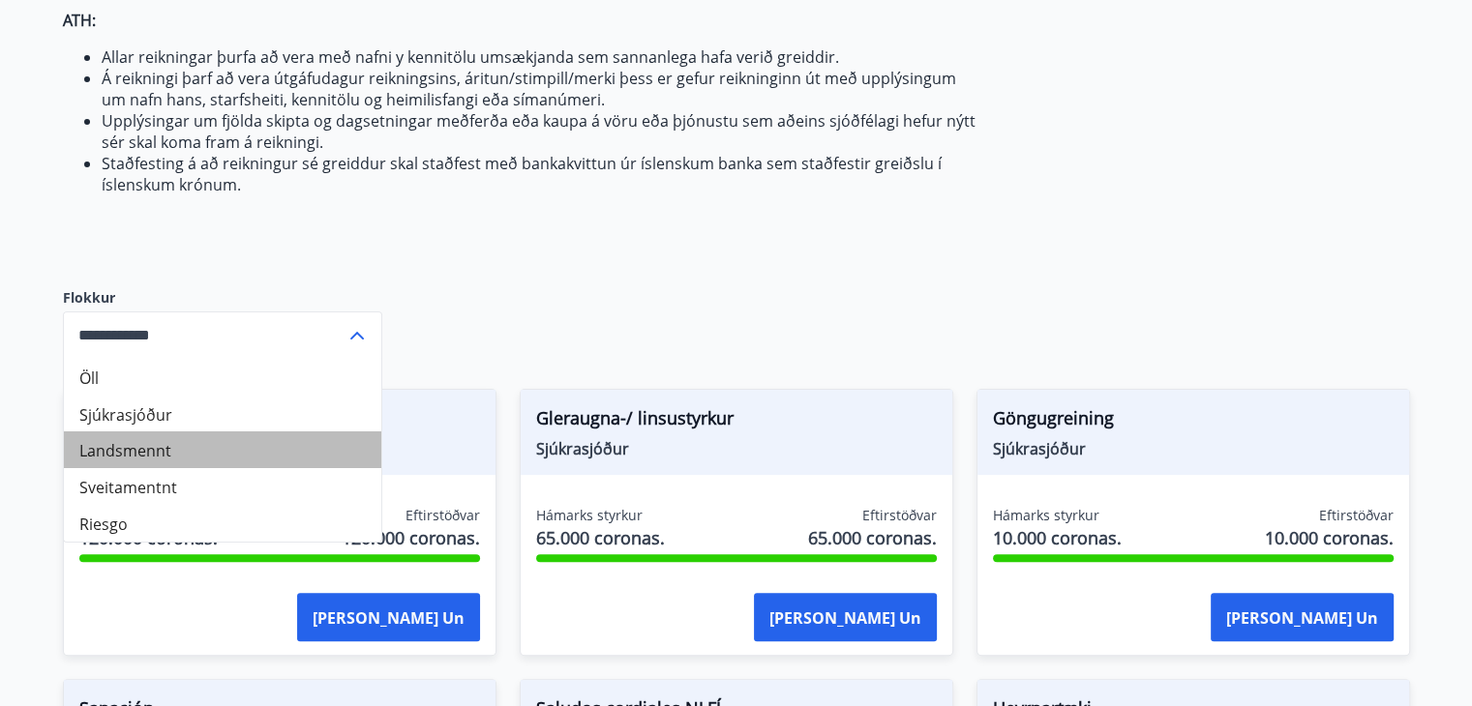
click at [193, 434] on li "Landsmennt" at bounding box center [222, 450] width 317 height 37
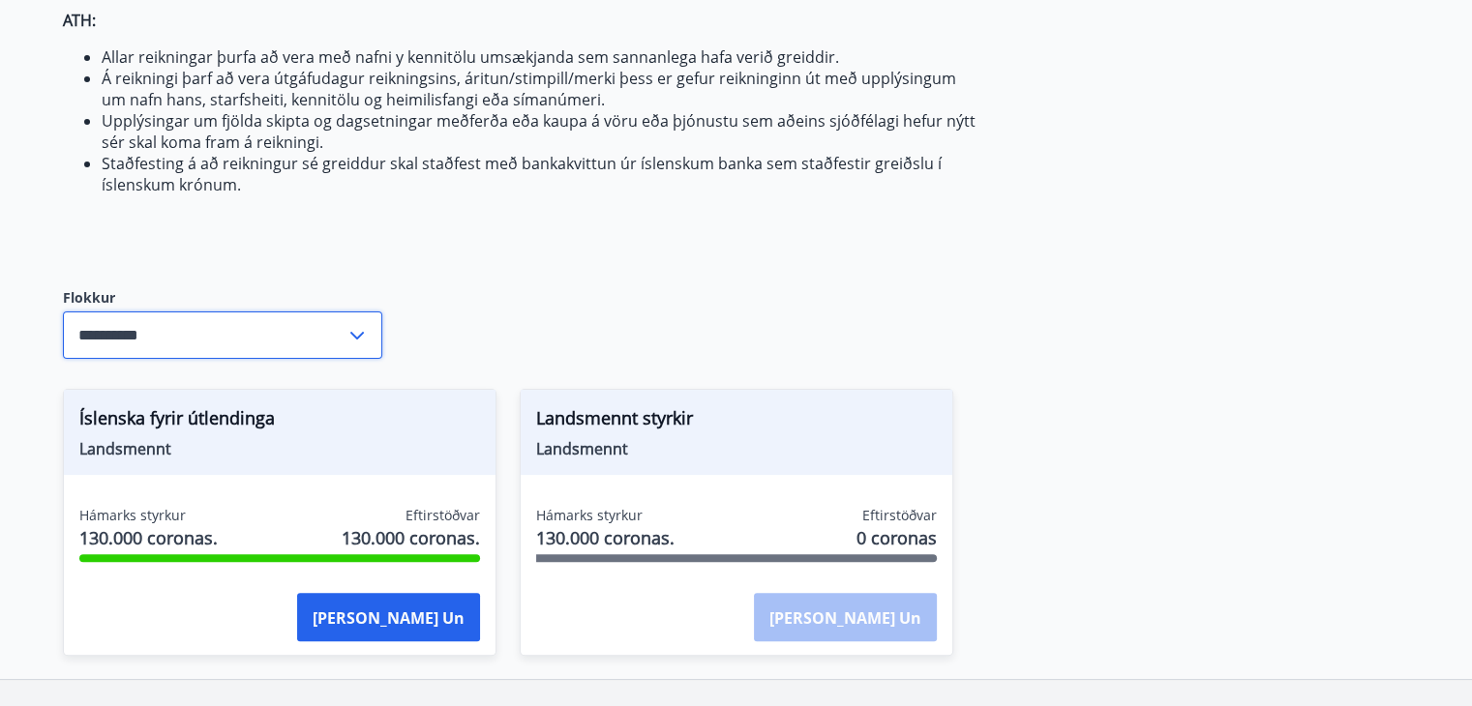
click at [235, 330] on input "**********" at bounding box center [204, 335] width 283 height 47
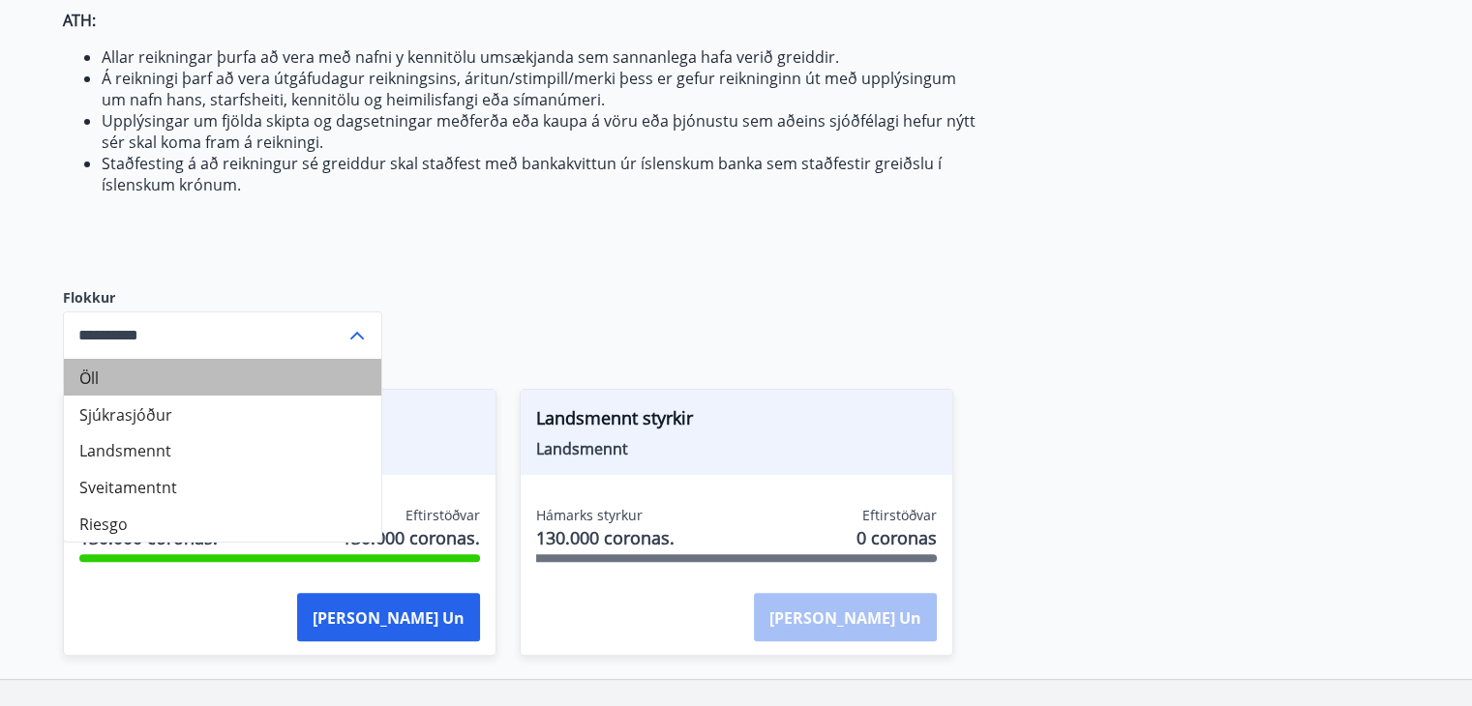
click at [140, 367] on li "Öll" at bounding box center [222, 377] width 317 height 37
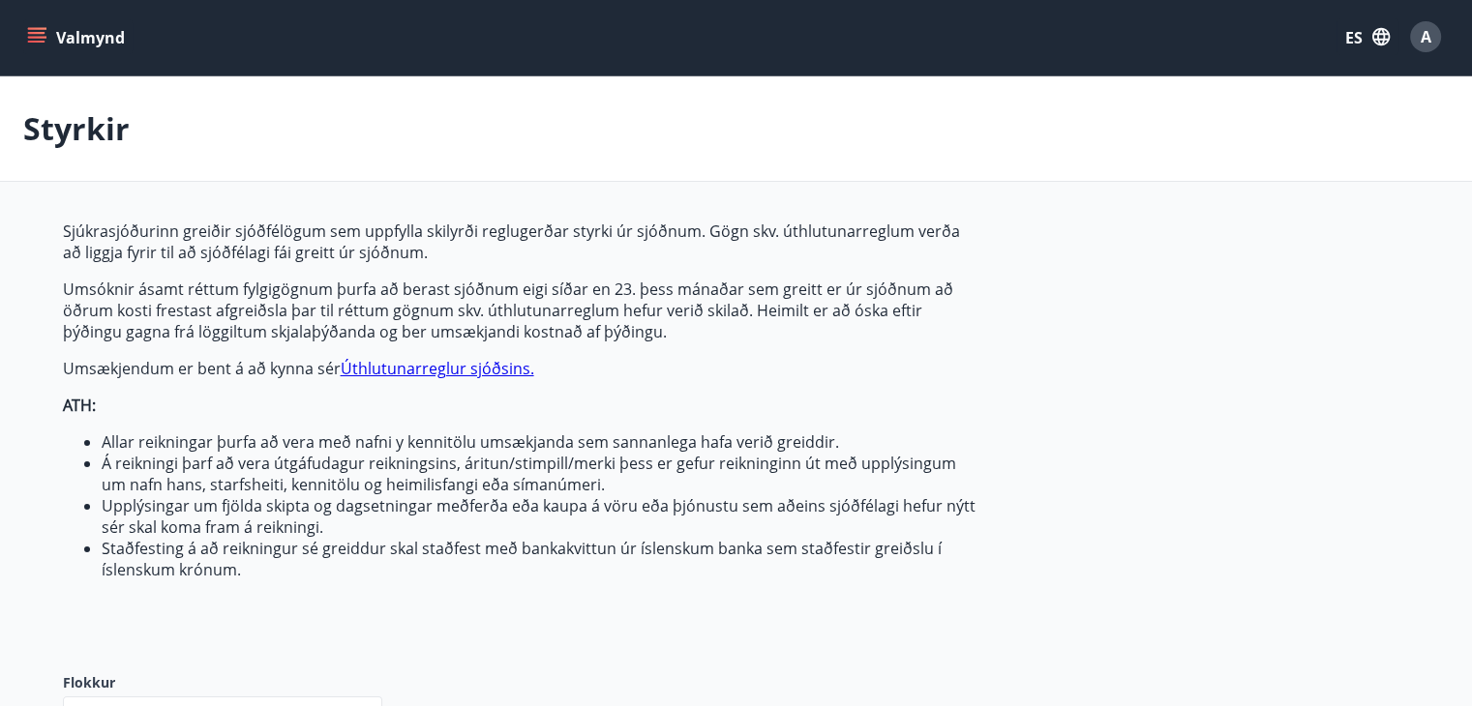
scroll to position [0, 0]
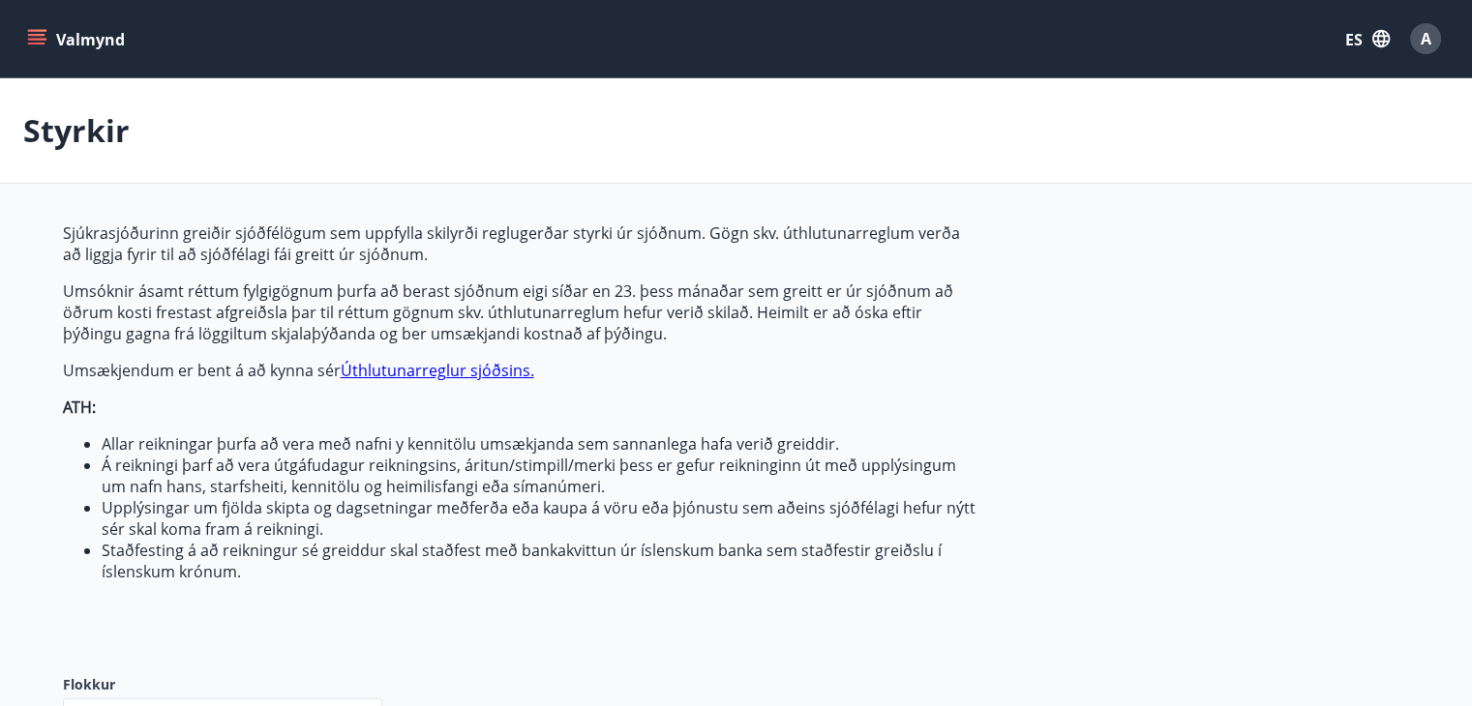
click at [1358, 46] on font "ES" at bounding box center [1353, 39] width 17 height 21
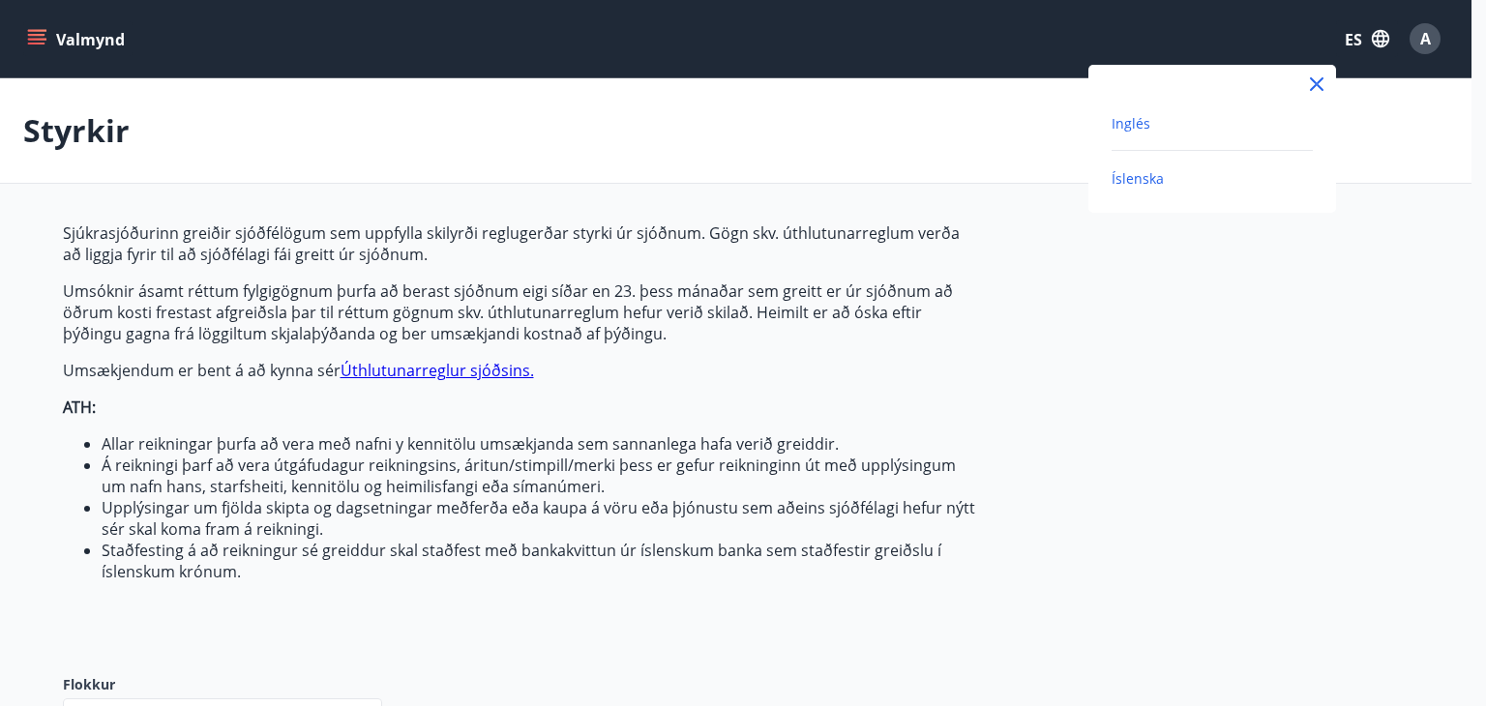
click at [1146, 120] on font "Inglés" at bounding box center [1131, 123] width 39 height 18
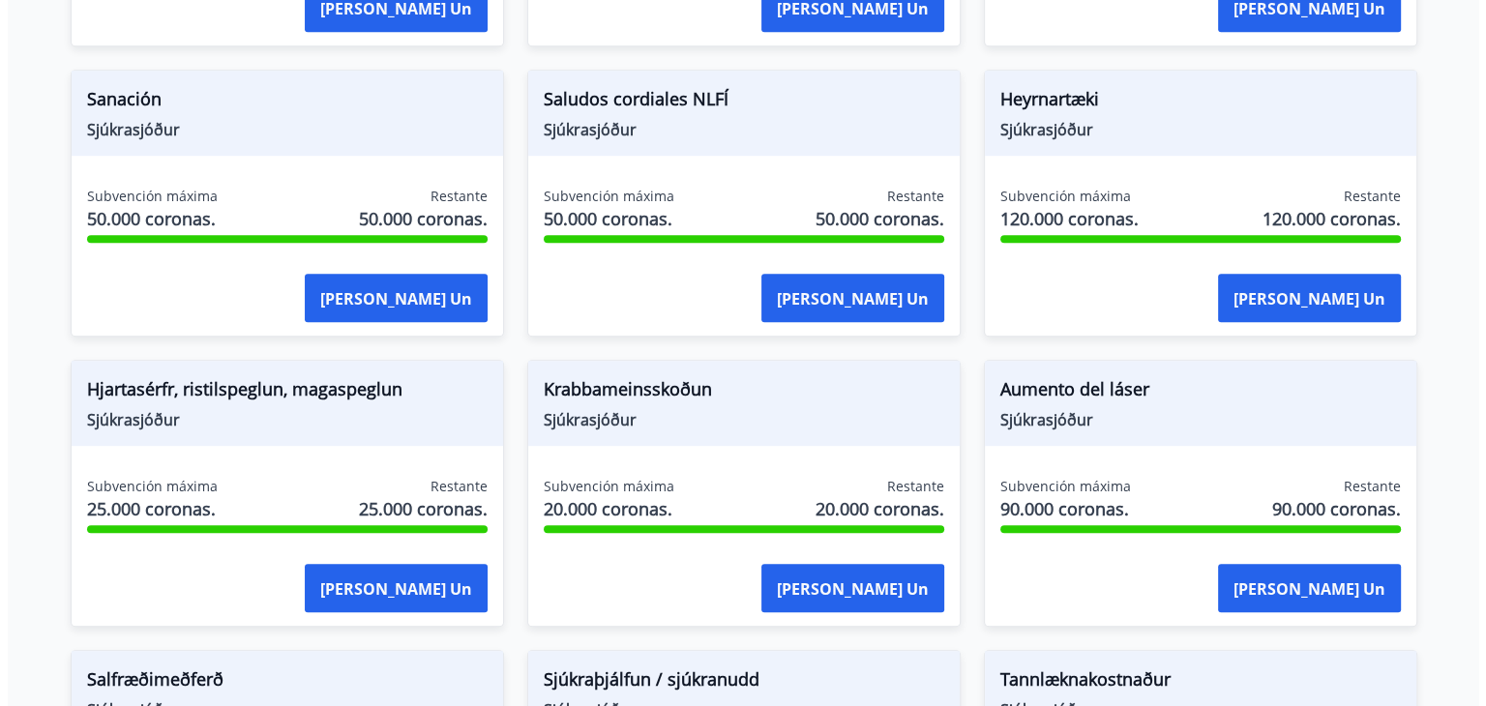
scroll to position [1161, 0]
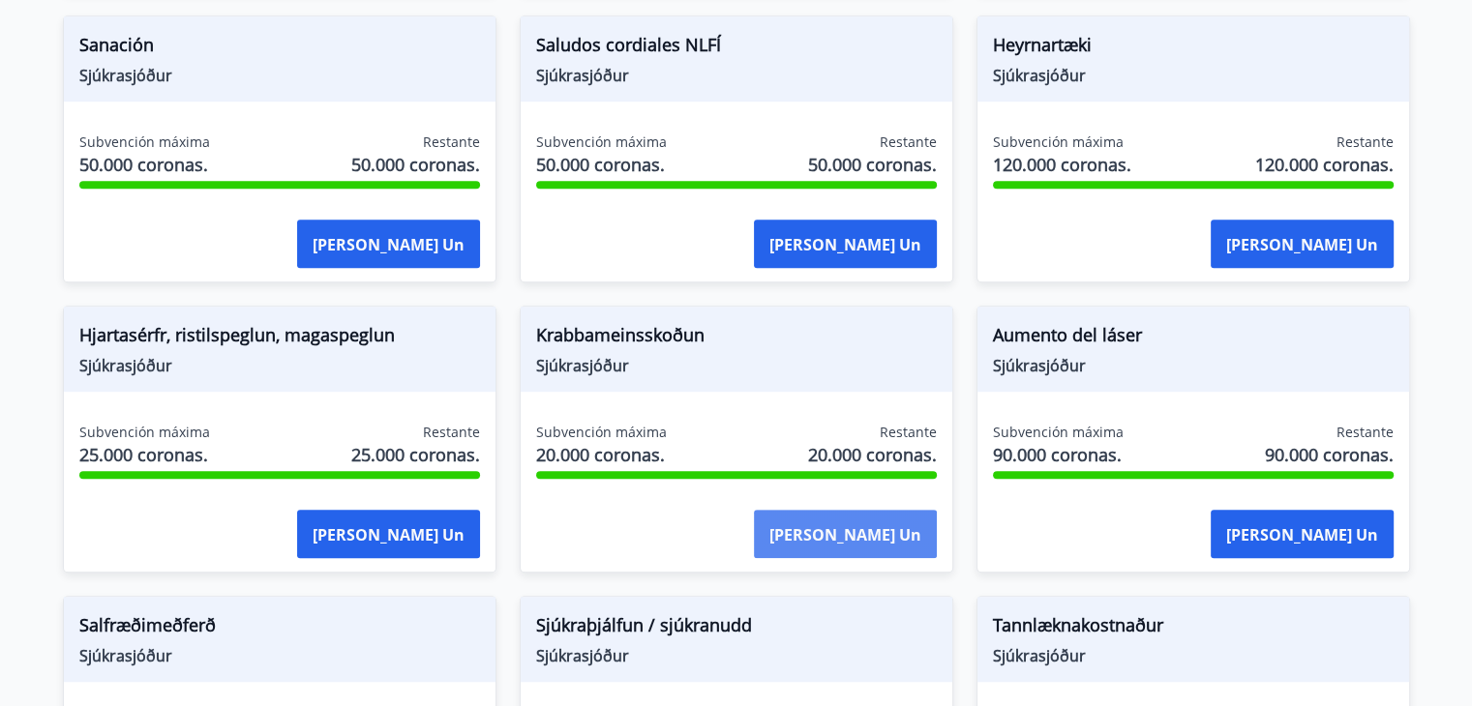
click at [863, 527] on font "[PERSON_NAME] un" at bounding box center [845, 534] width 152 height 21
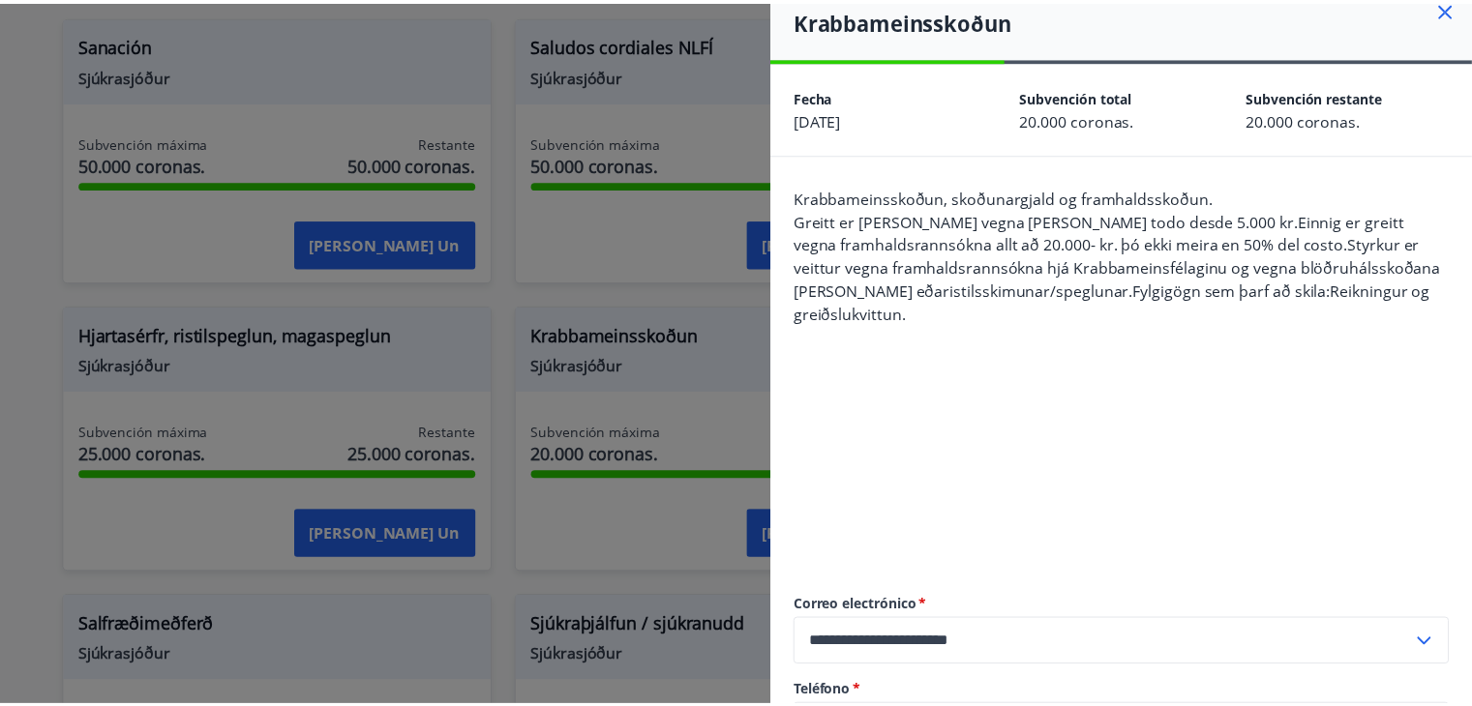
scroll to position [0, 0]
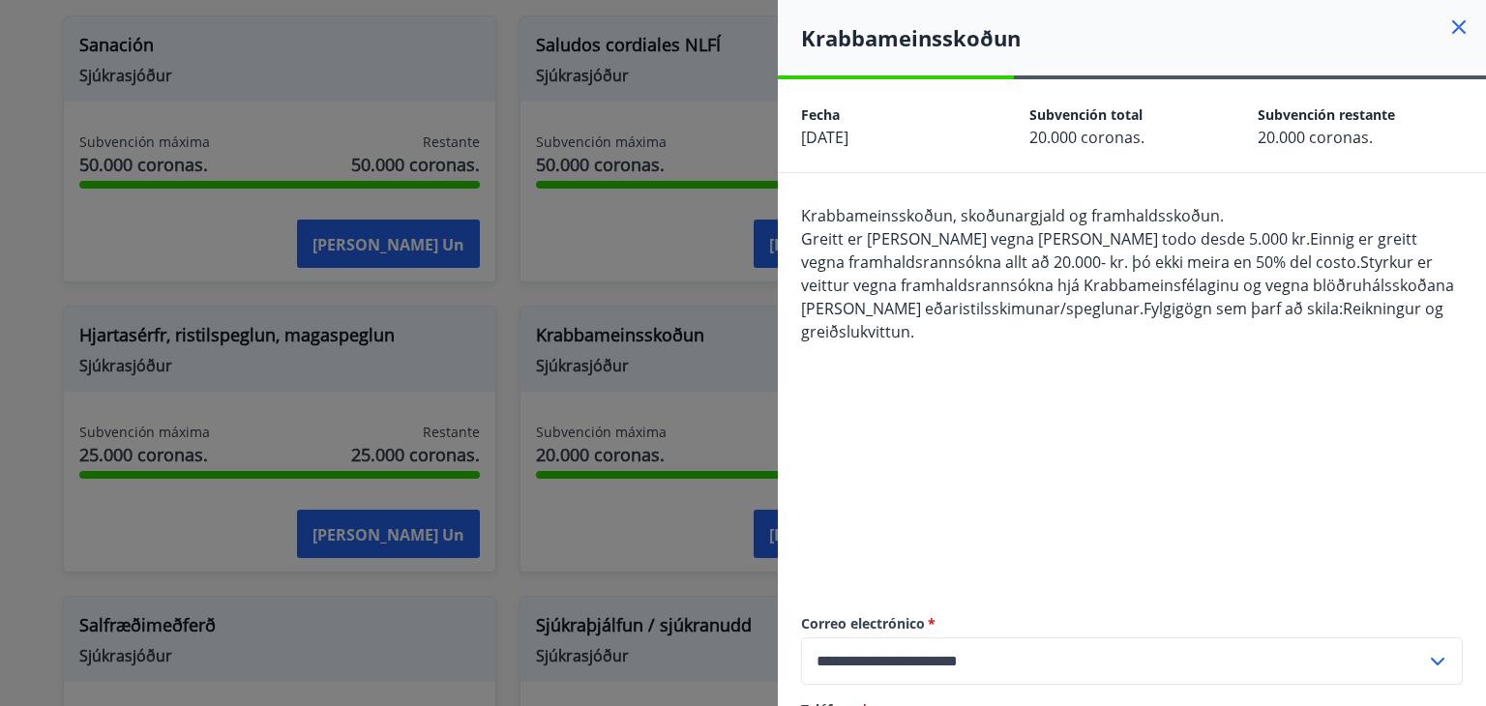
click at [1448, 37] on icon at bounding box center [1459, 26] width 23 height 23
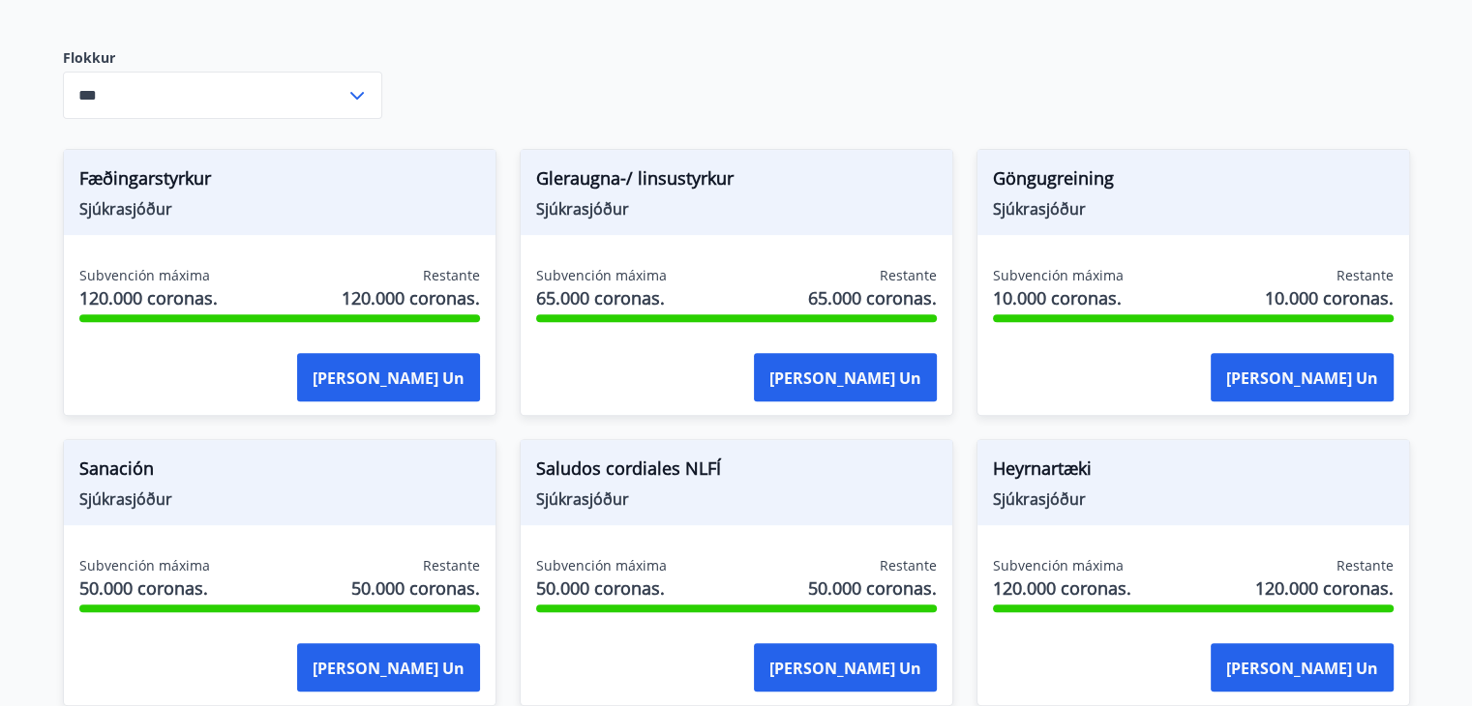
scroll to position [581, 0]
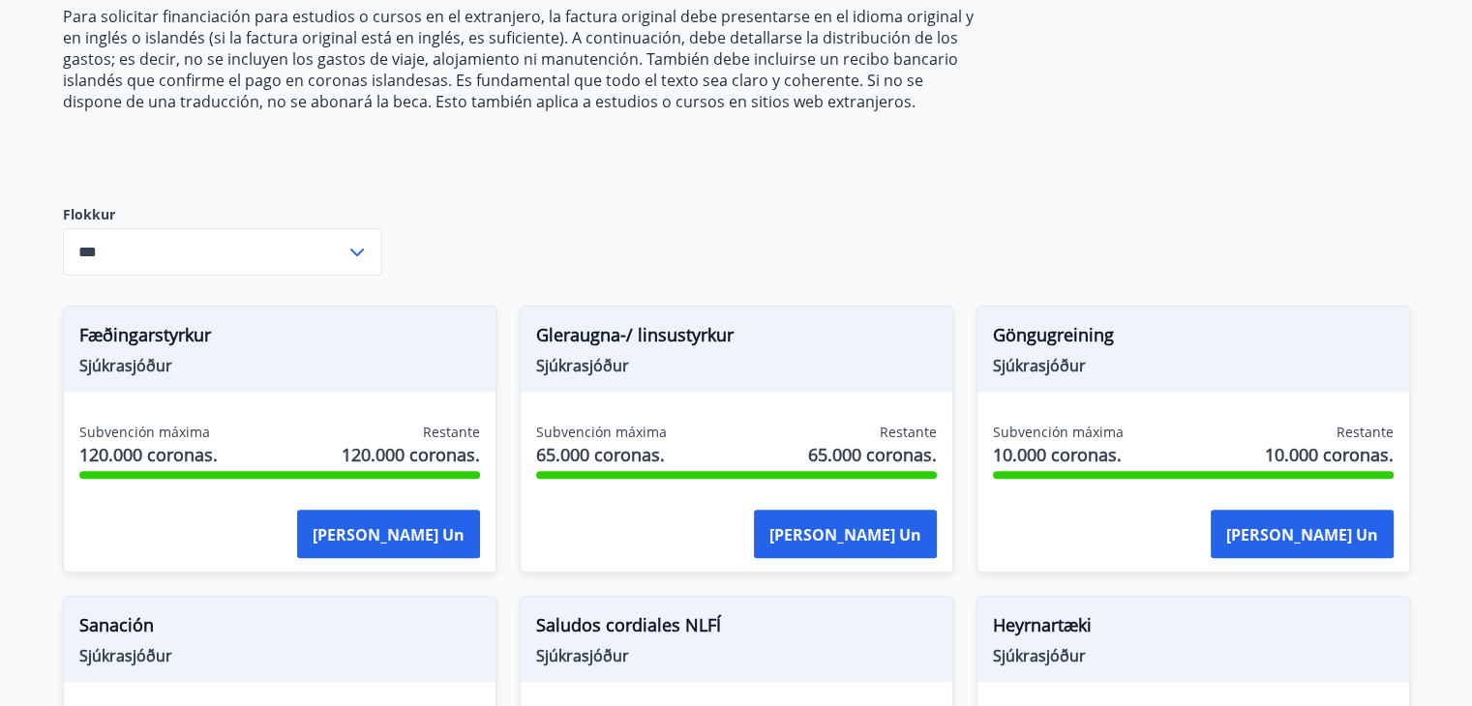
click at [330, 261] on input "***" at bounding box center [204, 251] width 283 height 47
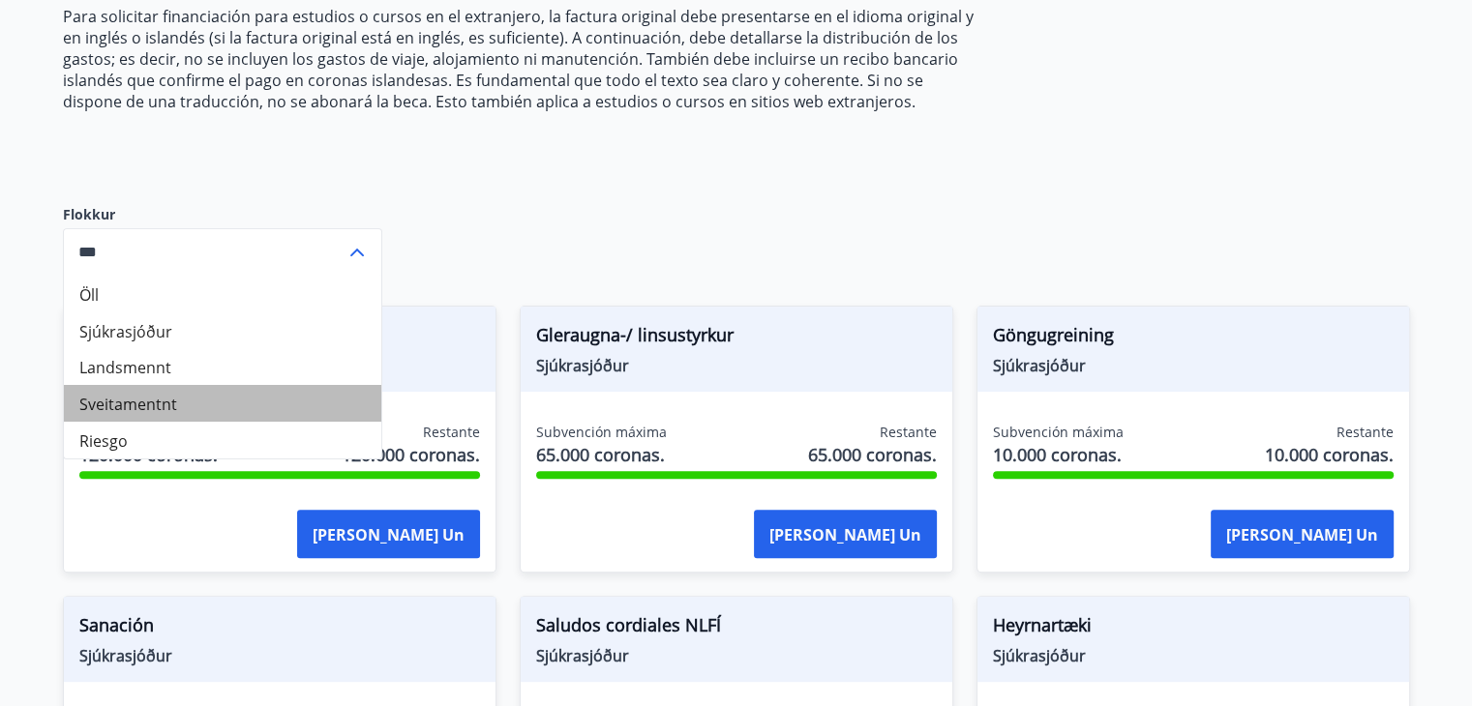
click at [158, 395] on font "Sveitamentnt" at bounding box center [128, 404] width 98 height 21
type input "**********"
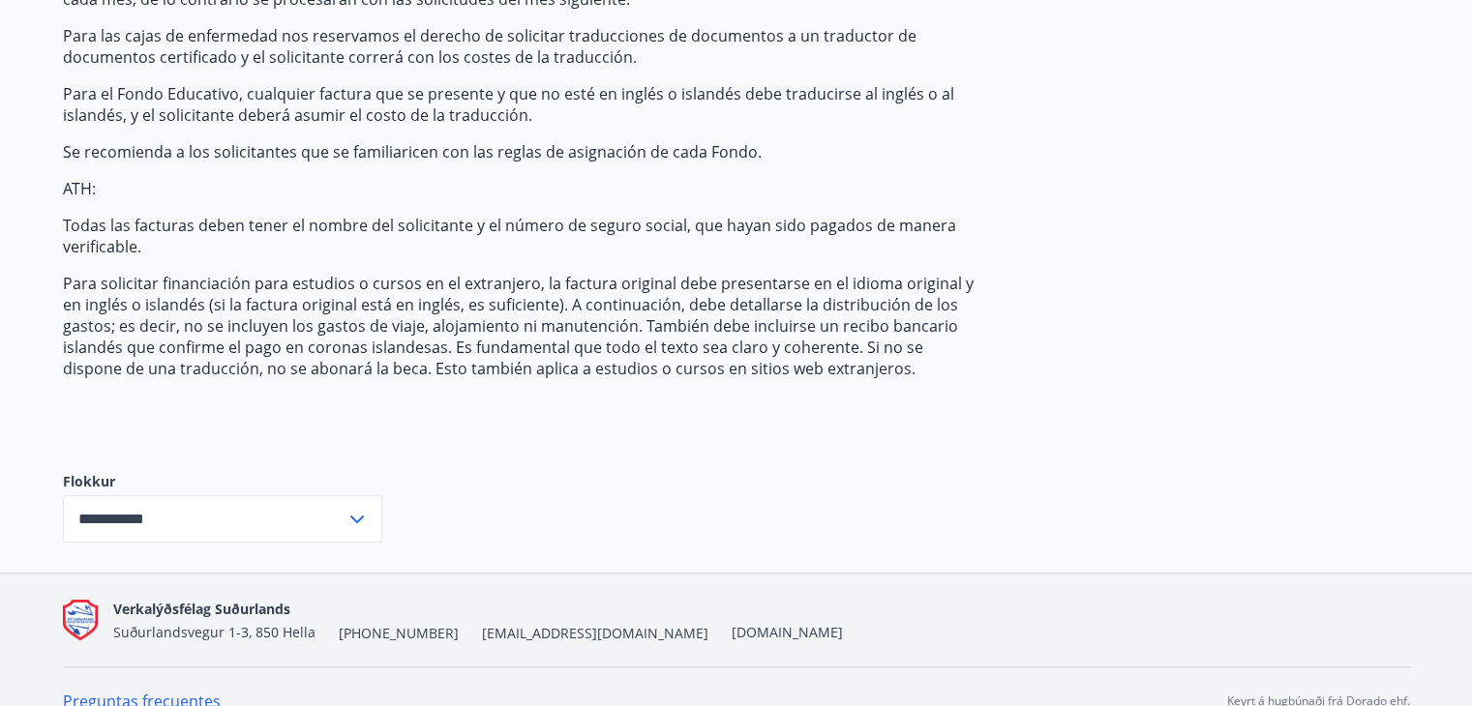
scroll to position [342, 0]
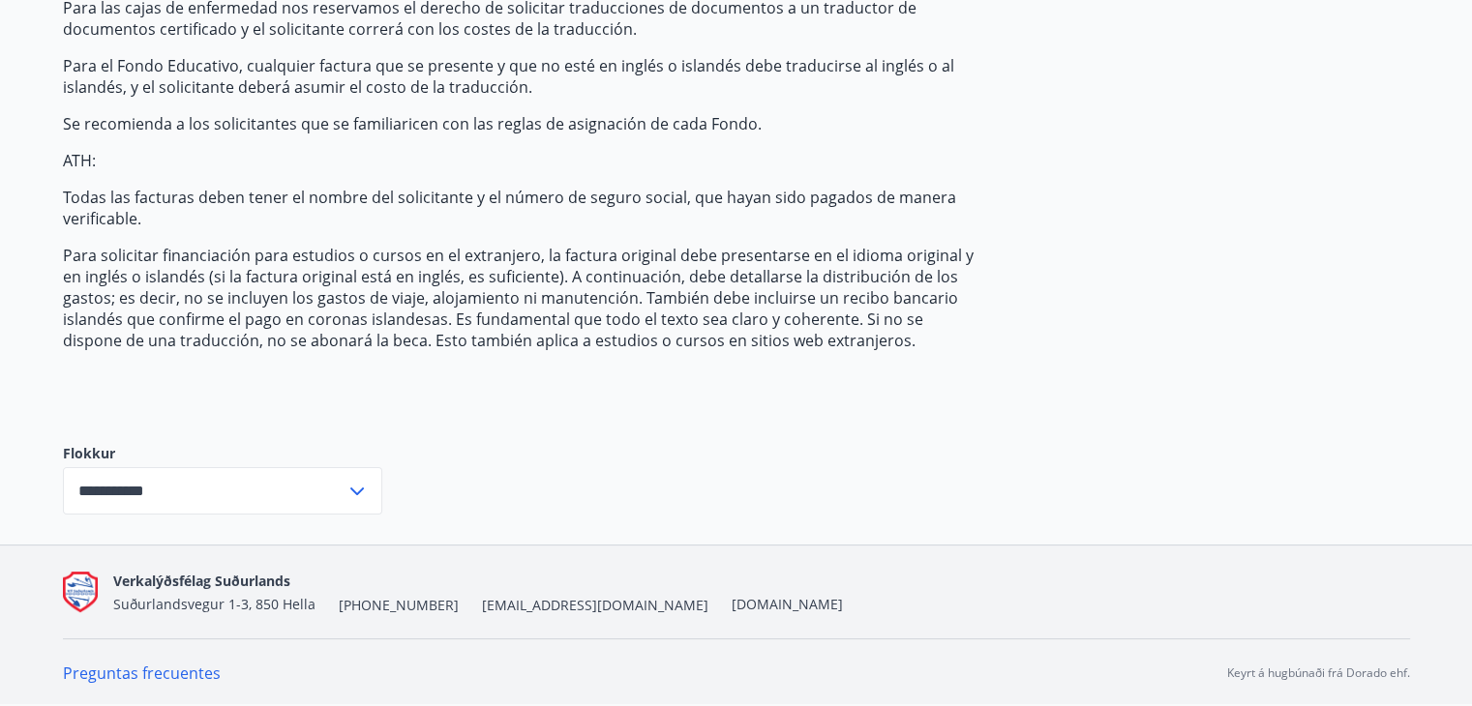
click at [143, 496] on input "**********" at bounding box center [204, 490] width 283 height 47
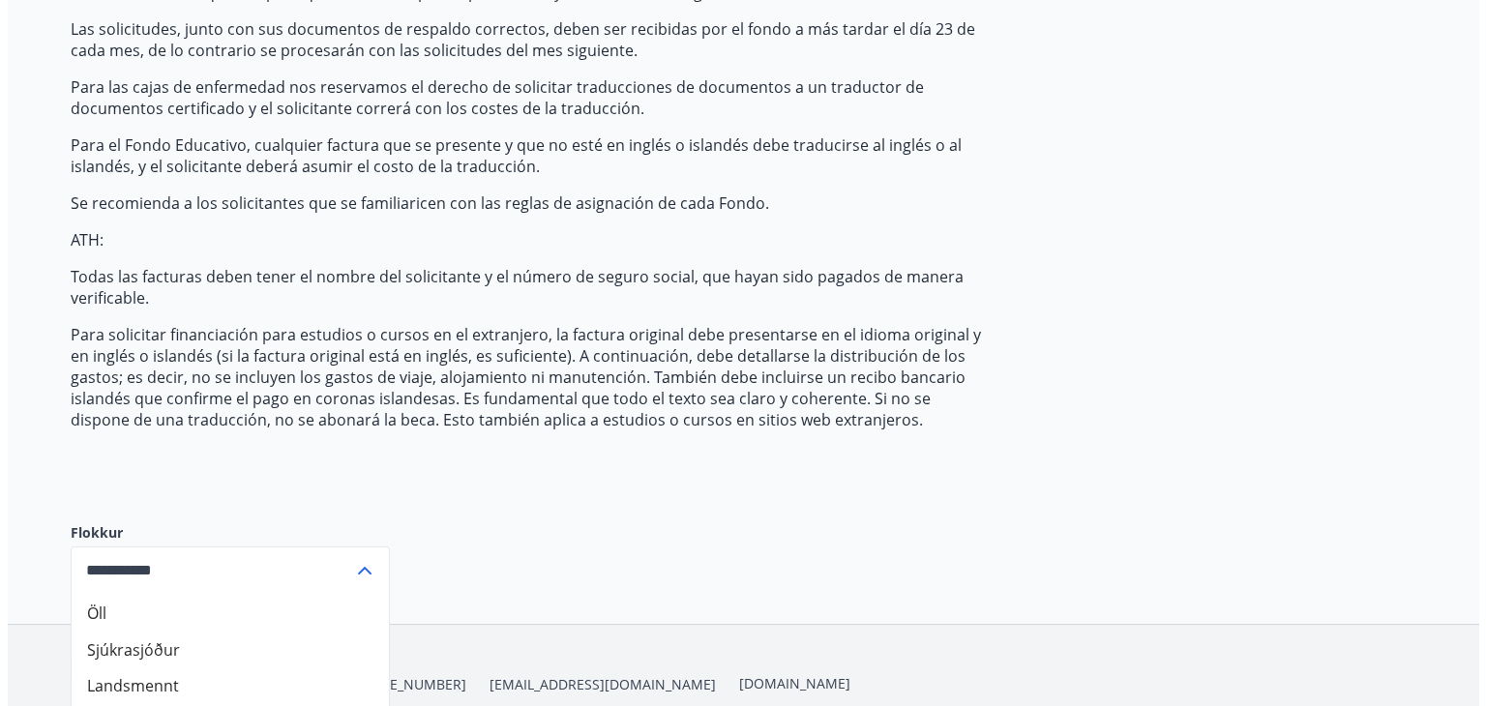
scroll to position [0, 0]
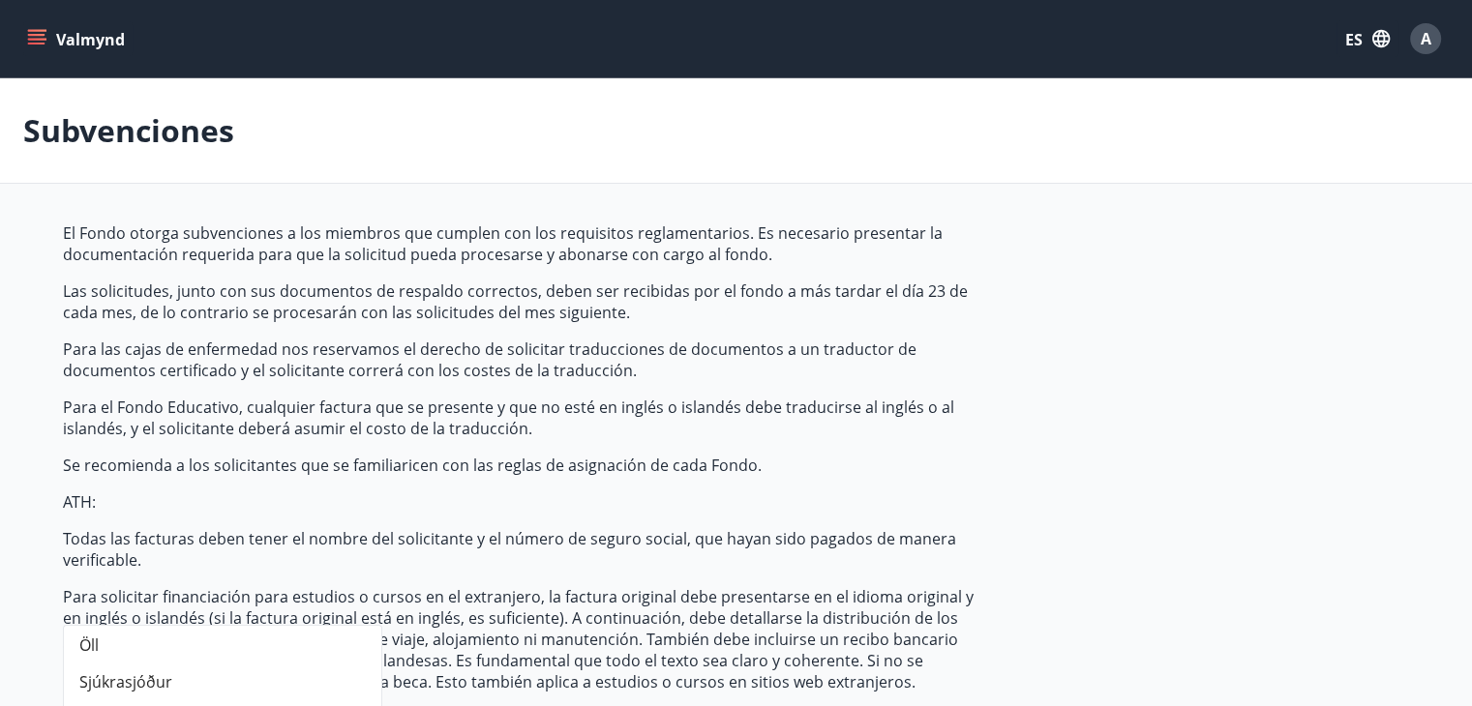
click at [51, 39] on button "Valmynd" at bounding box center [77, 38] width 109 height 35
click at [1373, 36] on icon "button" at bounding box center [1380, 38] width 17 height 17
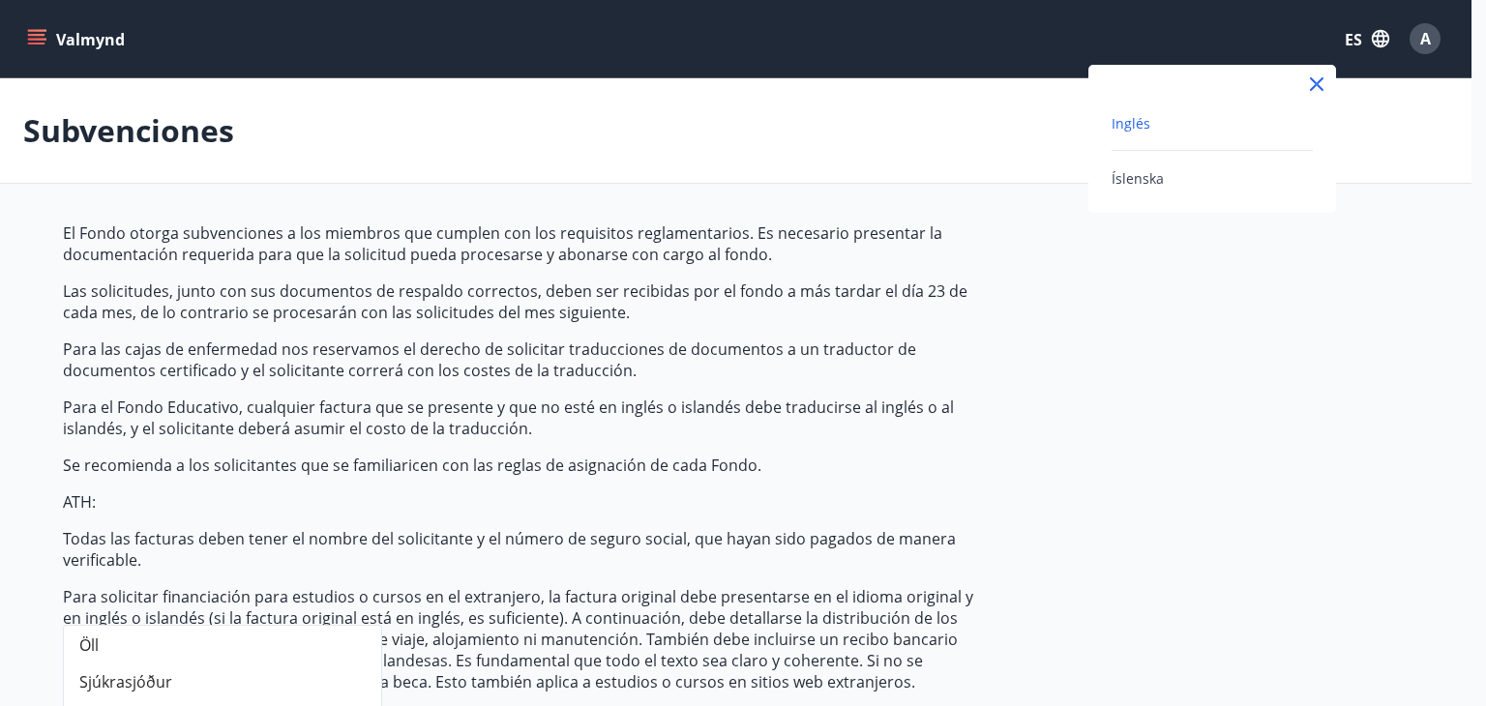
click at [1175, 174] on div "Íslenska" at bounding box center [1212, 177] width 201 height 23
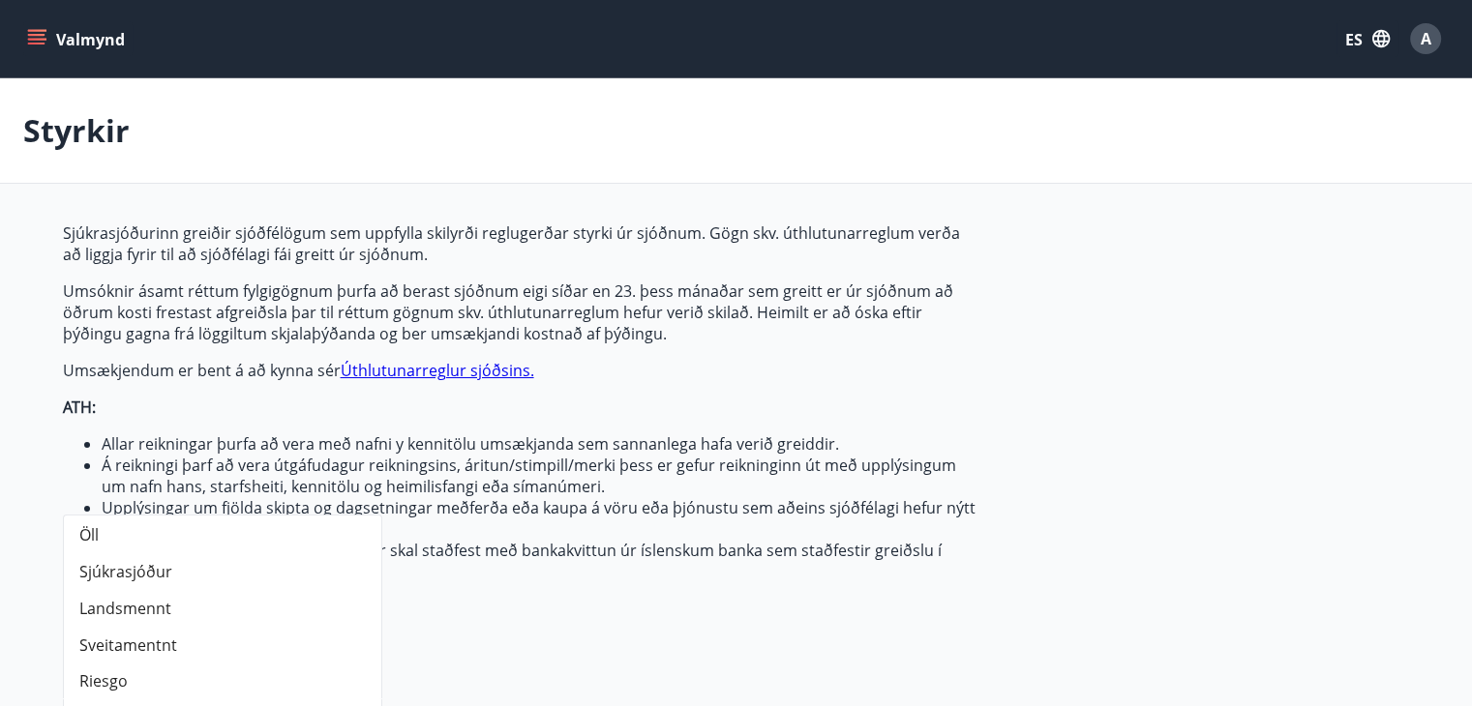
click at [1432, 36] on div "A" at bounding box center [1425, 38] width 31 height 31
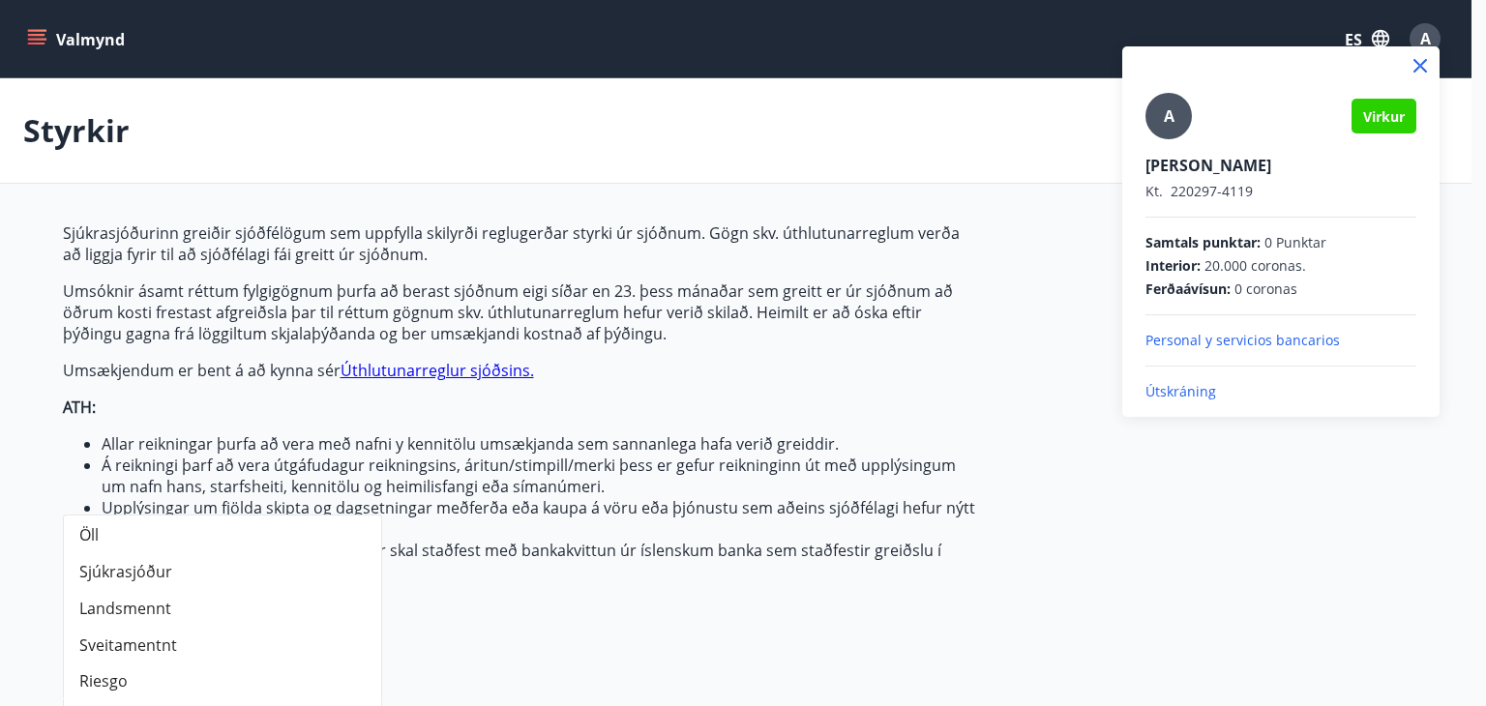
click at [36, 38] on div at bounding box center [743, 353] width 1486 height 706
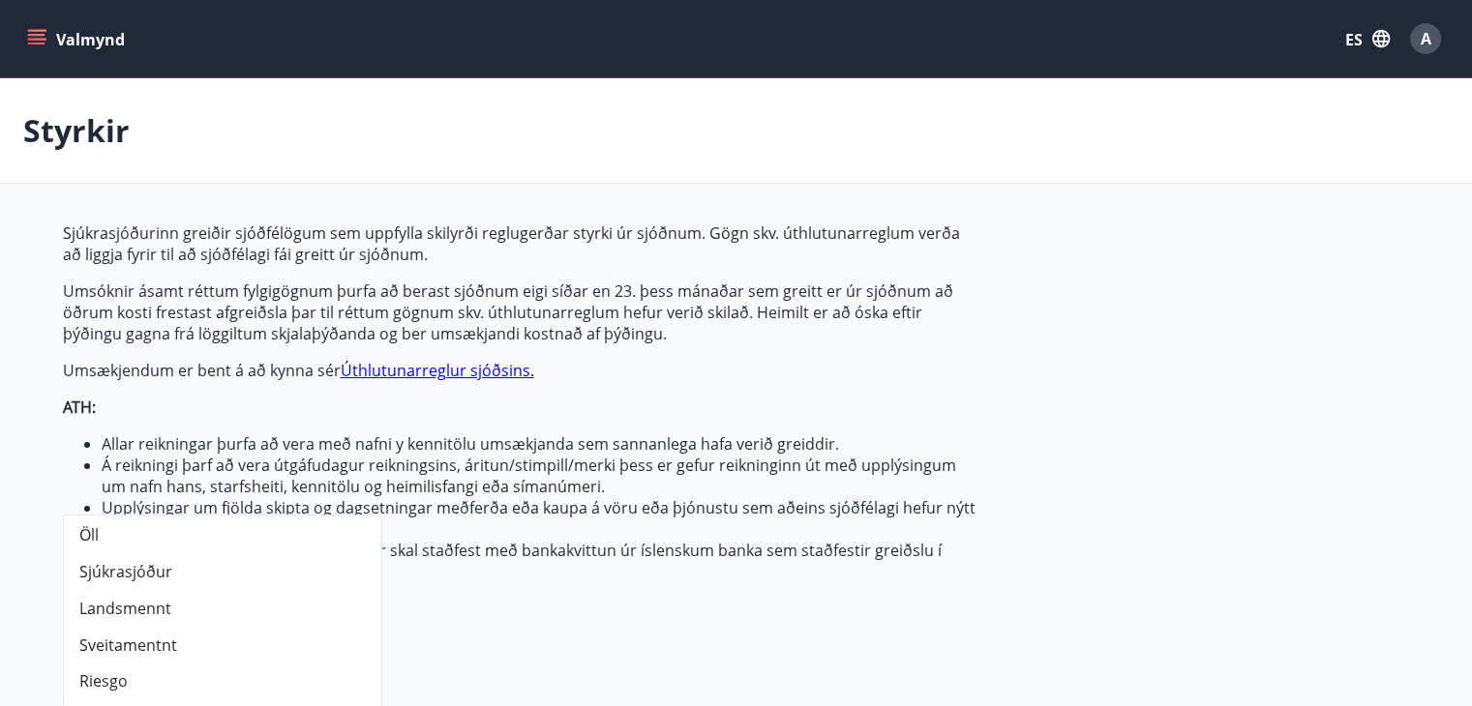
click at [36, 38] on icon "menú" at bounding box center [36, 38] width 19 height 19
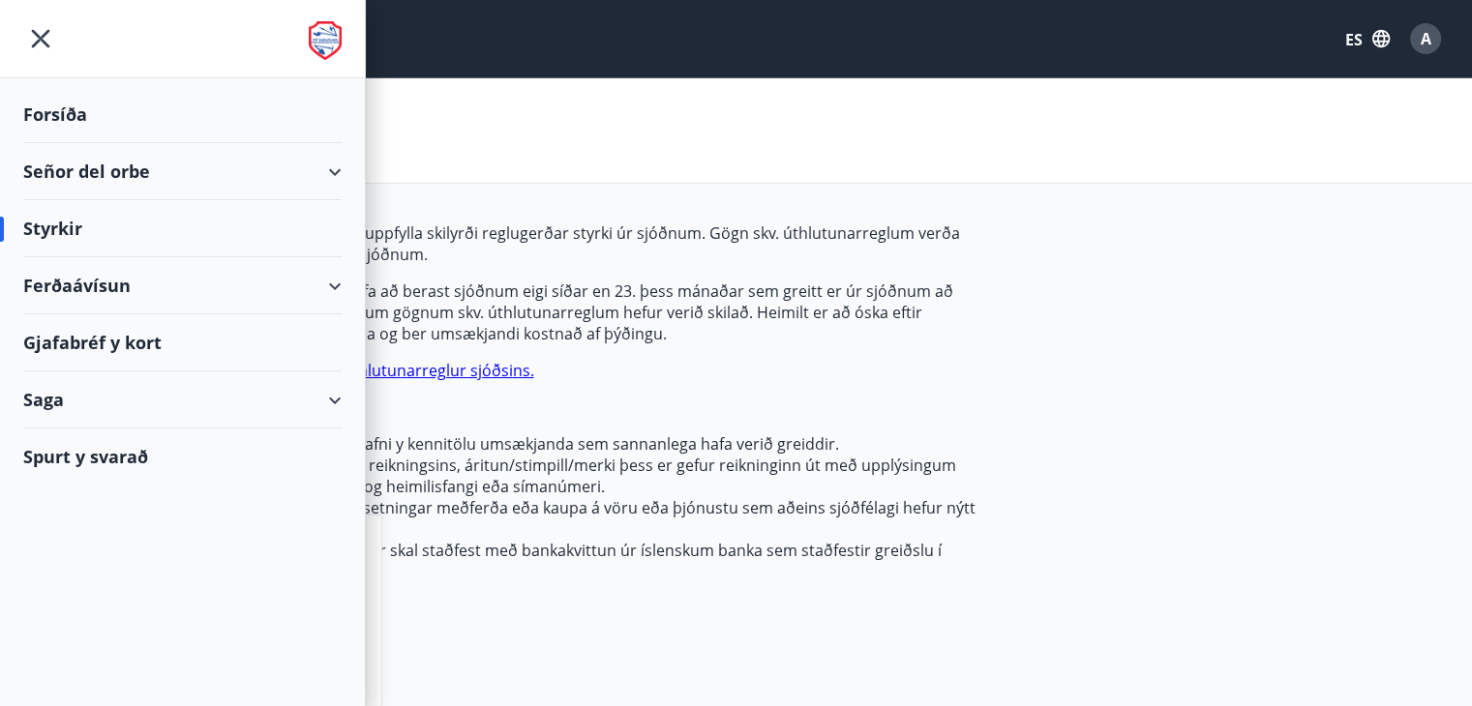
click at [112, 295] on font "Ferðaávísun" at bounding box center [76, 285] width 107 height 23
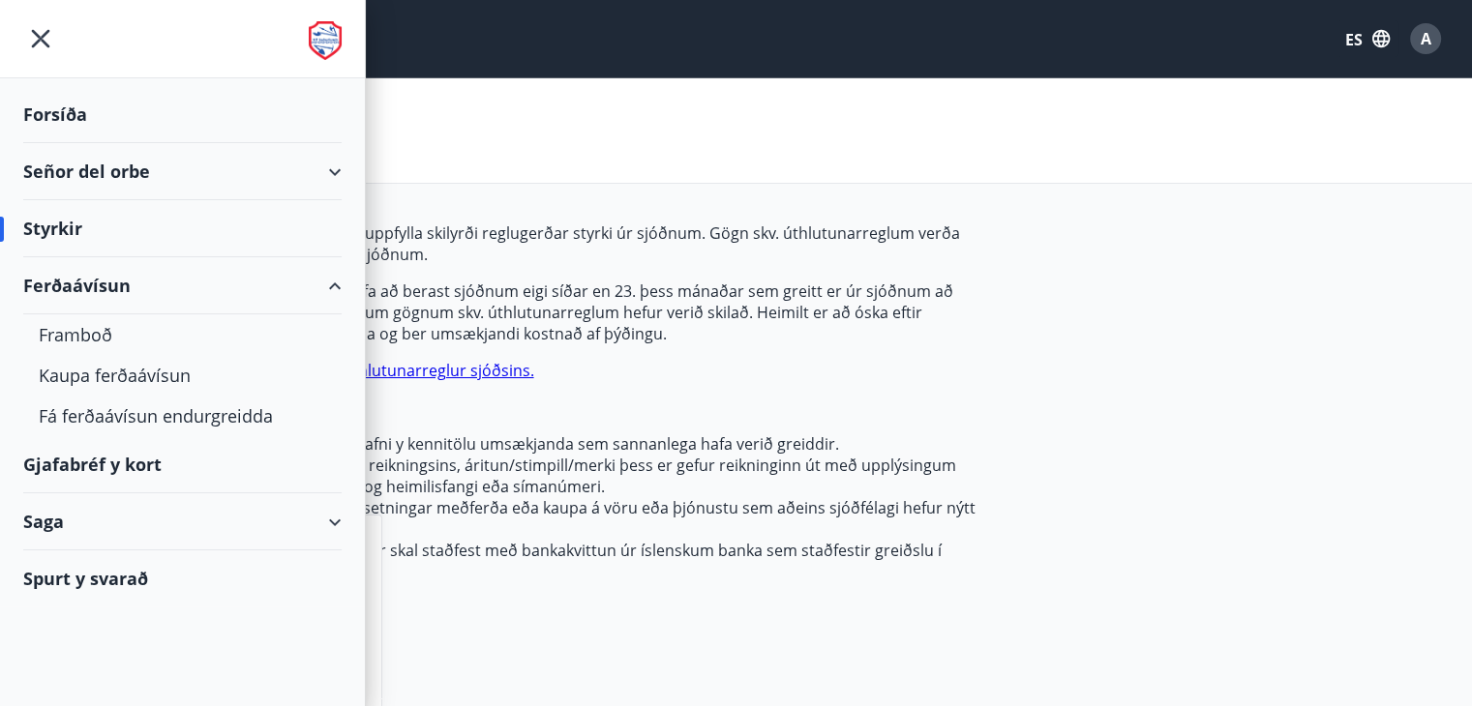
click at [185, 465] on div "Gjafabréf y kort" at bounding box center [182, 464] width 318 height 57
click at [1422, 36] on font "A" at bounding box center [1425, 38] width 11 height 21
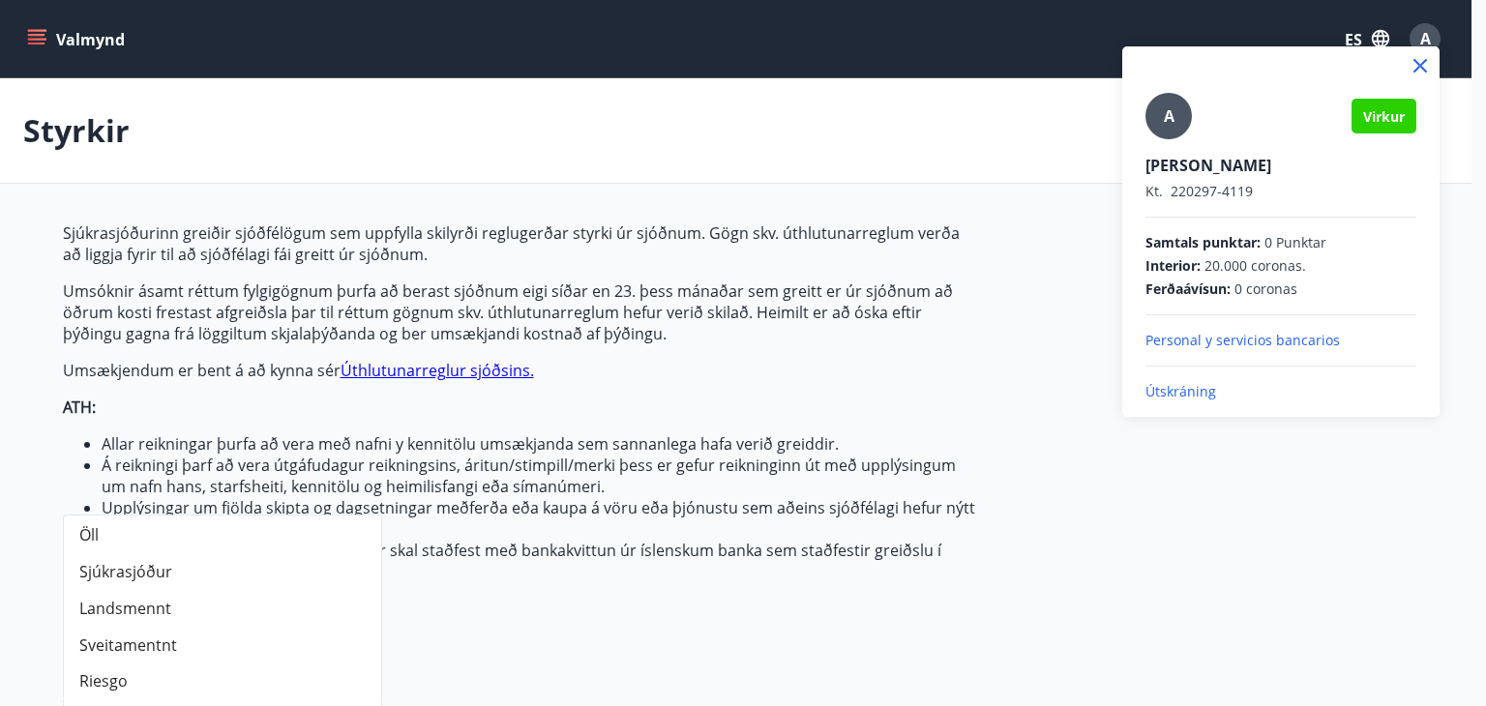
click at [1378, 119] on font "Virkur" at bounding box center [1384, 116] width 42 height 18
click at [1197, 334] on font "Personal y servicios bancarios" at bounding box center [1243, 340] width 194 height 18
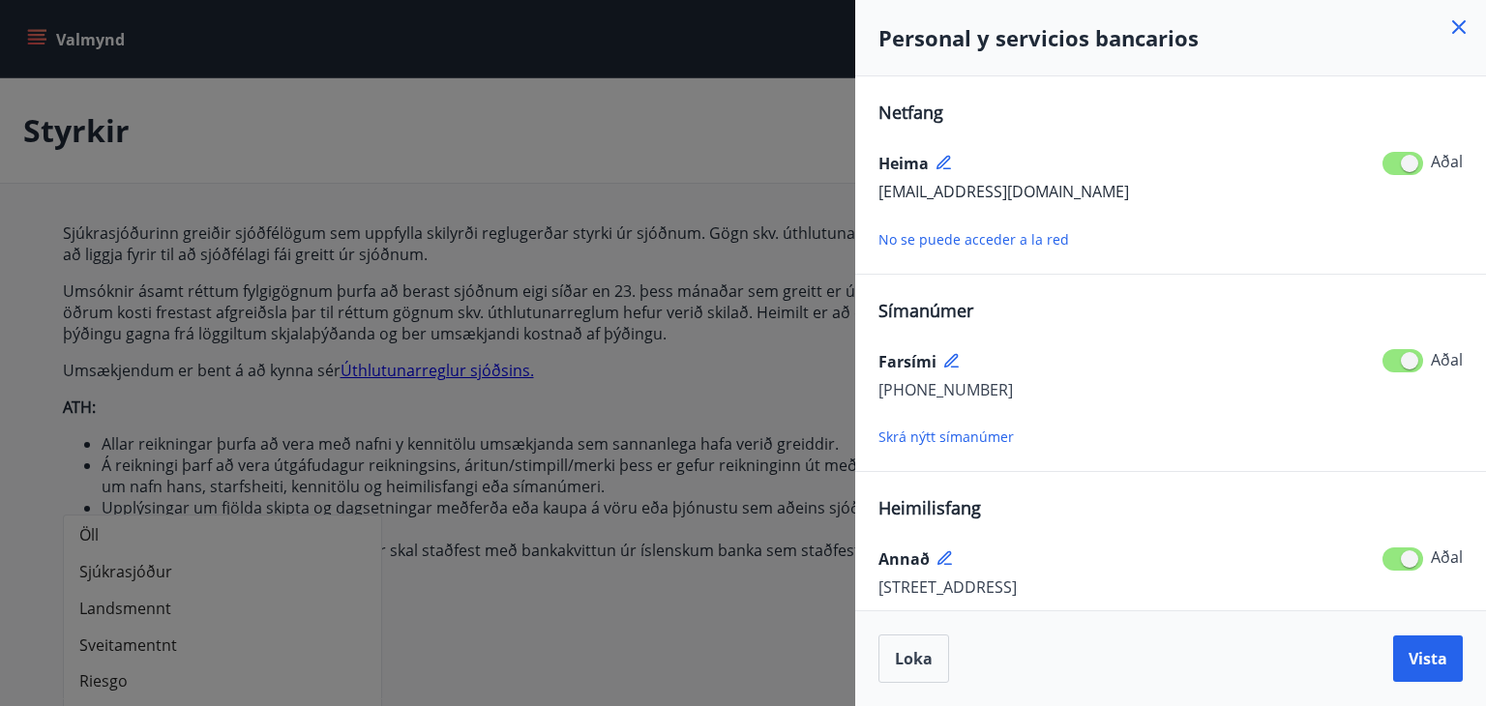
click at [948, 162] on icon at bounding box center [945, 163] width 17 height 17
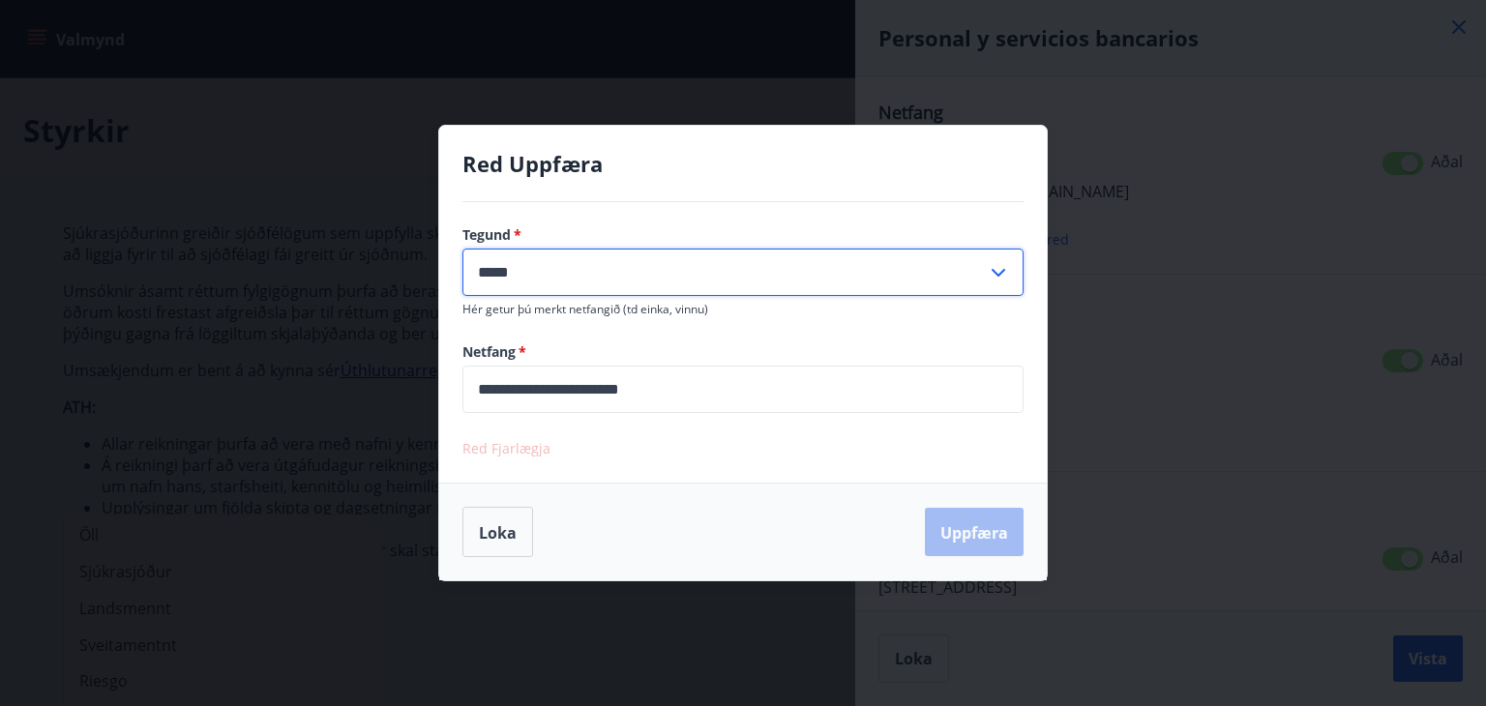
click at [778, 273] on input "*****" at bounding box center [725, 272] width 524 height 47
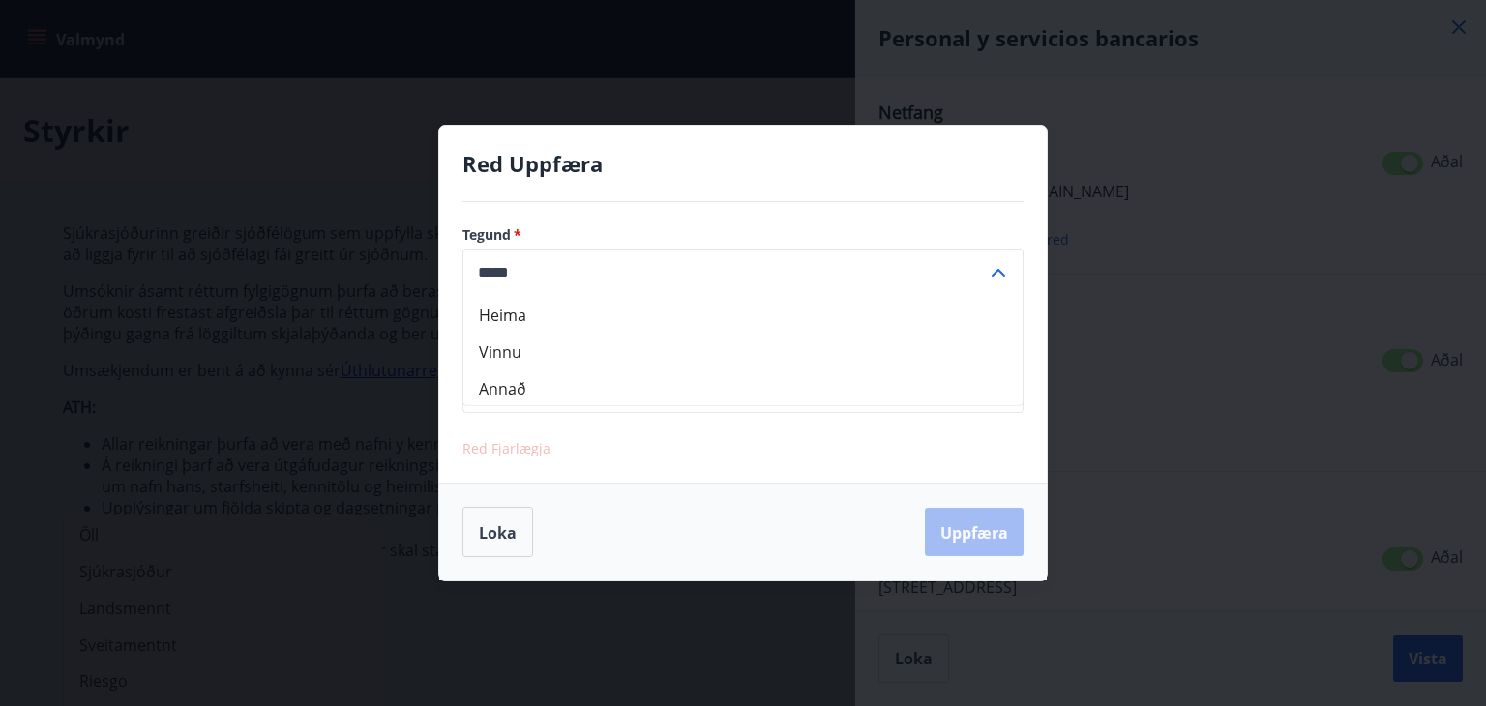
click at [778, 273] on input "*****" at bounding box center [725, 272] width 524 height 47
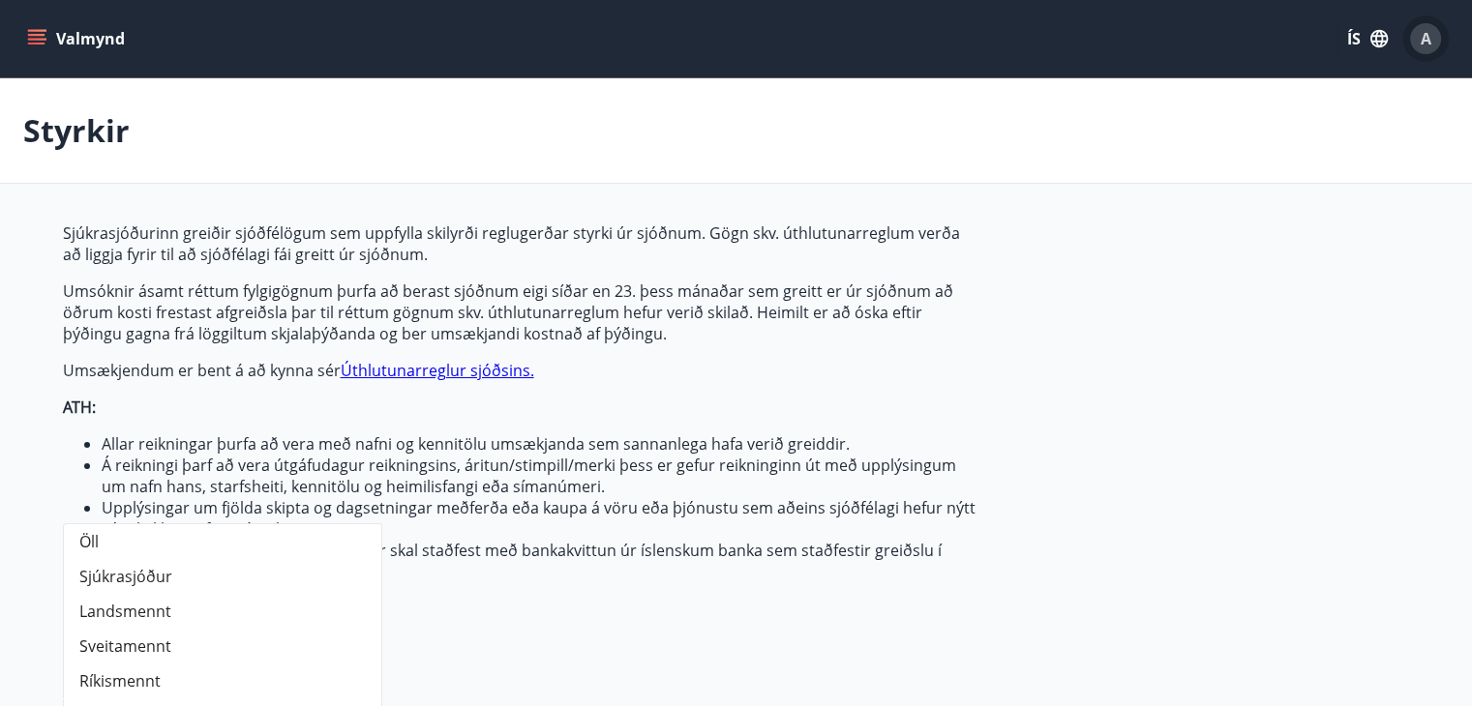
click at [1375, 42] on icon "button" at bounding box center [1378, 38] width 17 height 17
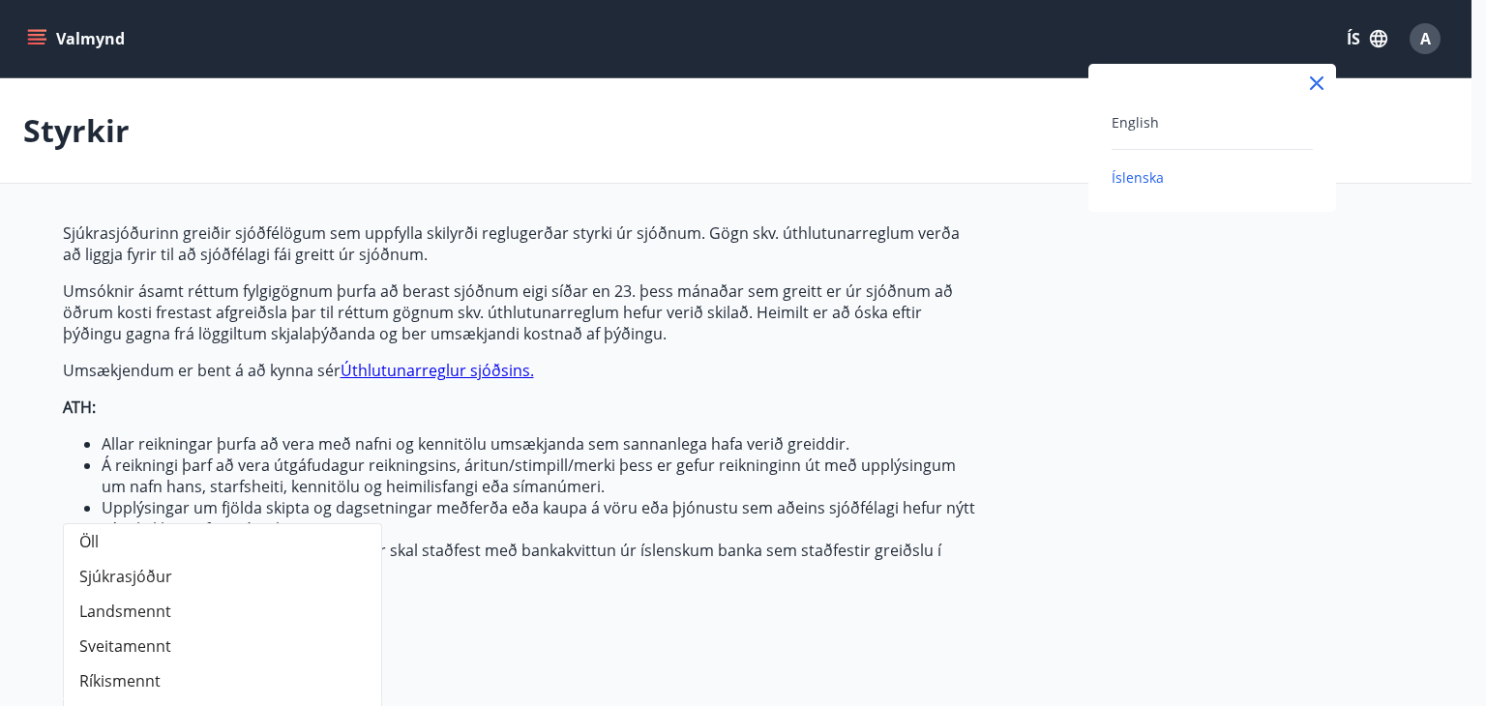
click at [1157, 119] on div "English" at bounding box center [1212, 121] width 201 height 23
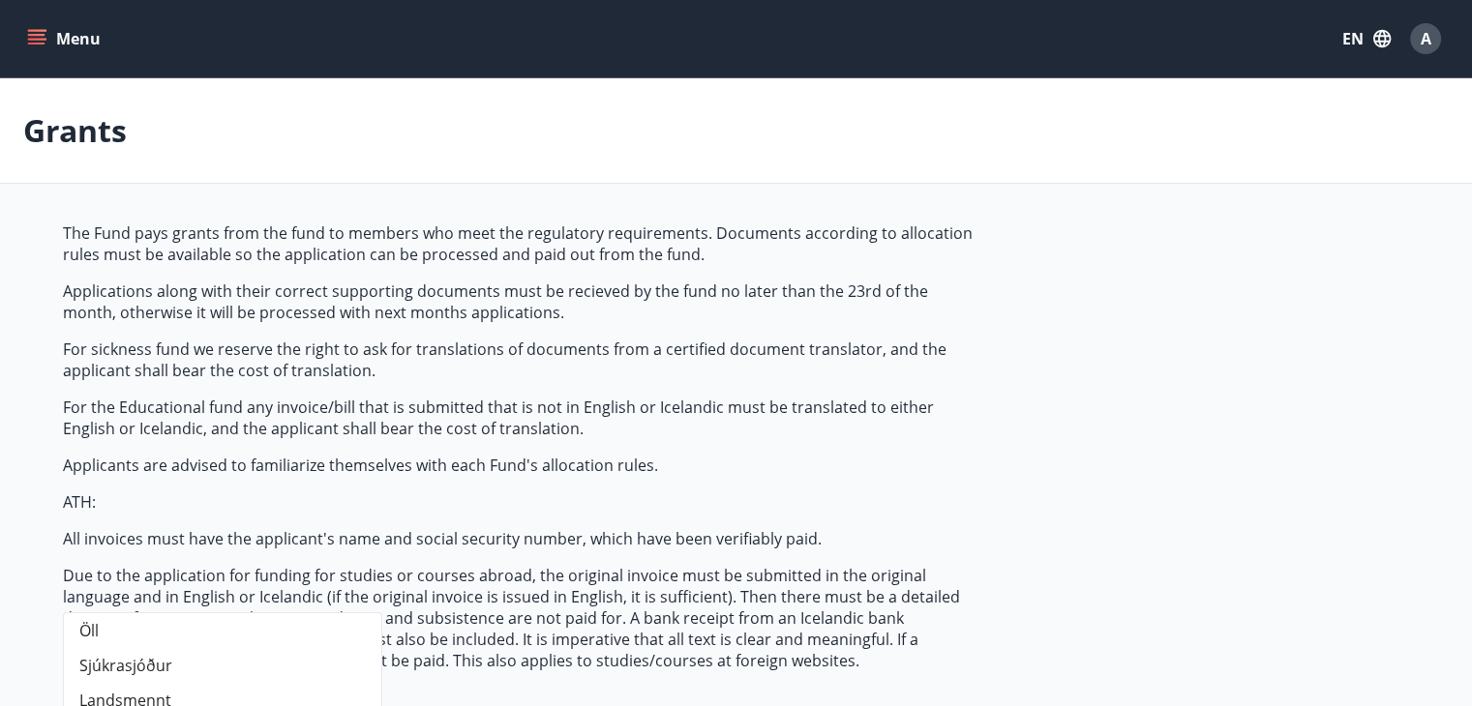
click at [1418, 41] on div "A" at bounding box center [1425, 38] width 31 height 31
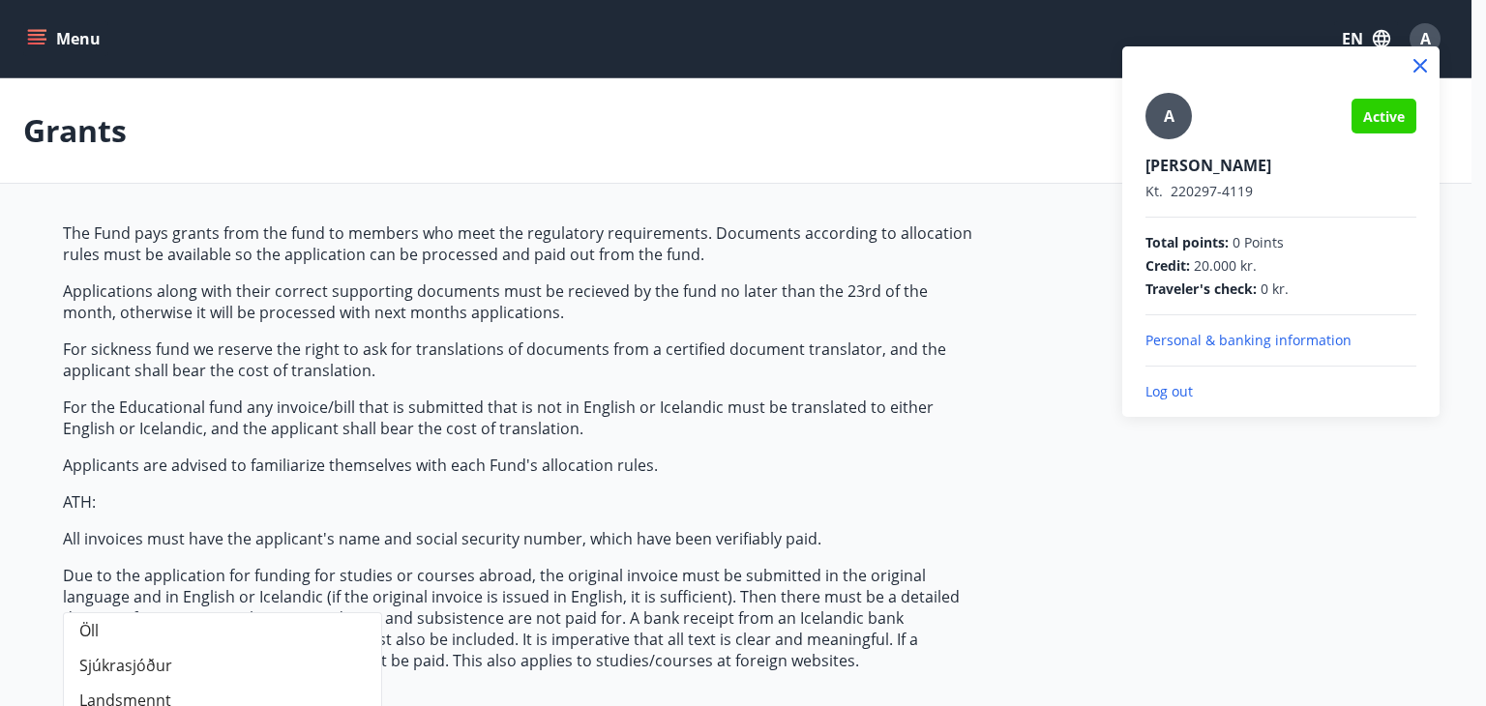
click at [1209, 337] on p "Personal & banking information" at bounding box center [1281, 340] width 271 height 19
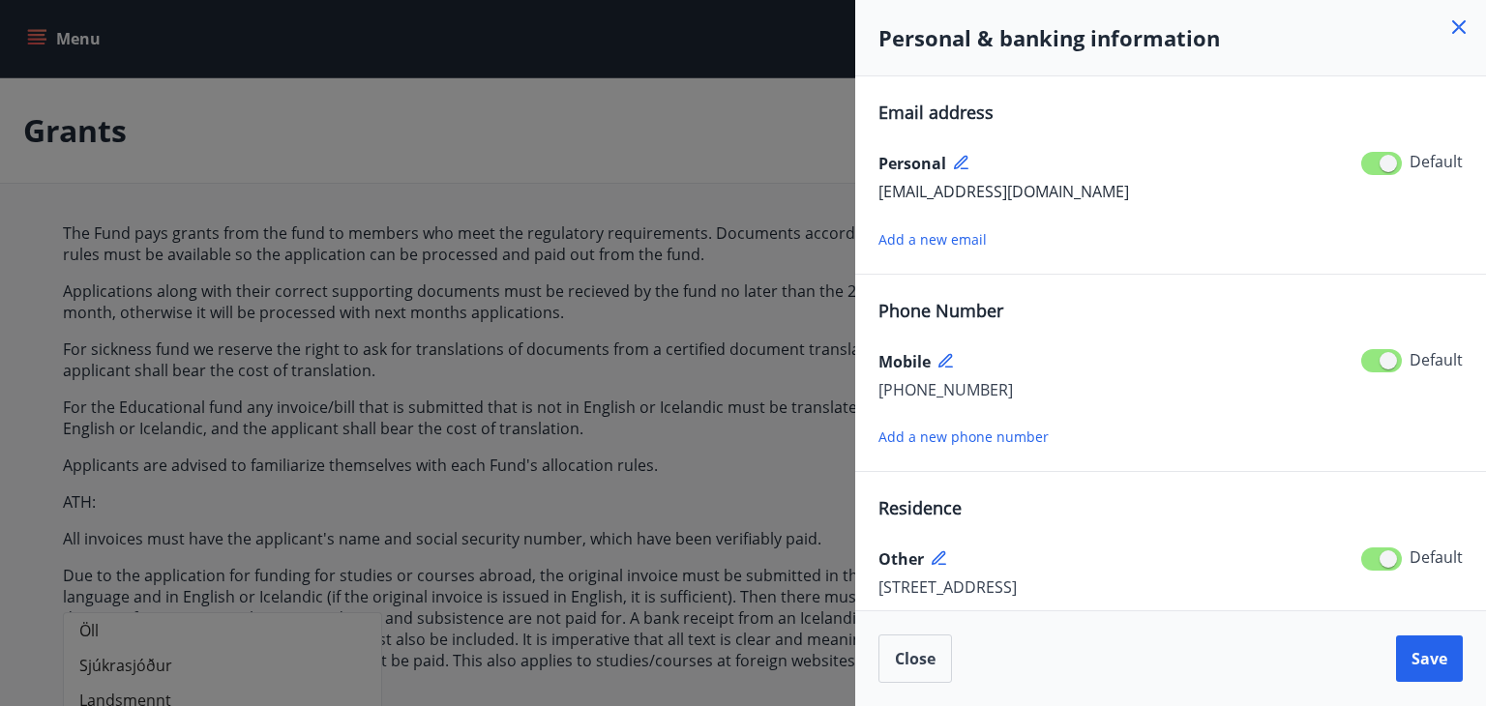
click at [954, 159] on icon at bounding box center [962, 163] width 17 height 17
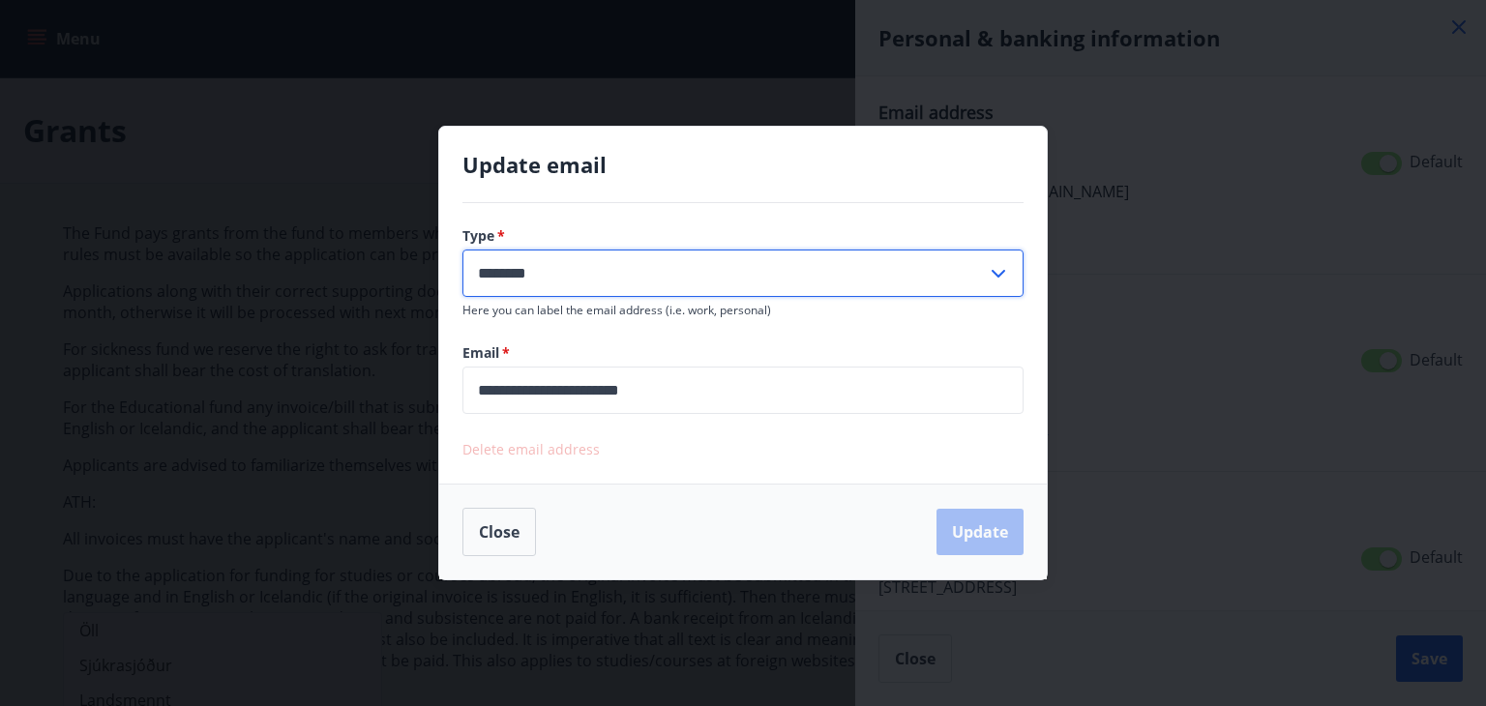
click at [716, 276] on input "********" at bounding box center [725, 273] width 524 height 47
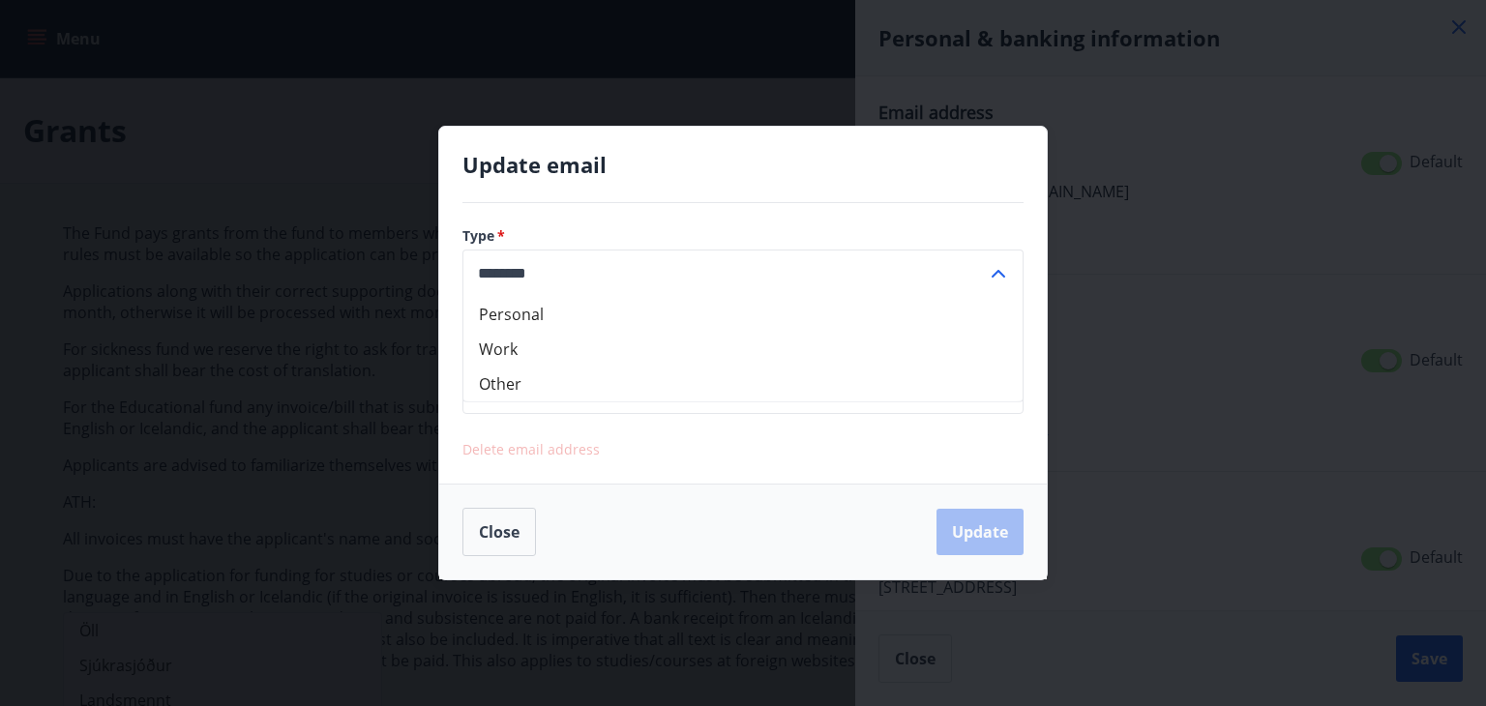
click at [716, 276] on input "********" at bounding box center [725, 273] width 524 height 47
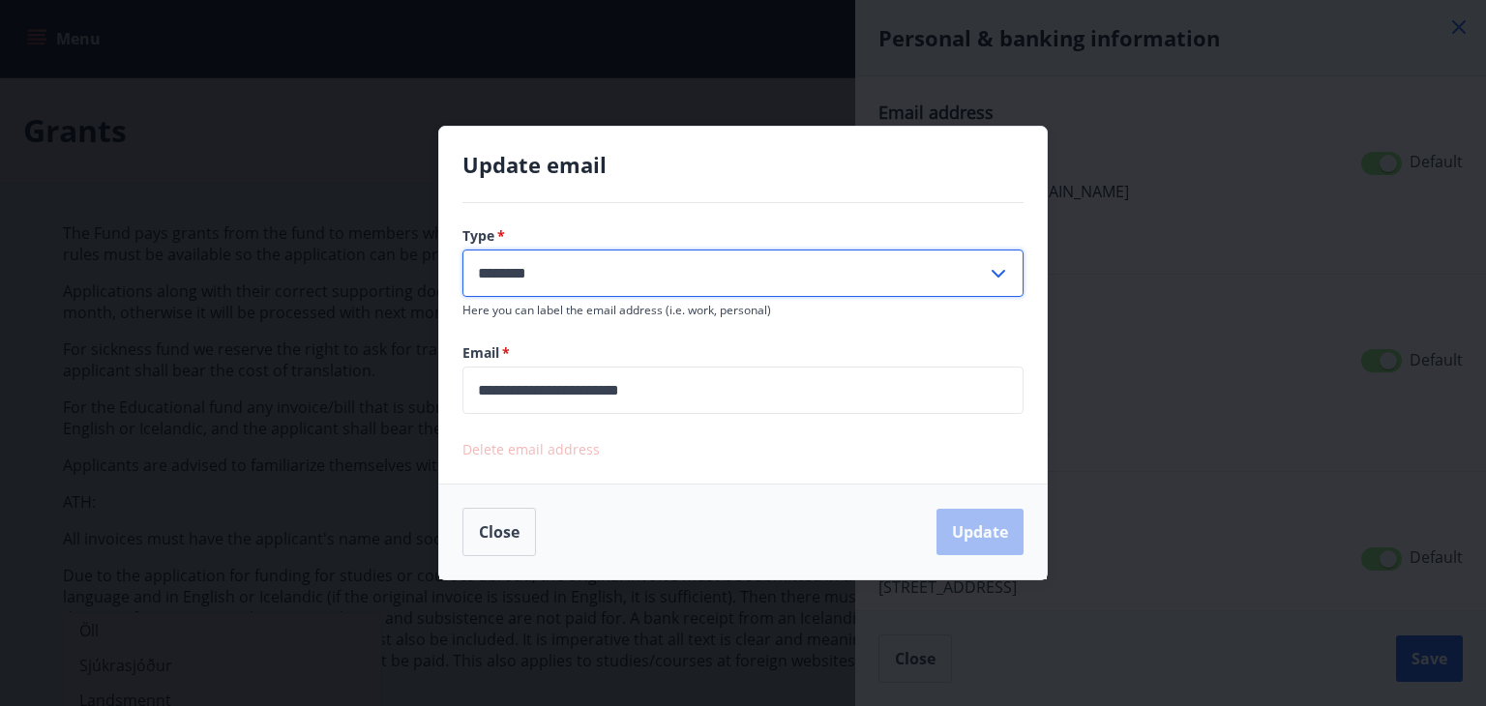
click at [716, 276] on input "********" at bounding box center [725, 273] width 524 height 47
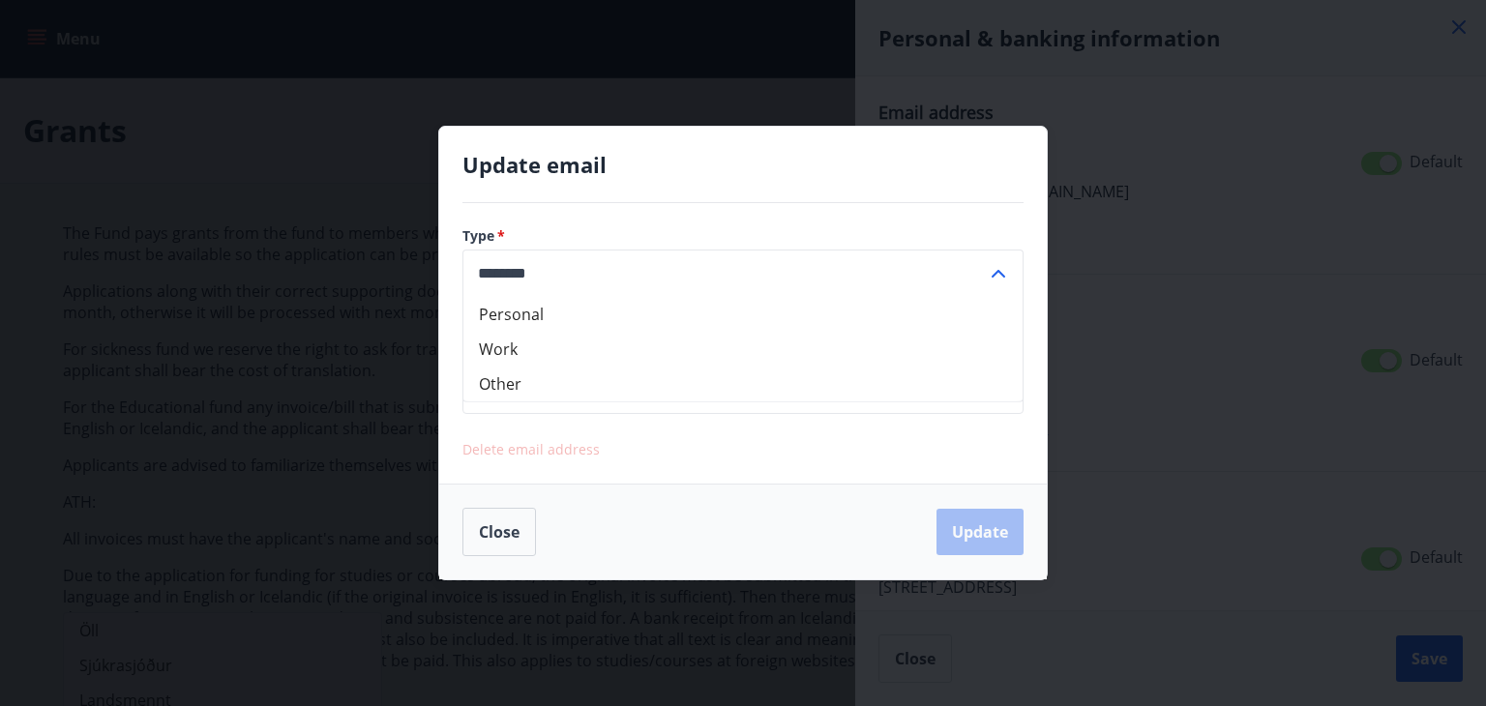
click at [716, 276] on input "********" at bounding box center [725, 273] width 524 height 47
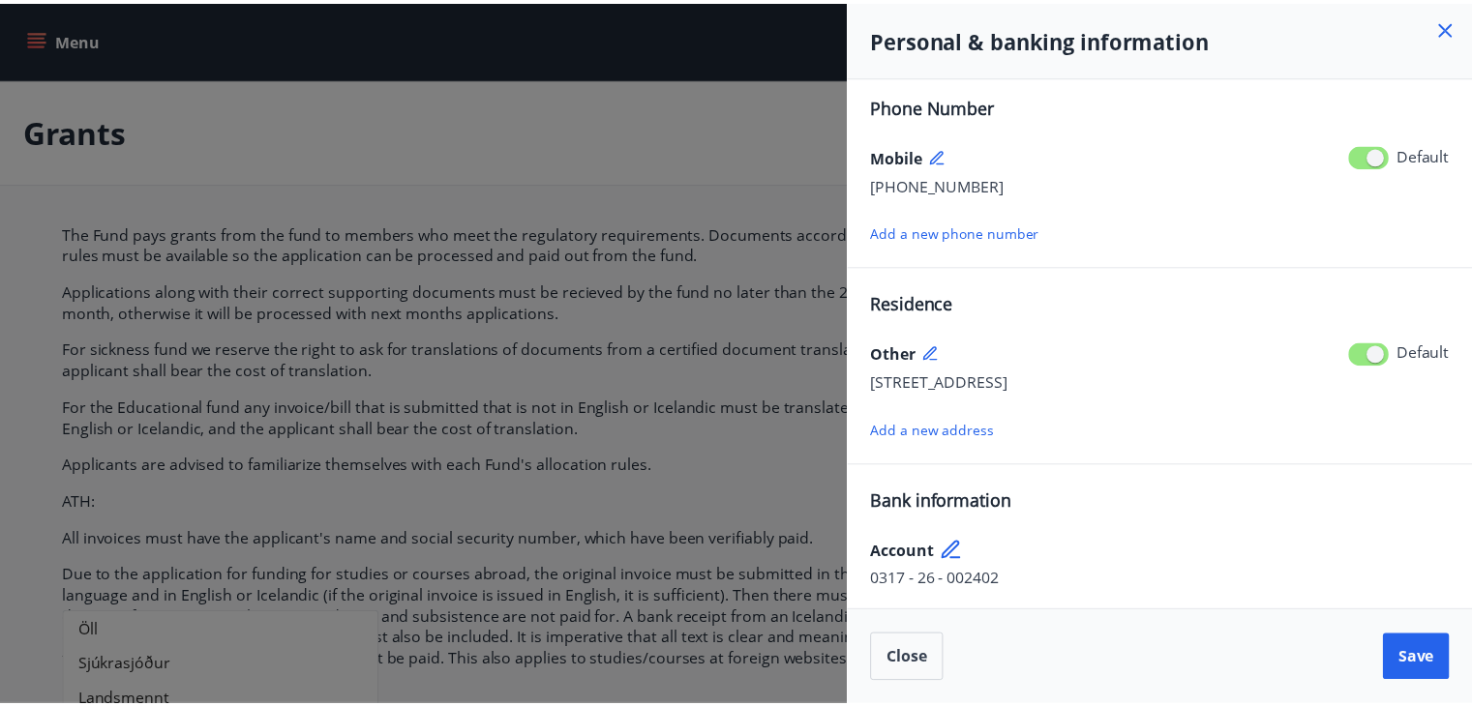
scroll to position [206, 0]
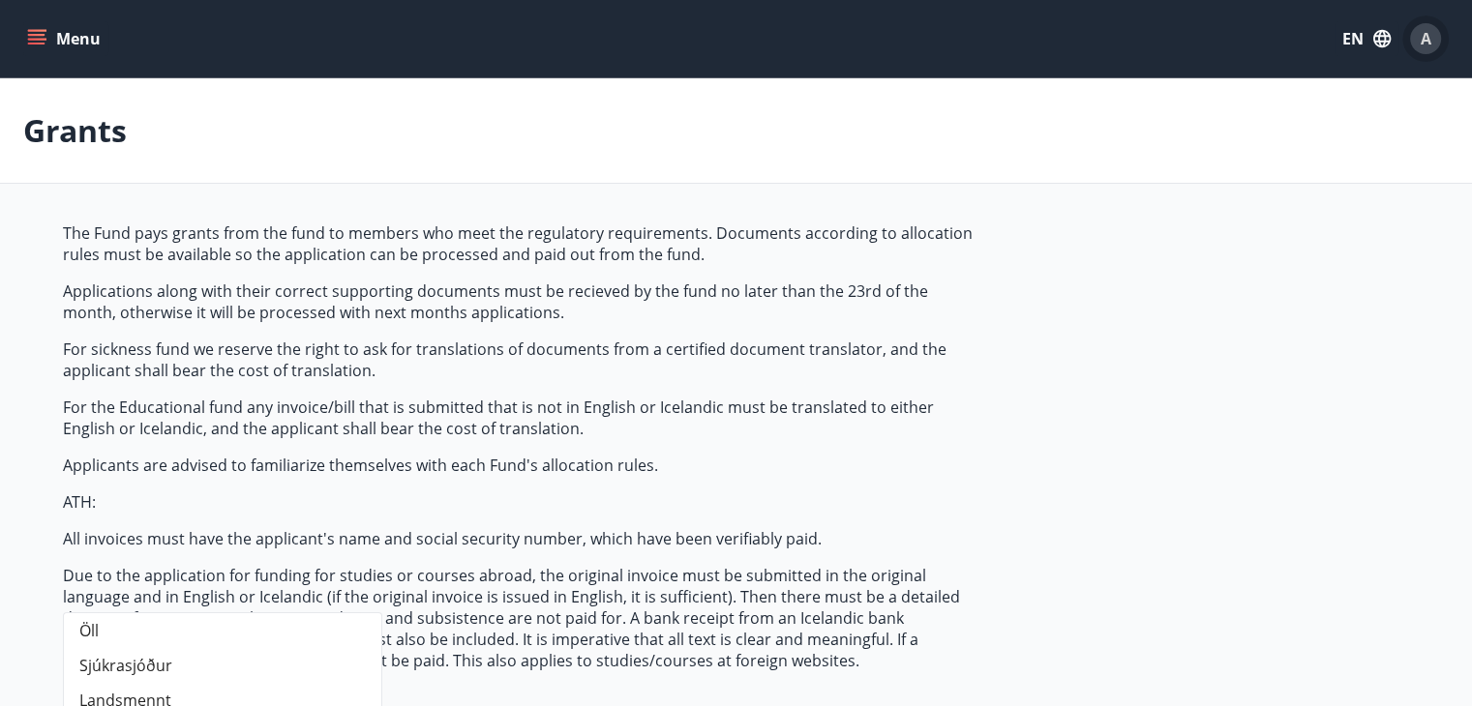
click at [78, 55] on button "Menu" at bounding box center [65, 38] width 85 height 35
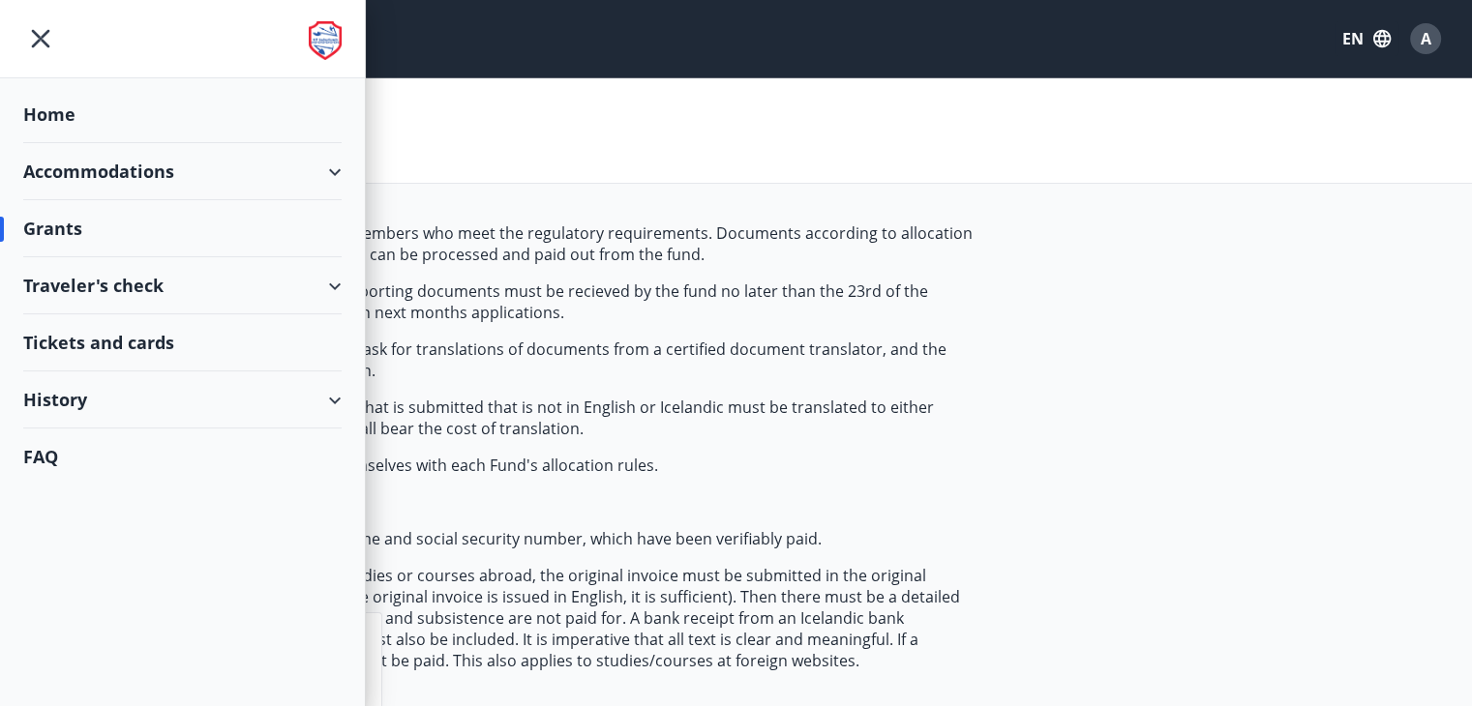
click at [112, 175] on div "Accommodations" at bounding box center [182, 171] width 318 height 57
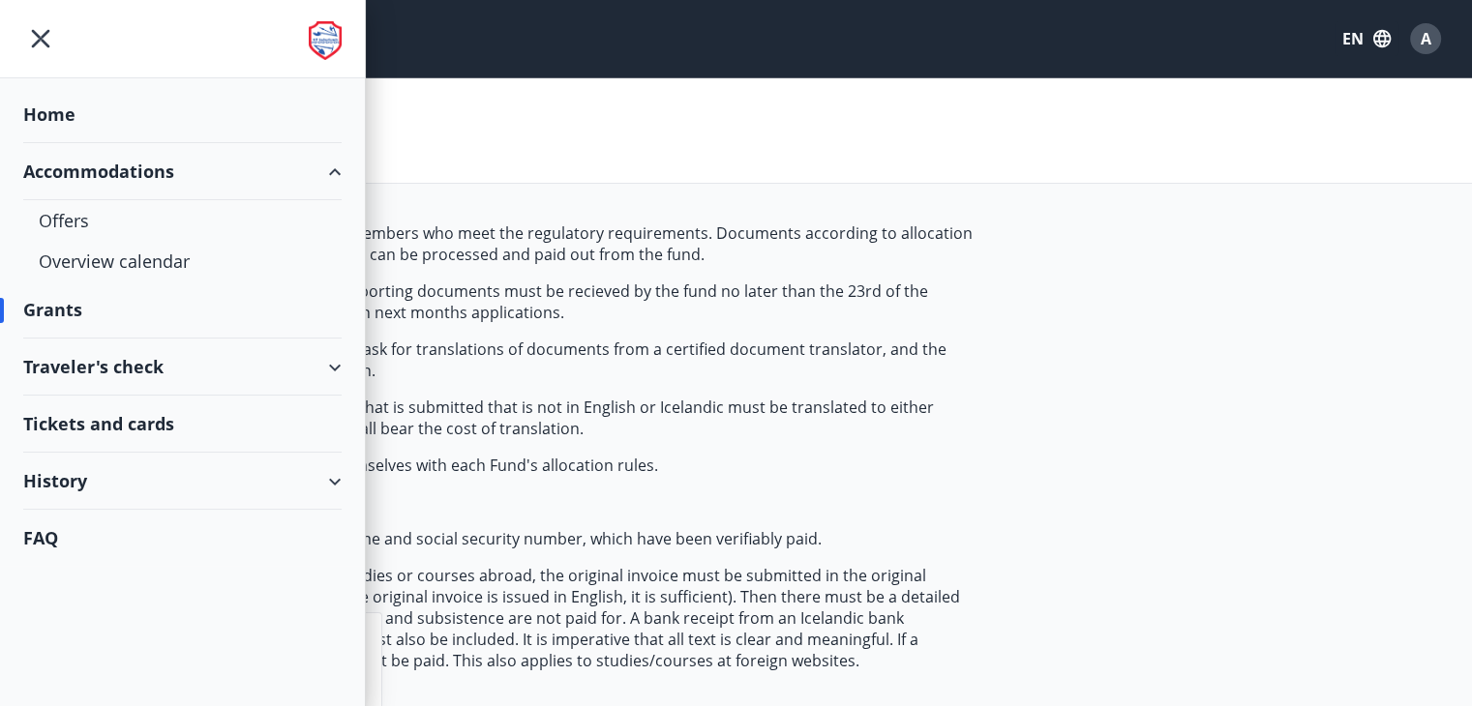
click at [85, 315] on div "Grants" at bounding box center [182, 310] width 318 height 57
click at [27, 310] on div "Grants" at bounding box center [182, 310] width 318 height 57
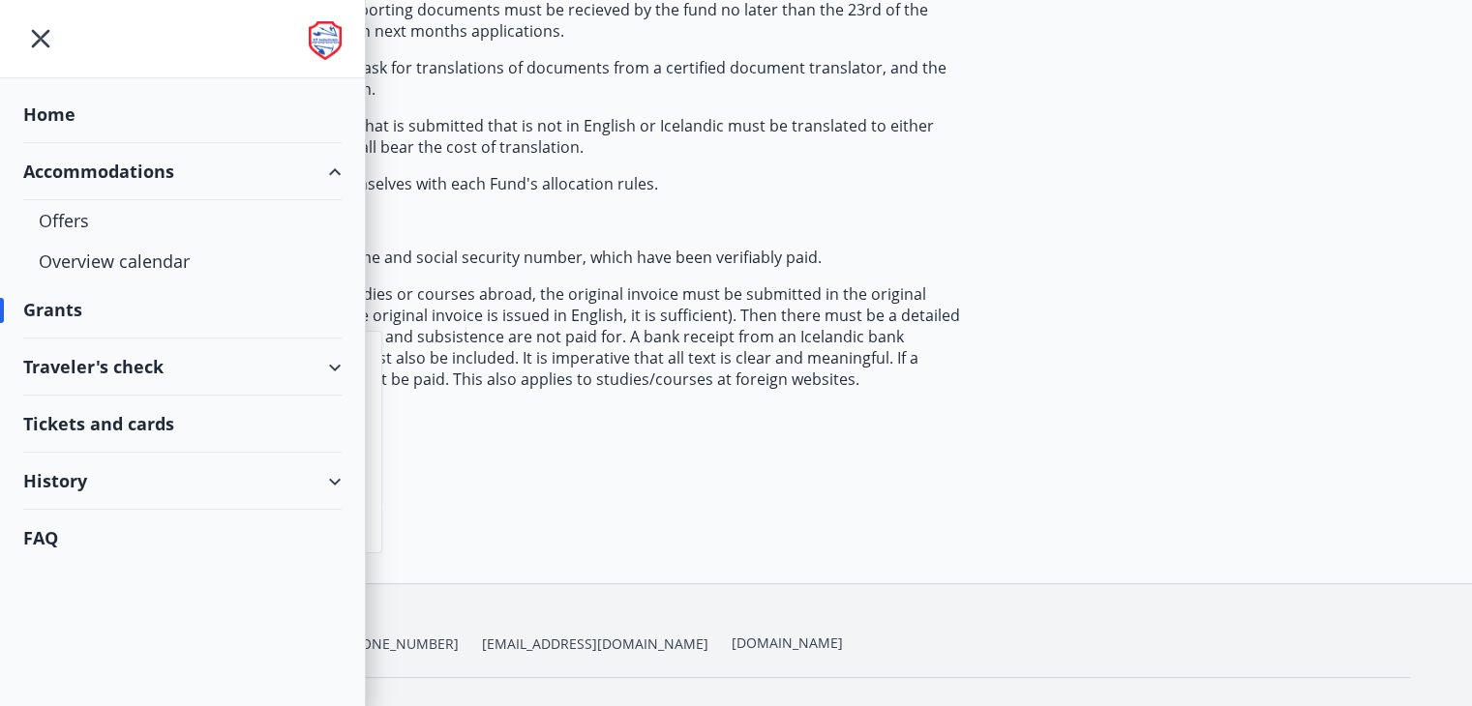
scroll to position [290, 0]
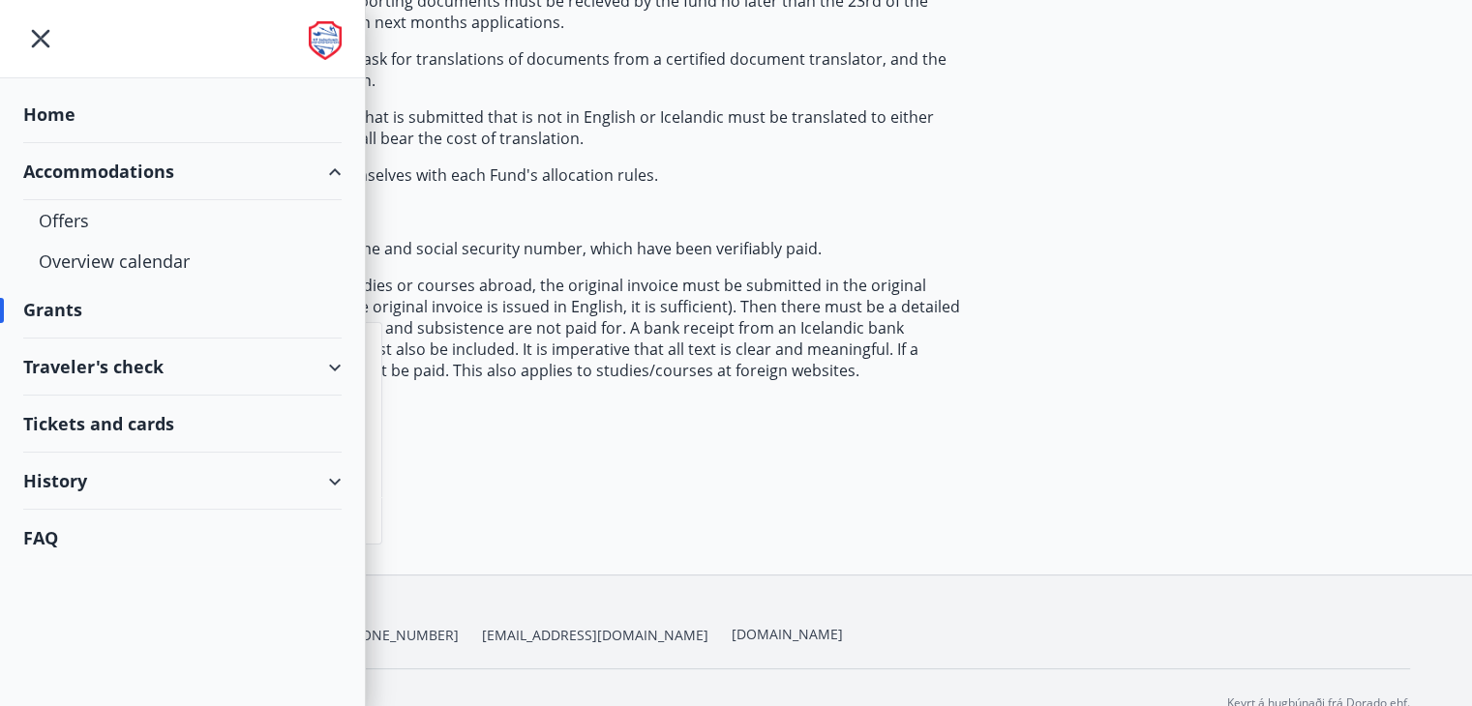
click at [673, 300] on p "Due to the application for funding for studies or courses abroad, the original …" at bounding box center [519, 328] width 913 height 106
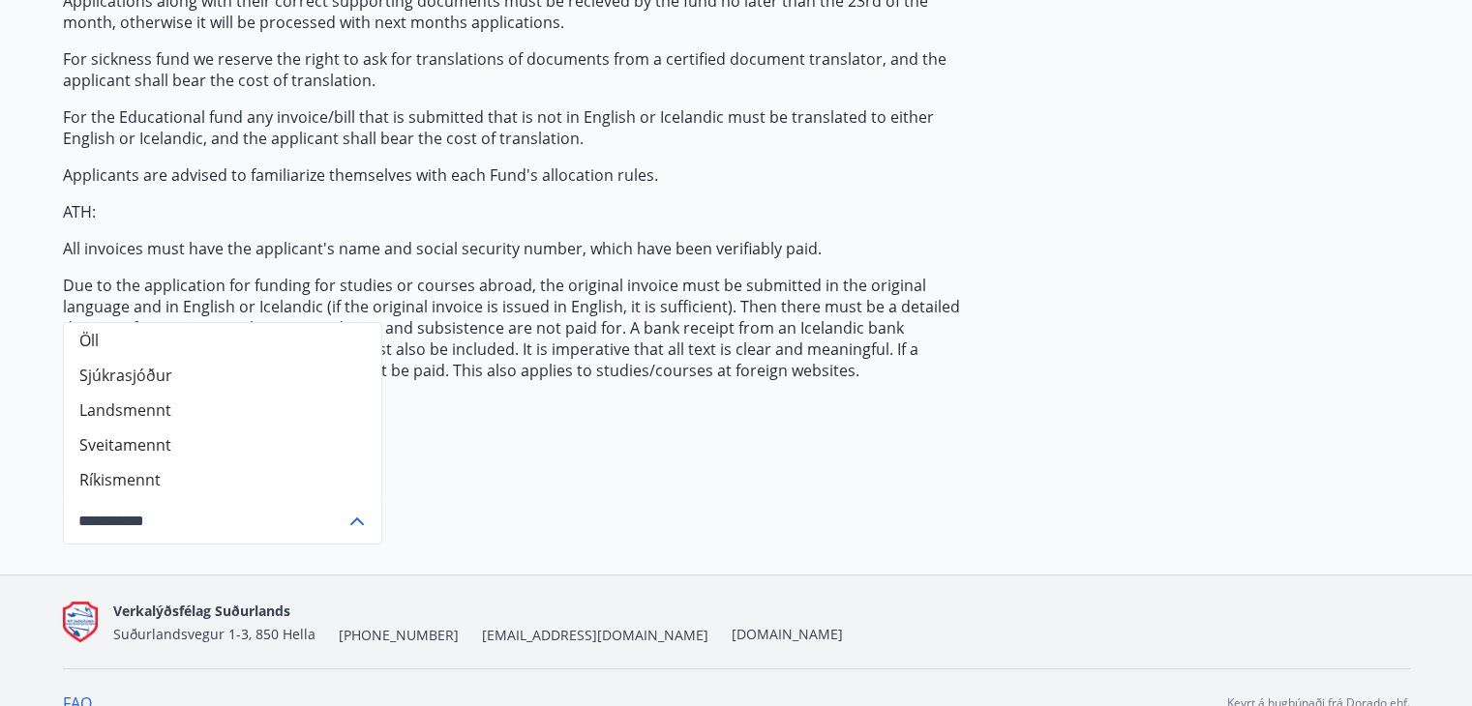
click at [292, 530] on input "**********" at bounding box center [204, 520] width 283 height 47
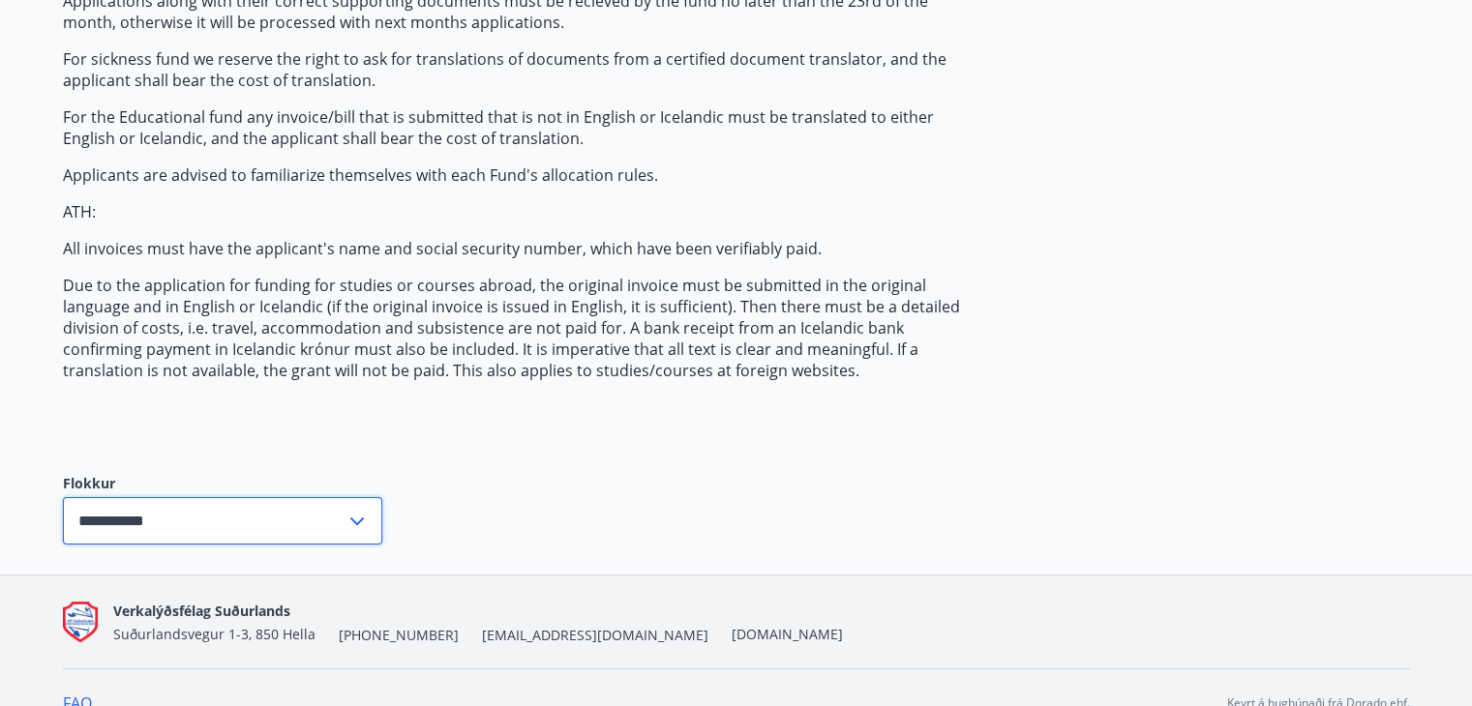
click at [292, 530] on input "**********" at bounding box center [204, 520] width 283 height 47
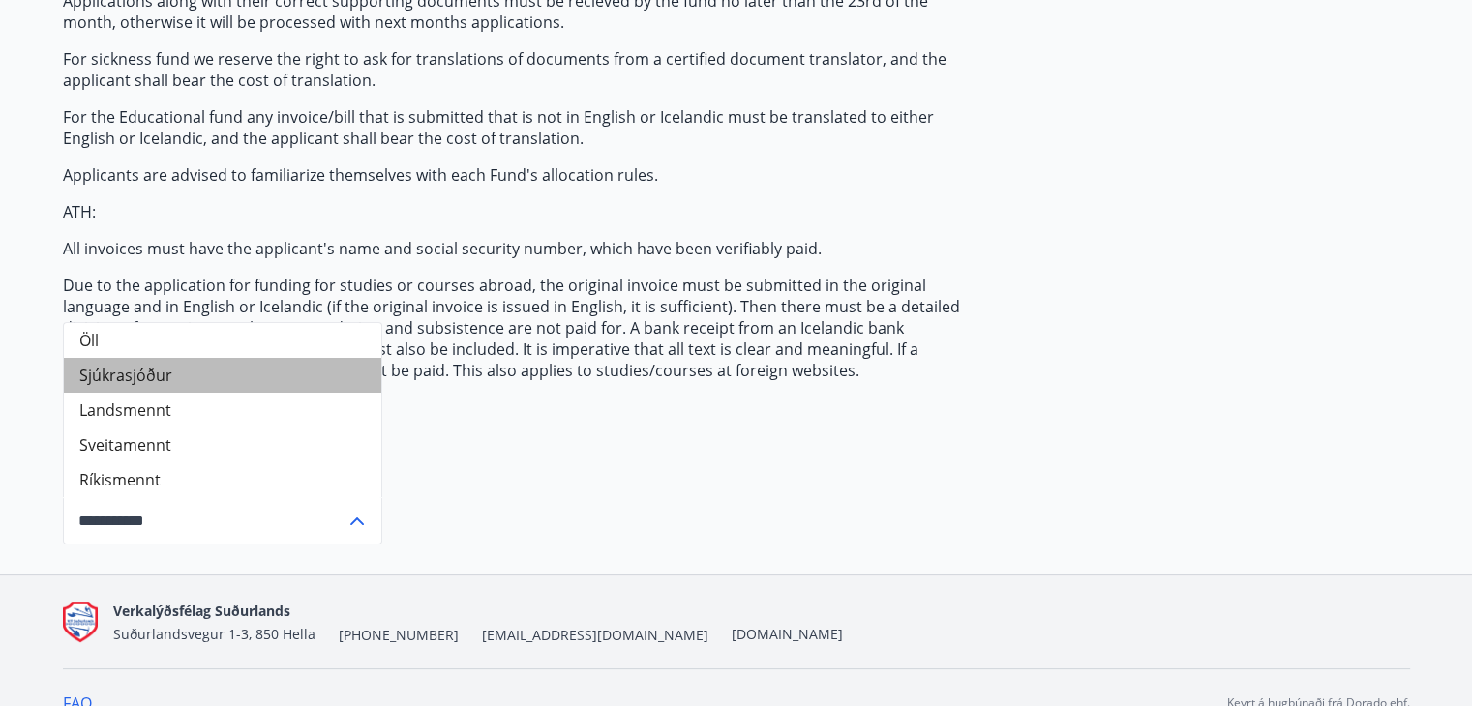
click at [105, 358] on li "Sjúkrasjóður" at bounding box center [222, 375] width 317 height 35
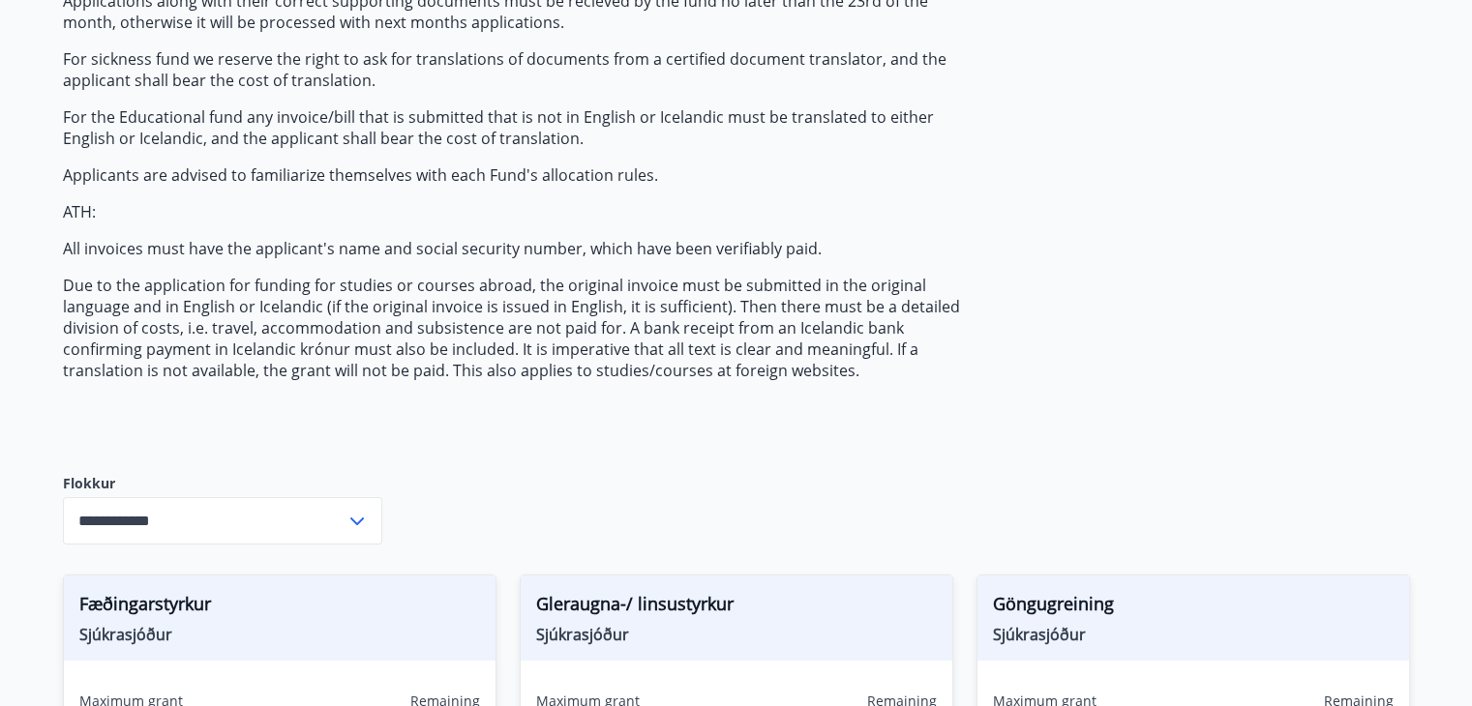
drag, startPoint x: 196, startPoint y: 511, endPoint x: 184, endPoint y: 500, distance: 16.5
click at [195, 512] on input "**********" at bounding box center [204, 520] width 283 height 47
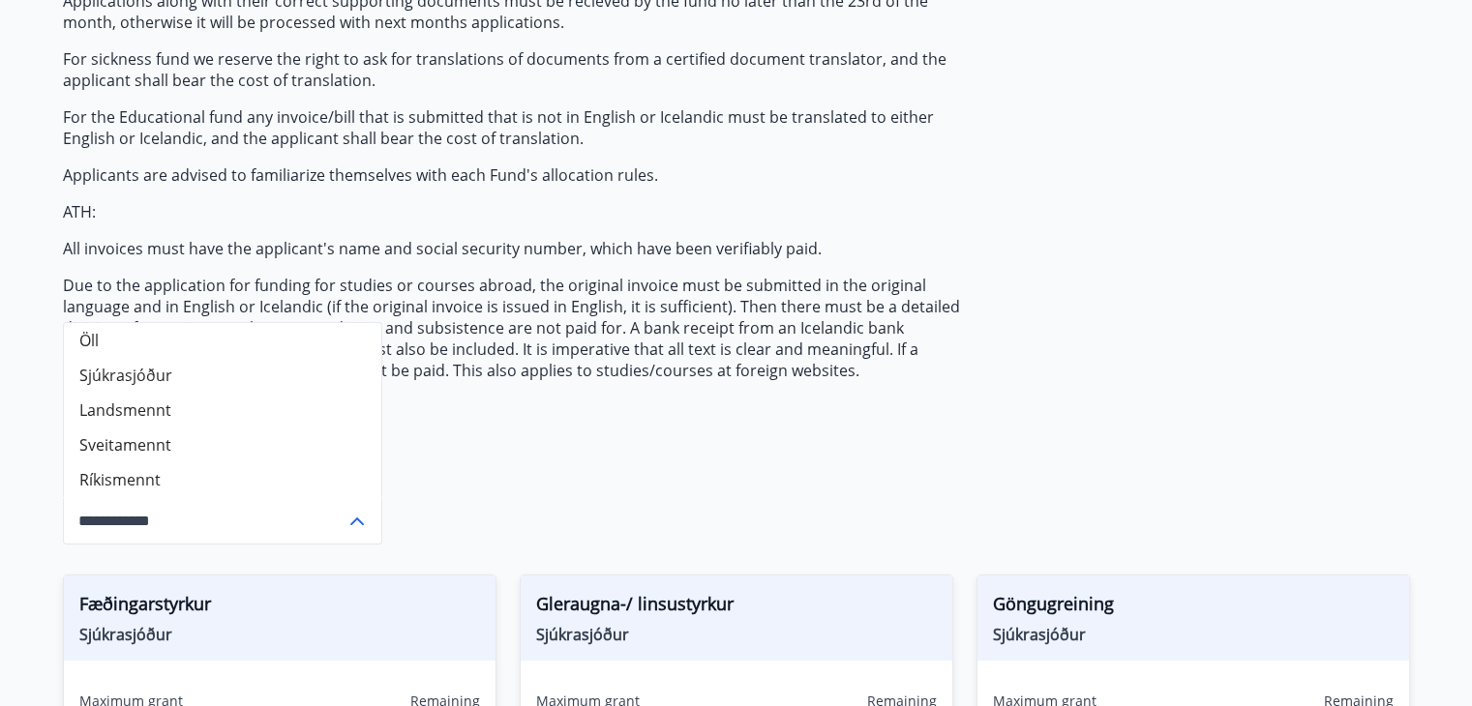
click at [170, 337] on li "Öll" at bounding box center [222, 340] width 317 height 35
type input "***"
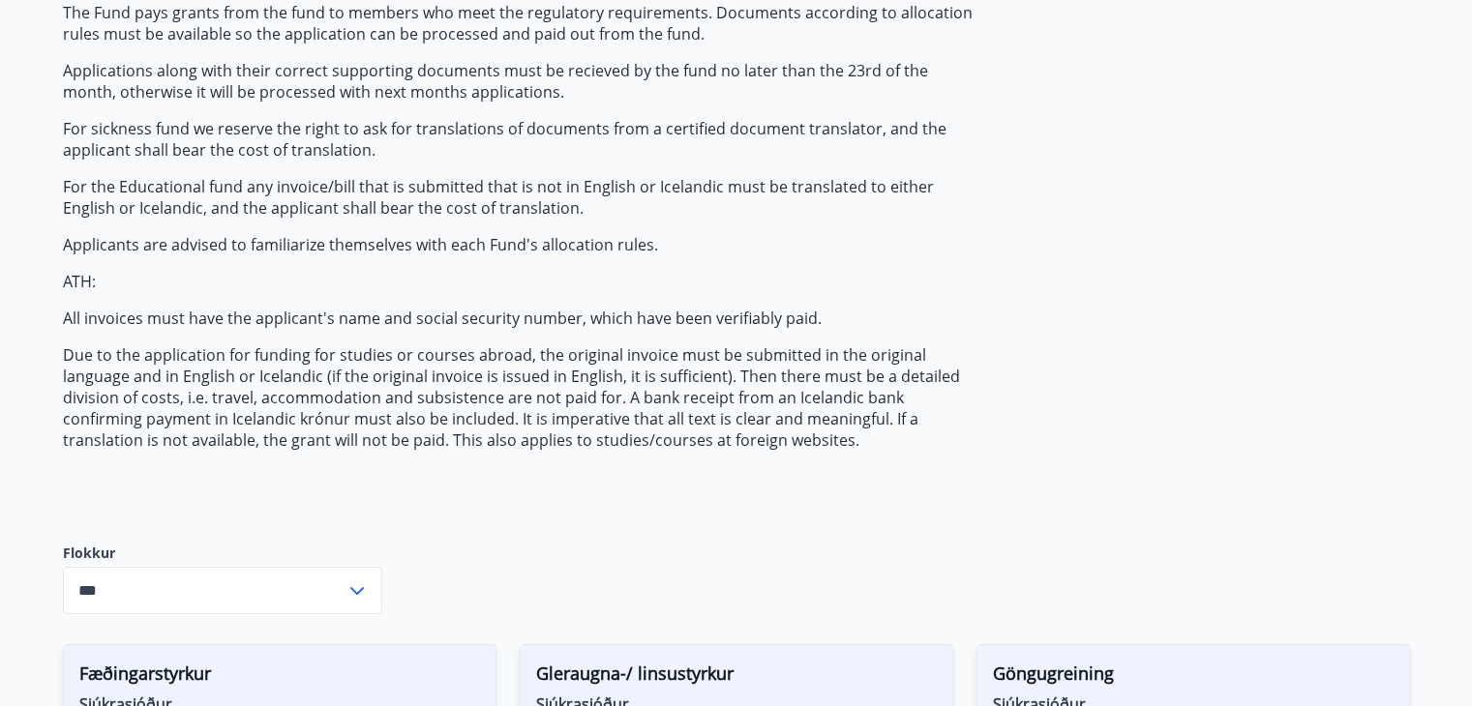
scroll to position [0, 0]
